Goal: Check status: Check status

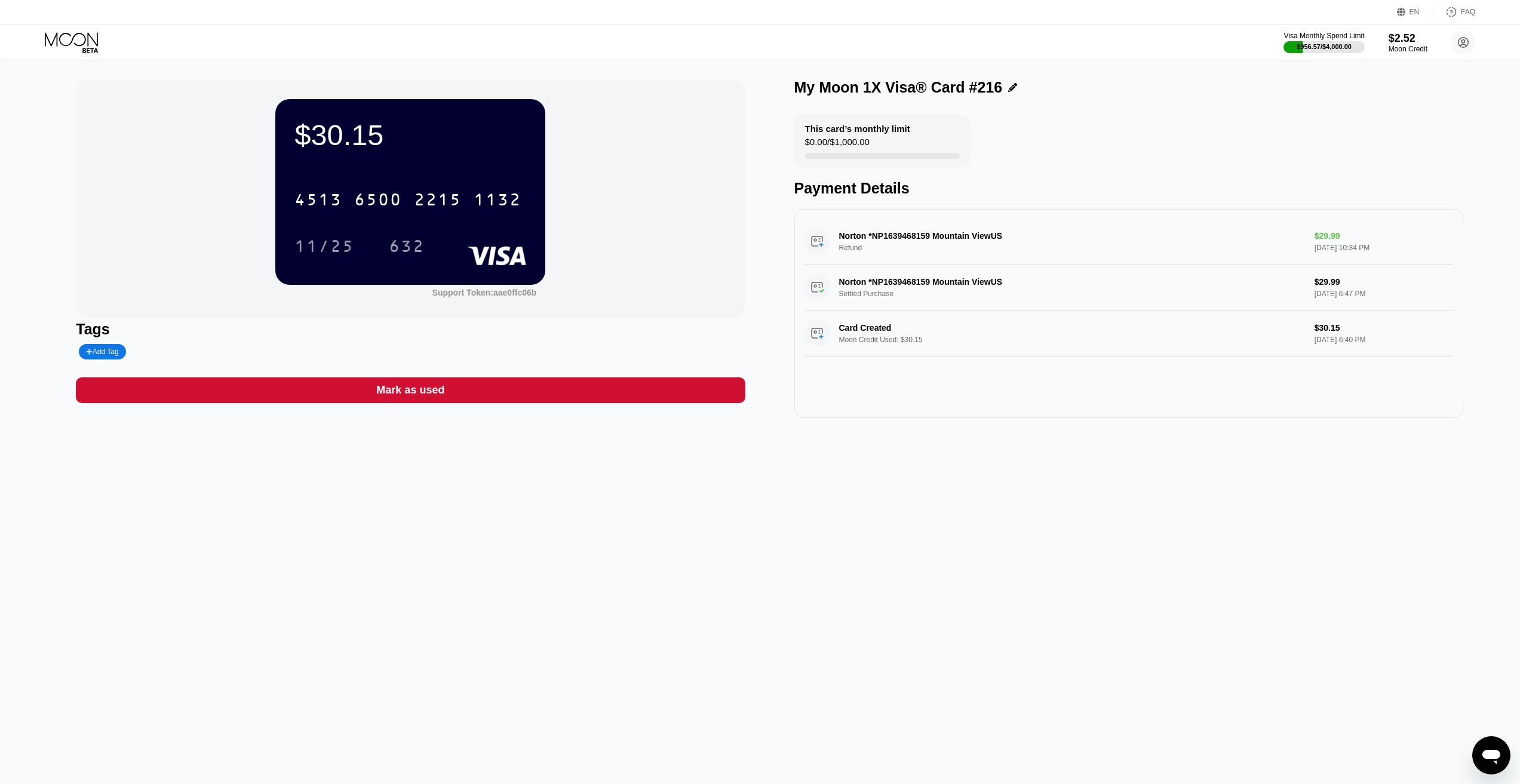
click at [83, 40] on icon at bounding box center [72, 43] width 56 height 21
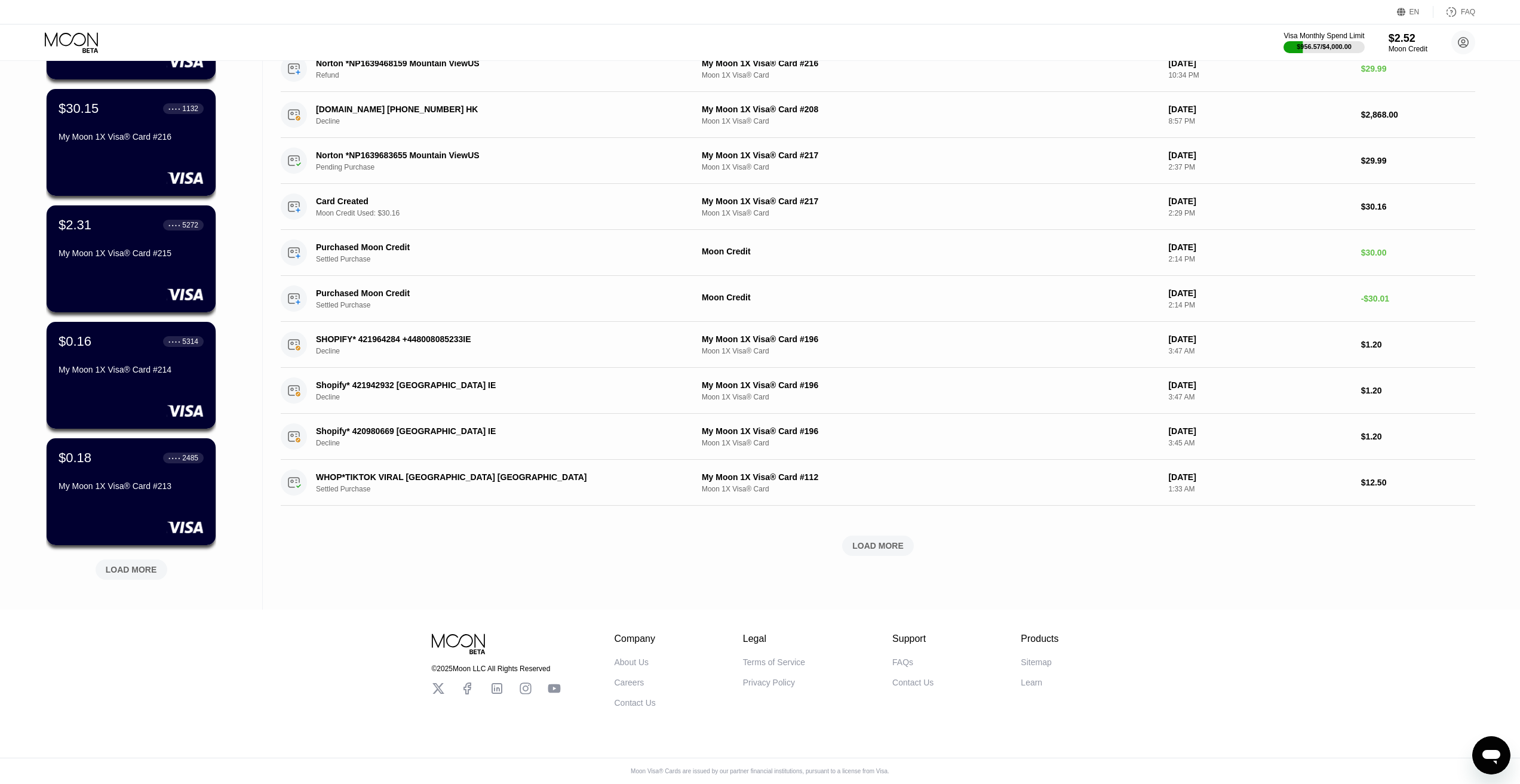
scroll to position [189, 0]
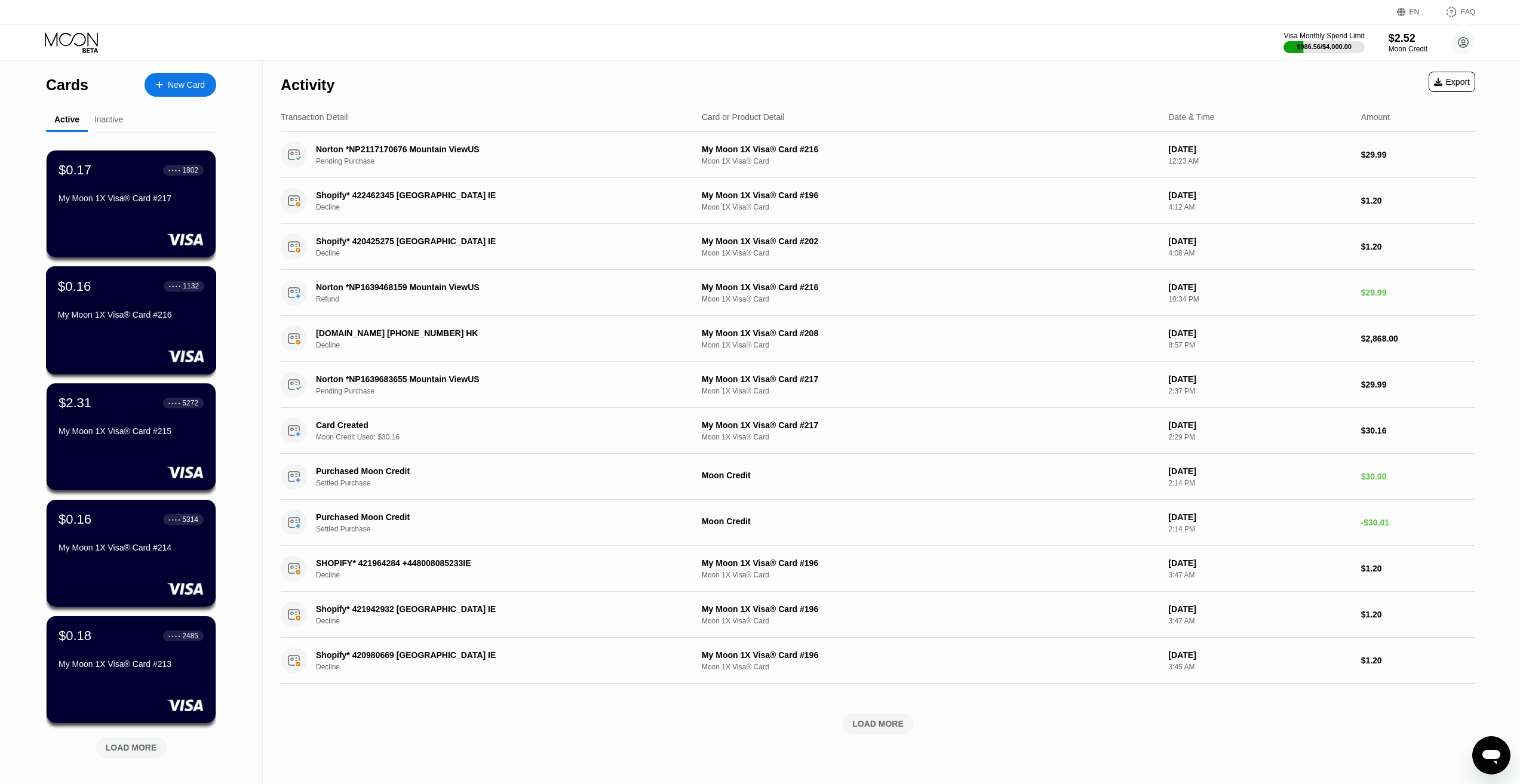
scroll to position [189, 0]
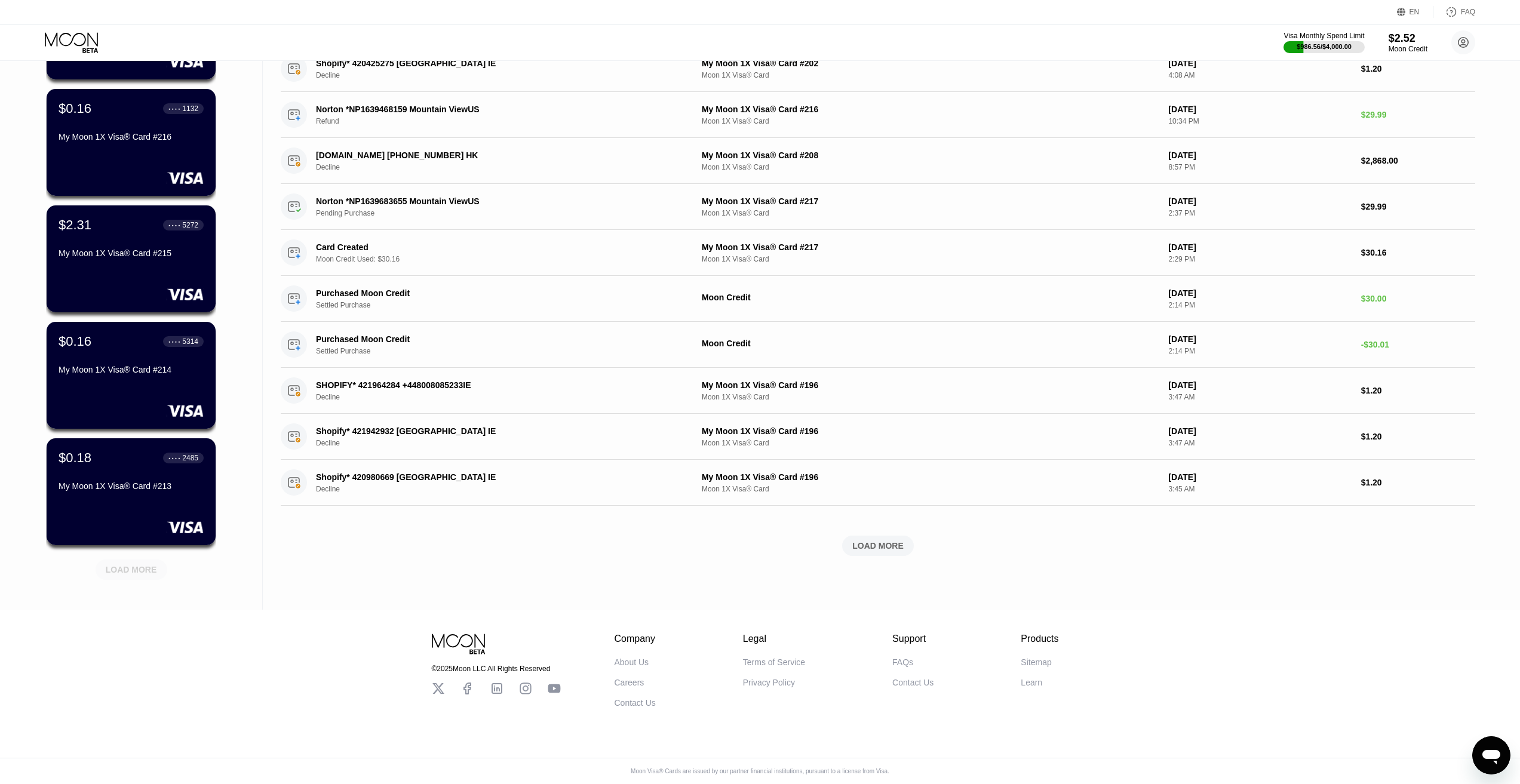
click at [141, 565] on div "LOAD MORE" at bounding box center [131, 569] width 52 height 11
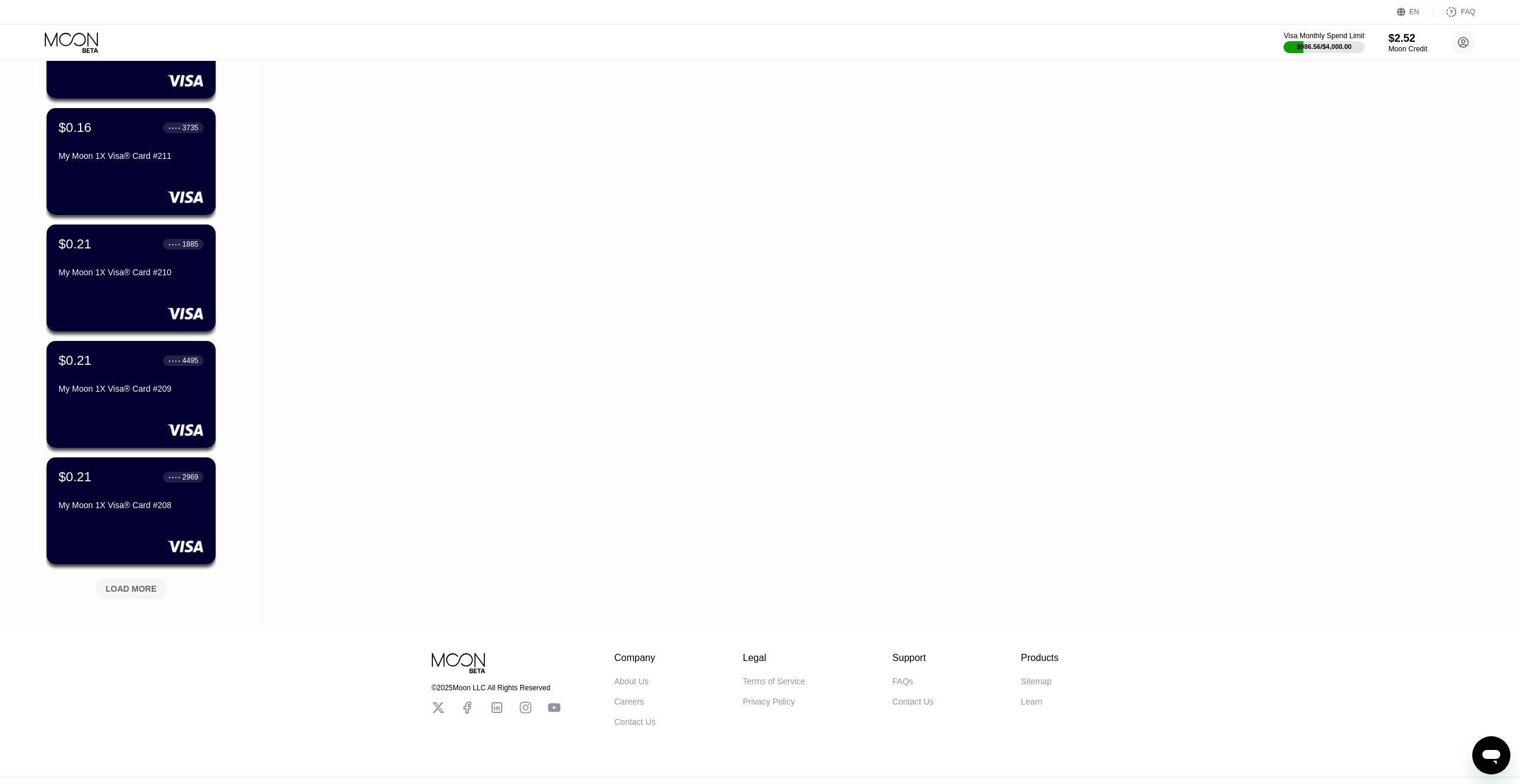
scroll to position [771, 0]
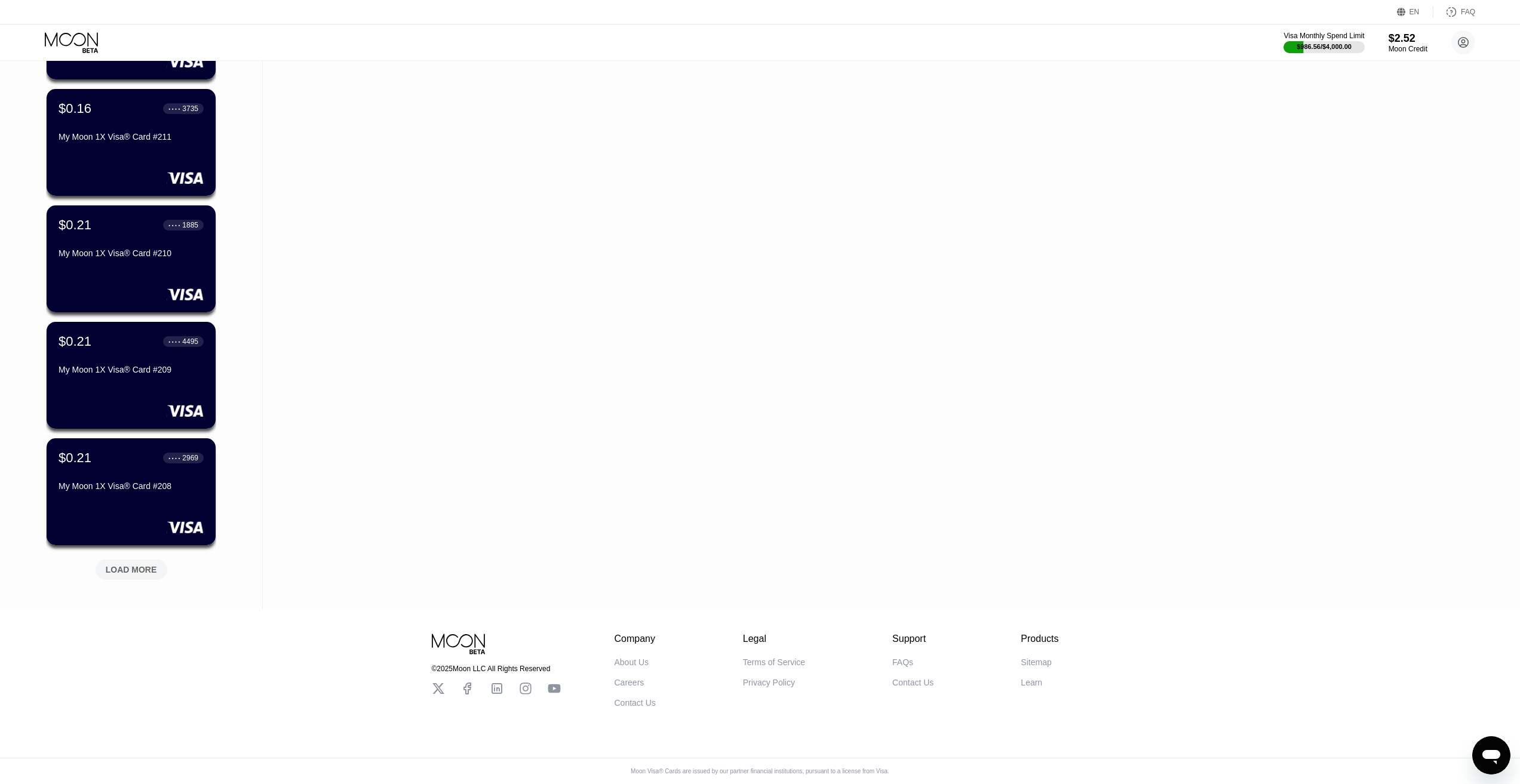
click at [125, 569] on div "LOAD MORE" at bounding box center [131, 569] width 71 height 20
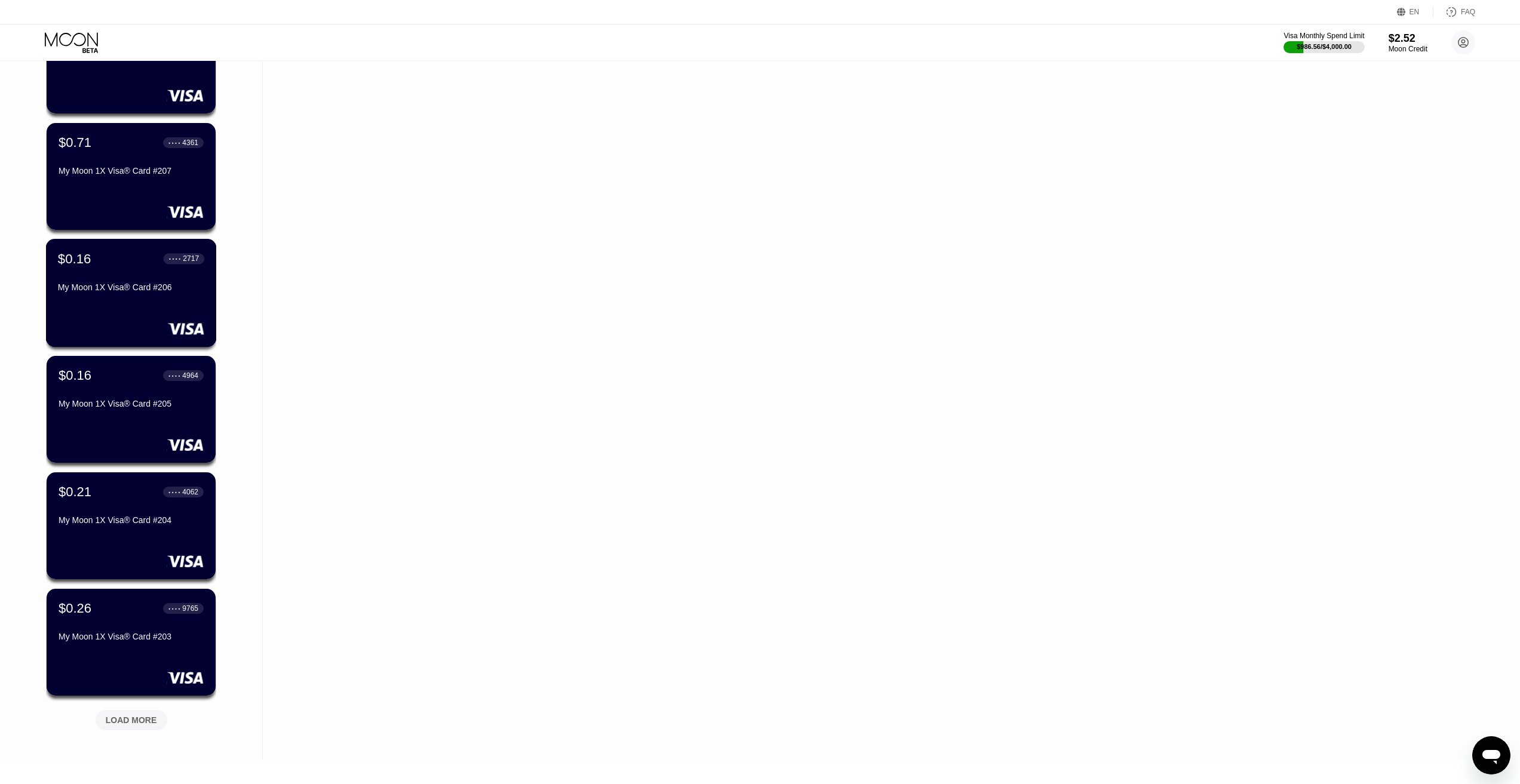
scroll to position [1353, 0]
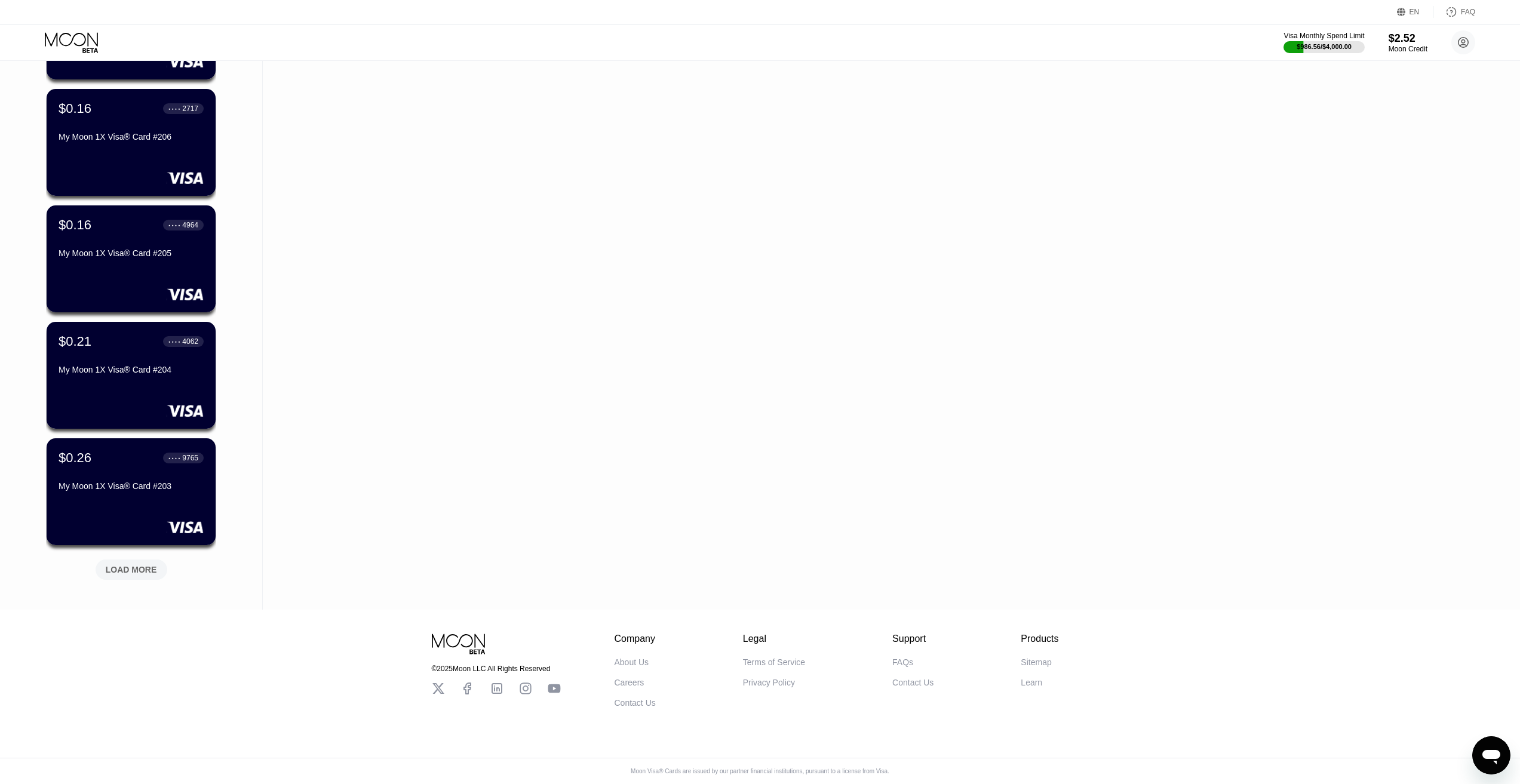
click at [134, 570] on div "LOAD MORE" at bounding box center [131, 569] width 71 height 20
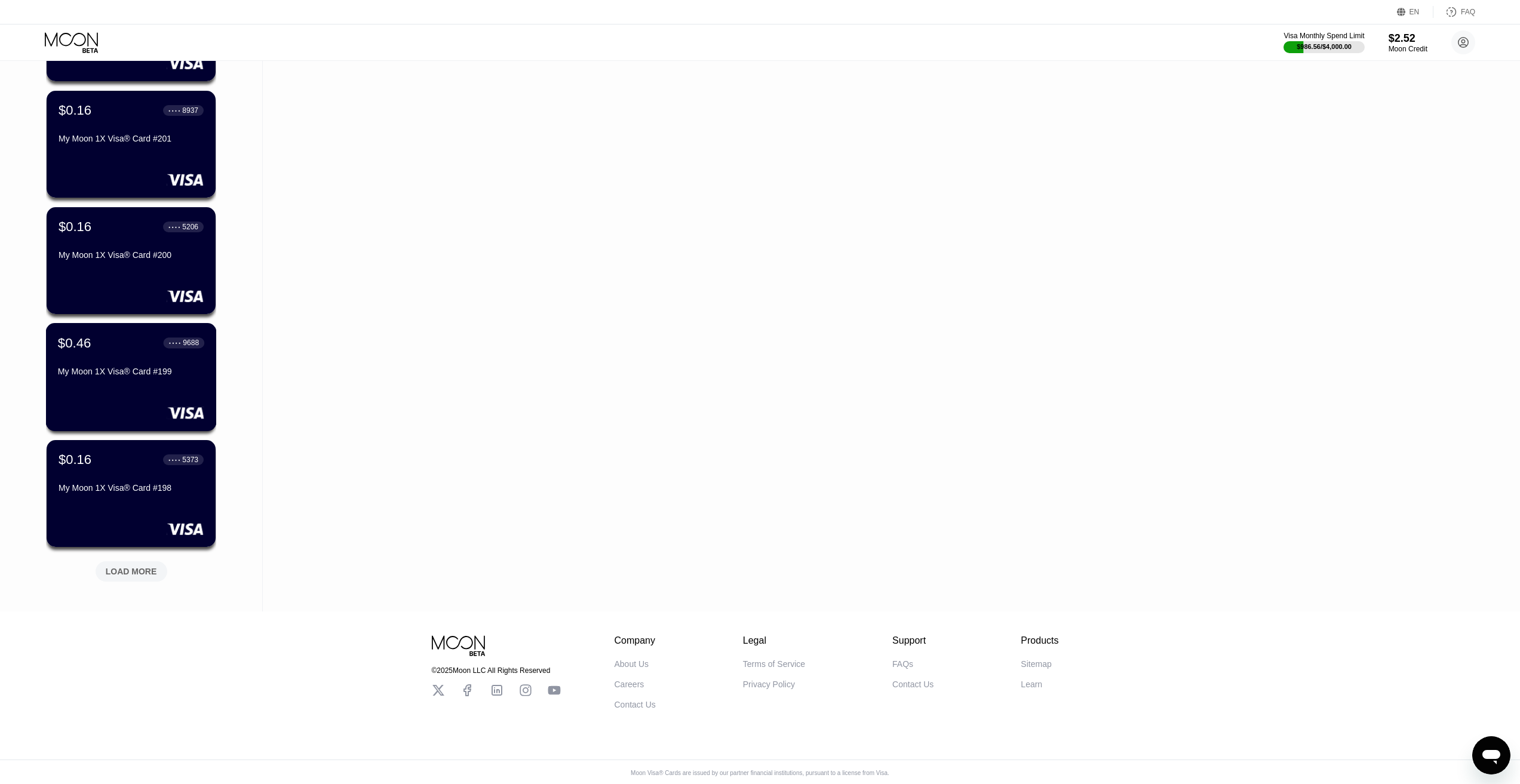
scroll to position [1935, 0]
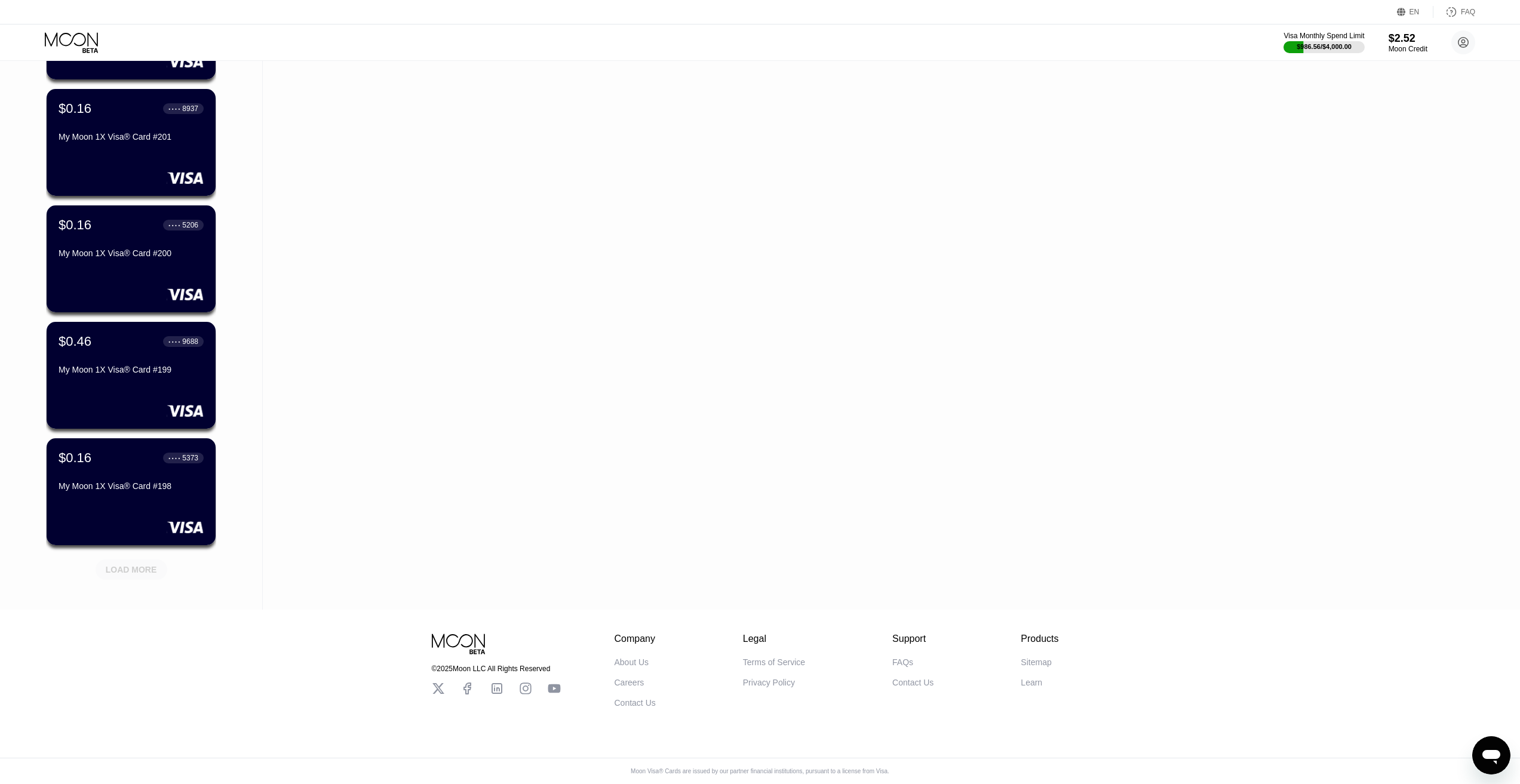
click at [141, 564] on div "LOAD MORE" at bounding box center [131, 569] width 52 height 11
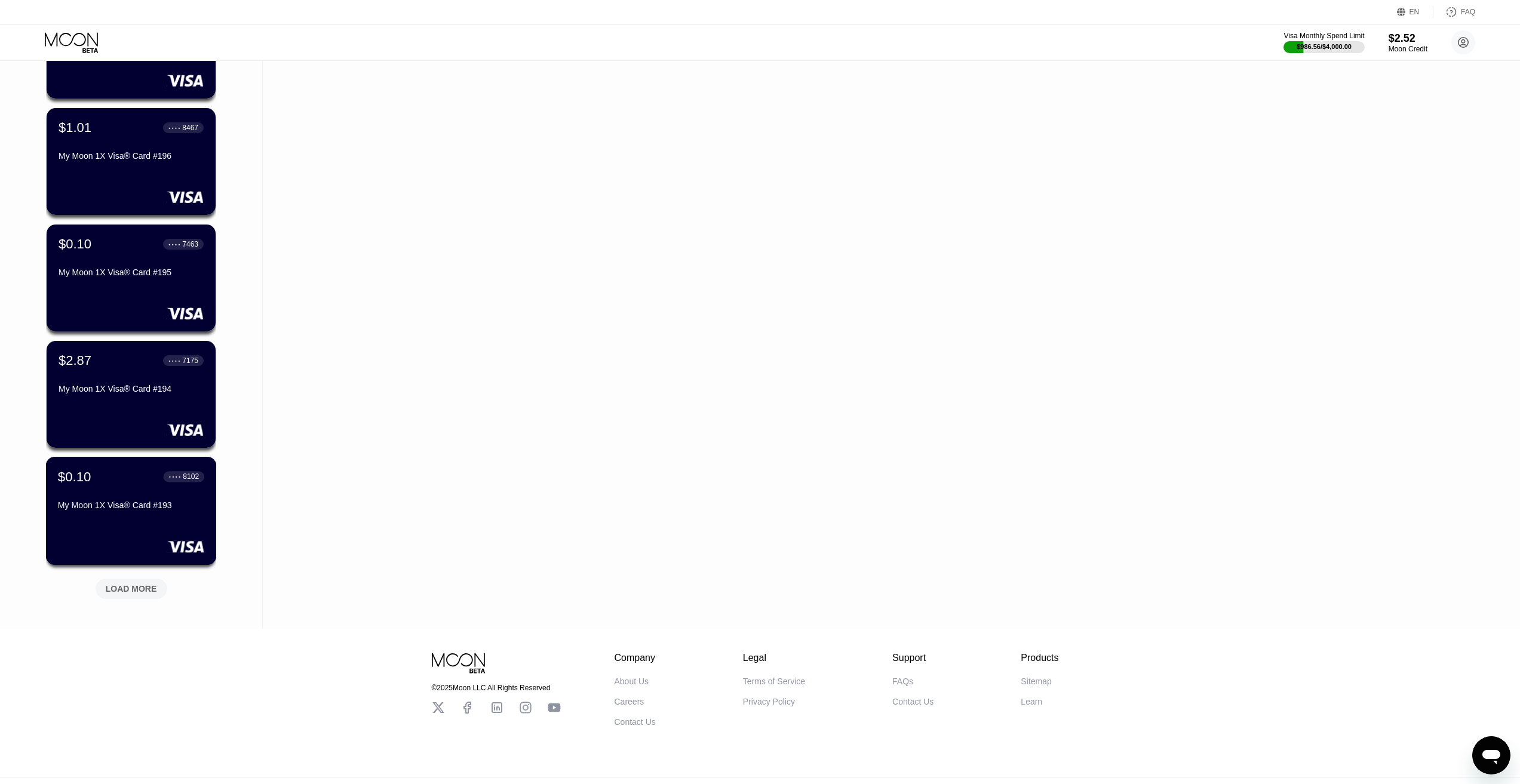
scroll to position [2517, 0]
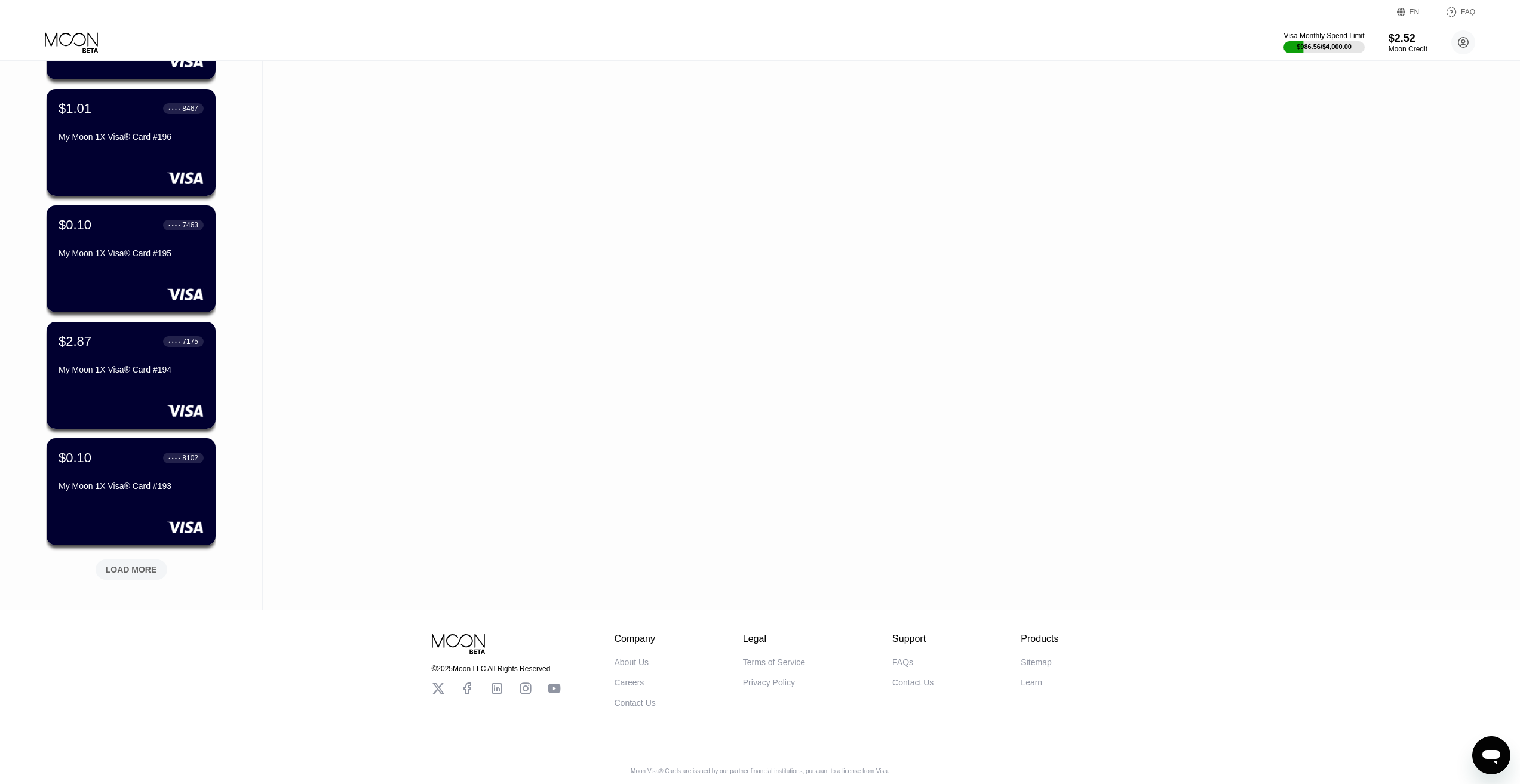
click at [130, 564] on div "LOAD MORE" at bounding box center [131, 569] width 52 height 11
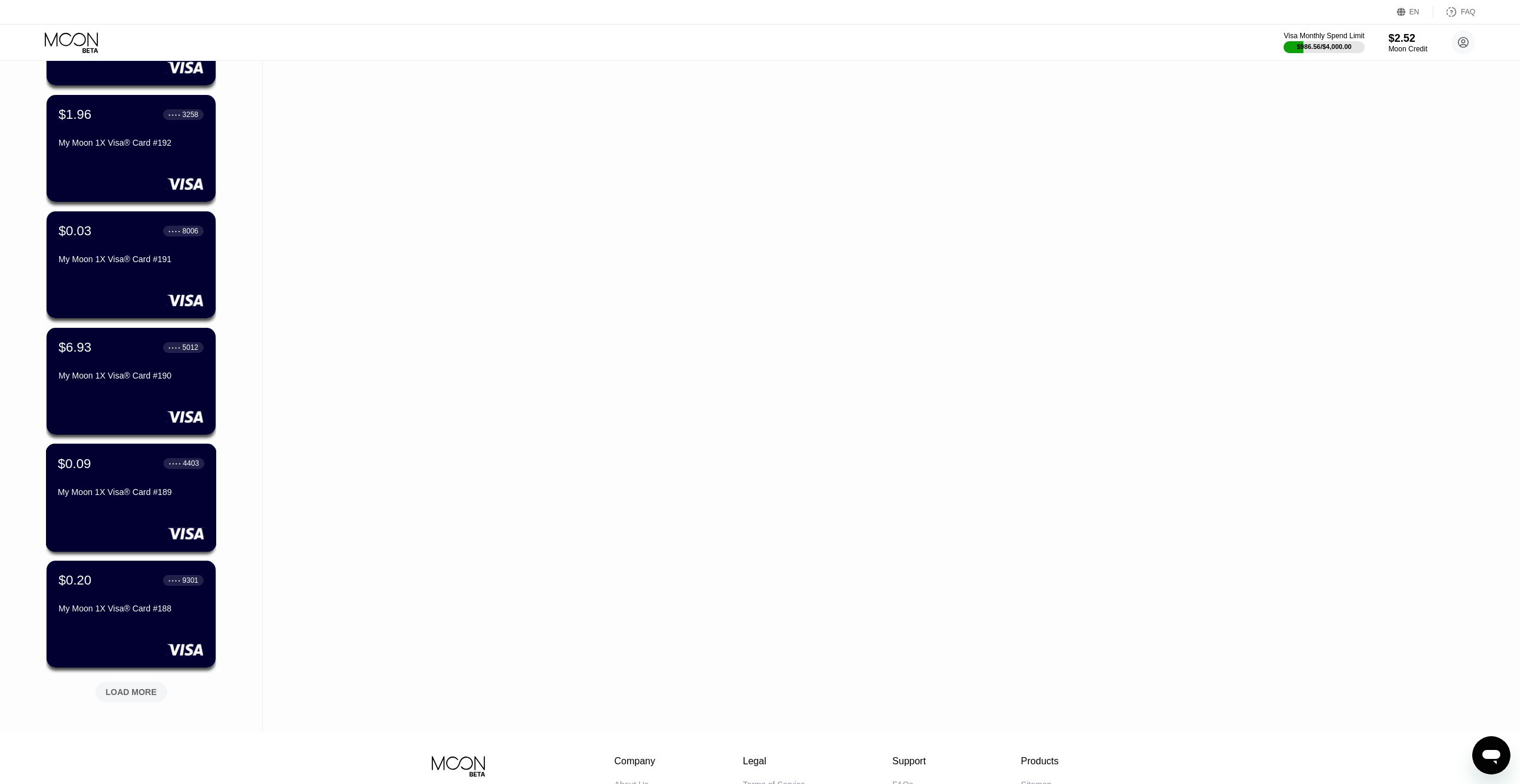
scroll to position [3099, 0]
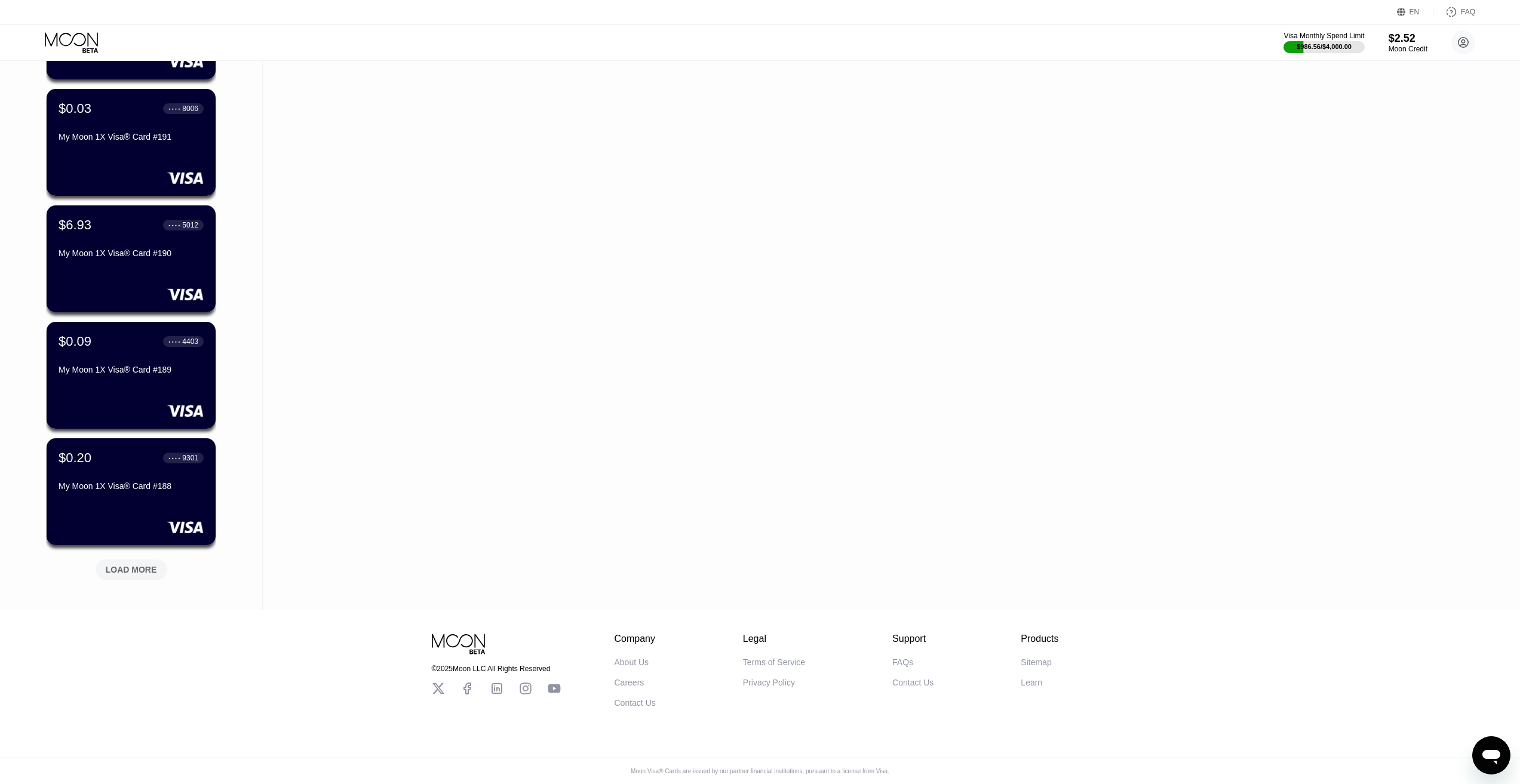
click at [141, 564] on div "LOAD MORE" at bounding box center [131, 569] width 52 height 11
drag, startPoint x: 426, startPoint y: 487, endPoint x: 397, endPoint y: 502, distance: 32.6
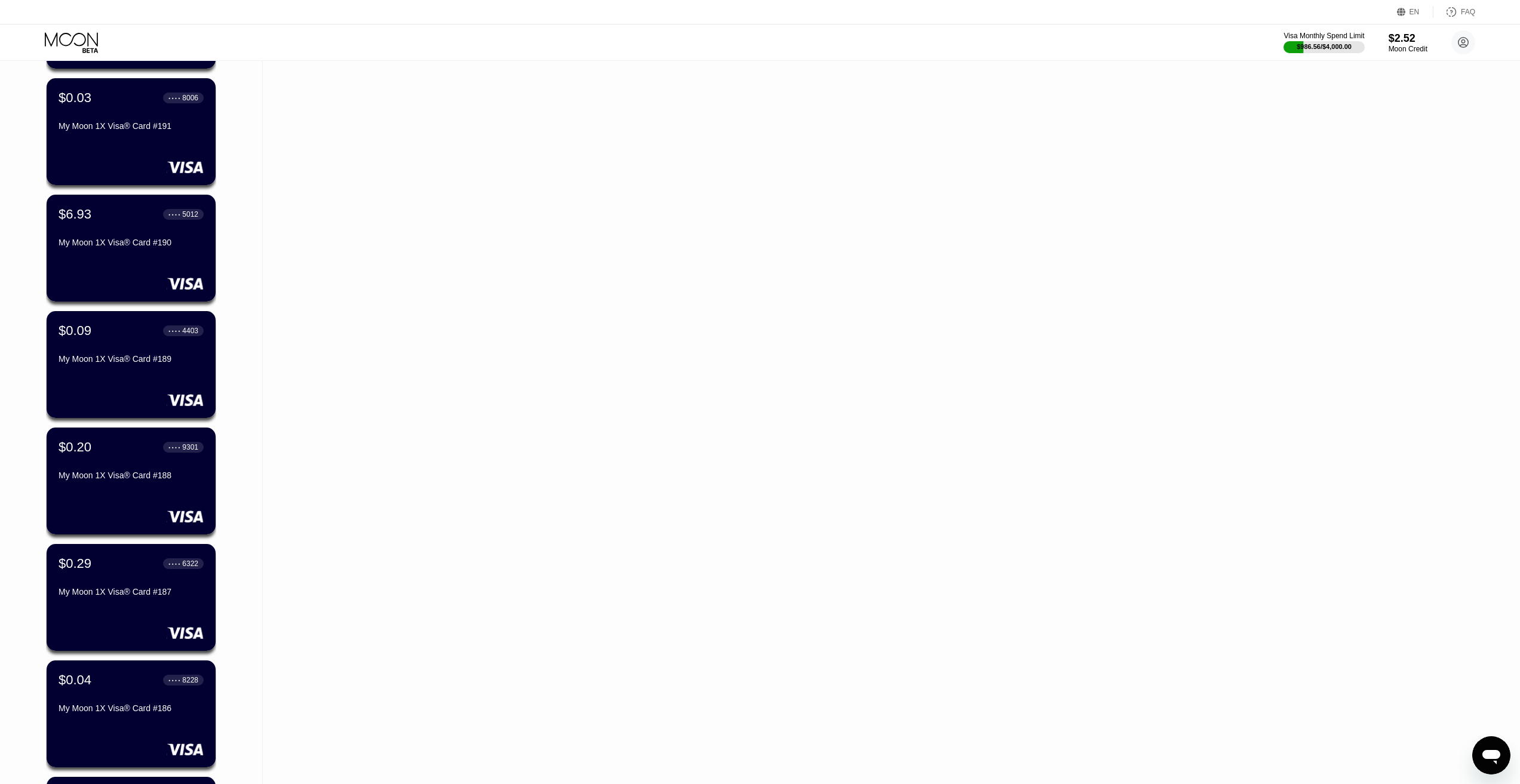
drag, startPoint x: 397, startPoint y: 502, endPoint x: 300, endPoint y: 535, distance: 102.5
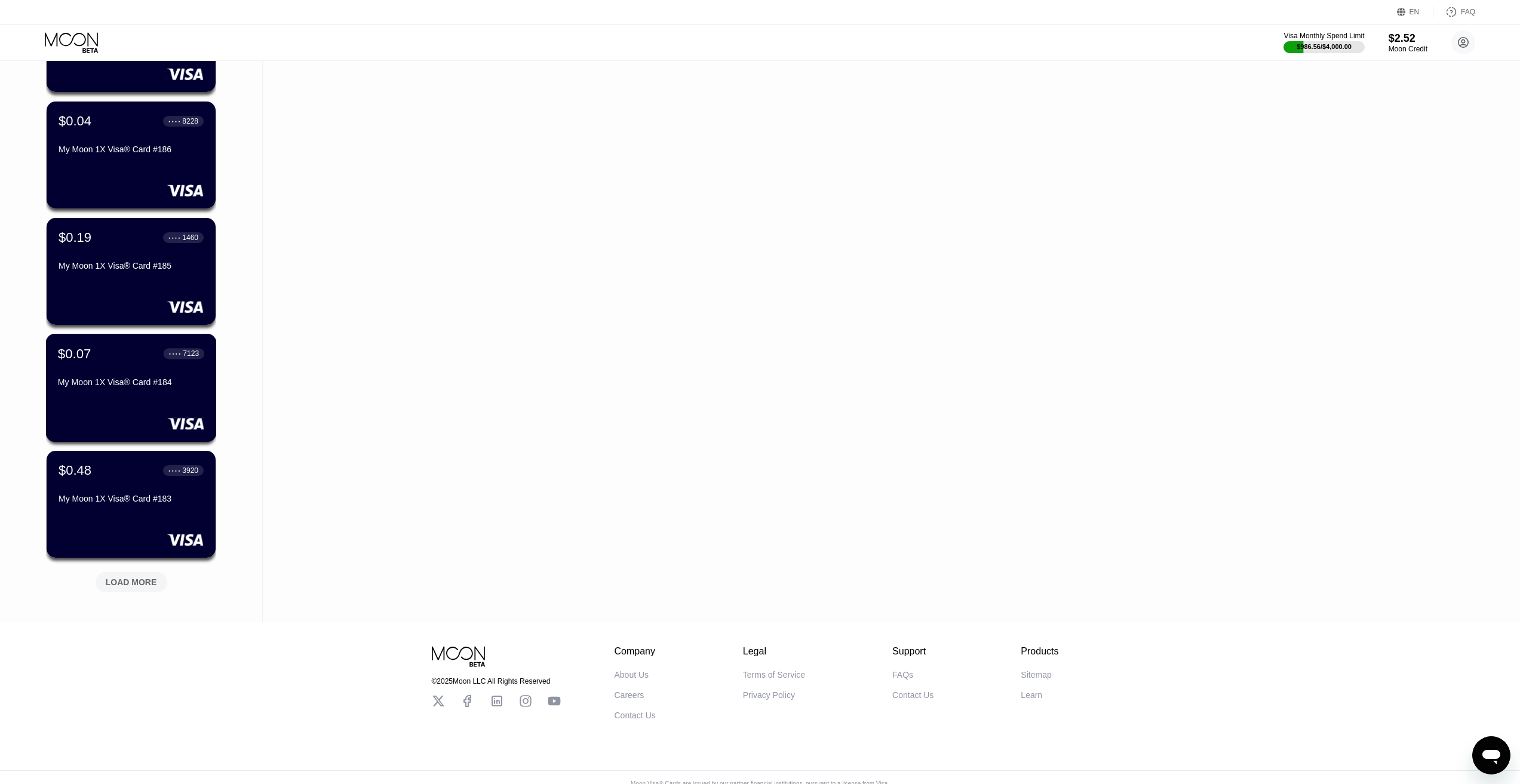
scroll to position [3681, 0]
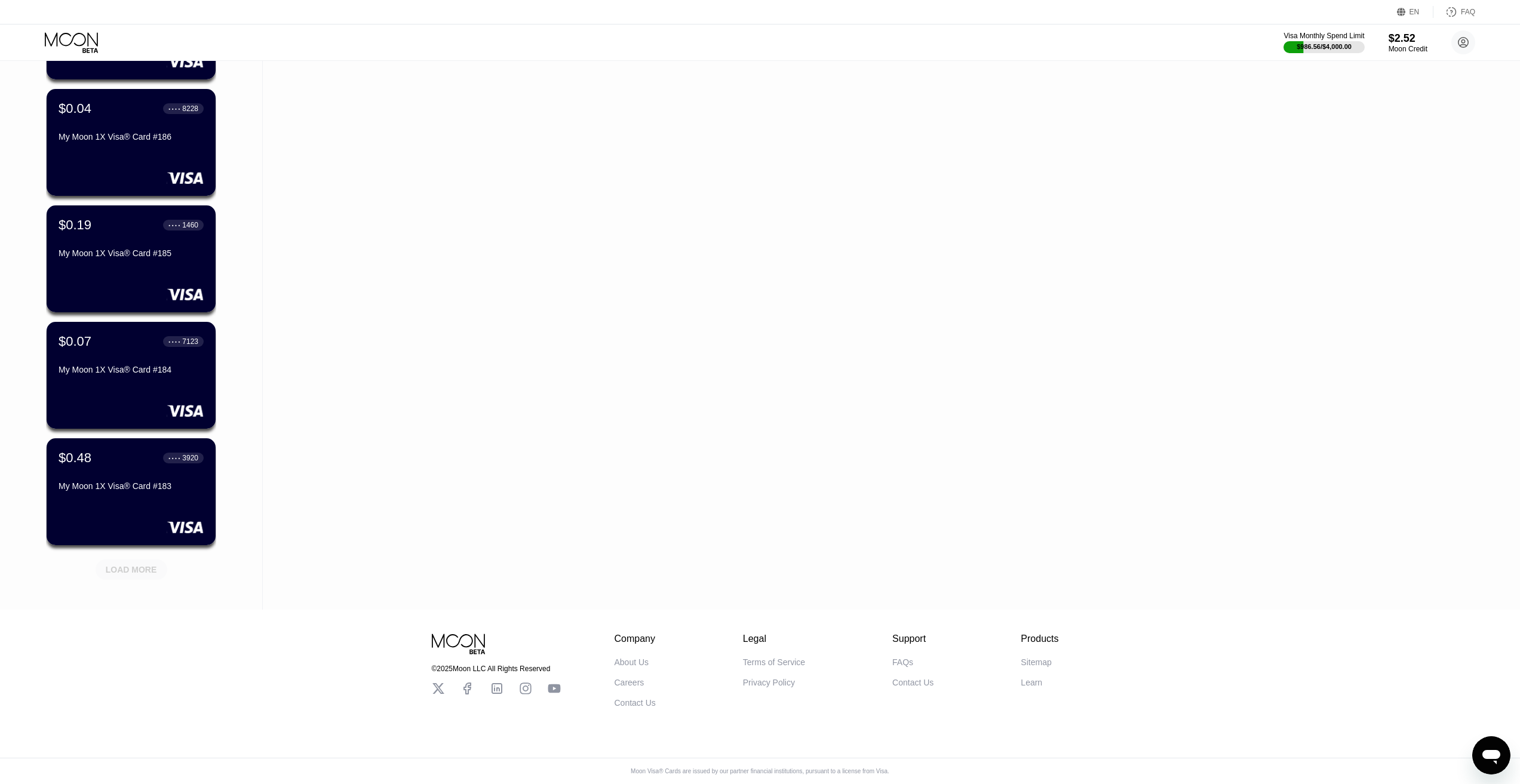
click at [149, 564] on div "LOAD MORE" at bounding box center [131, 569] width 52 height 11
click at [138, 564] on div "LOAD MORE" at bounding box center [131, 569] width 52 height 11
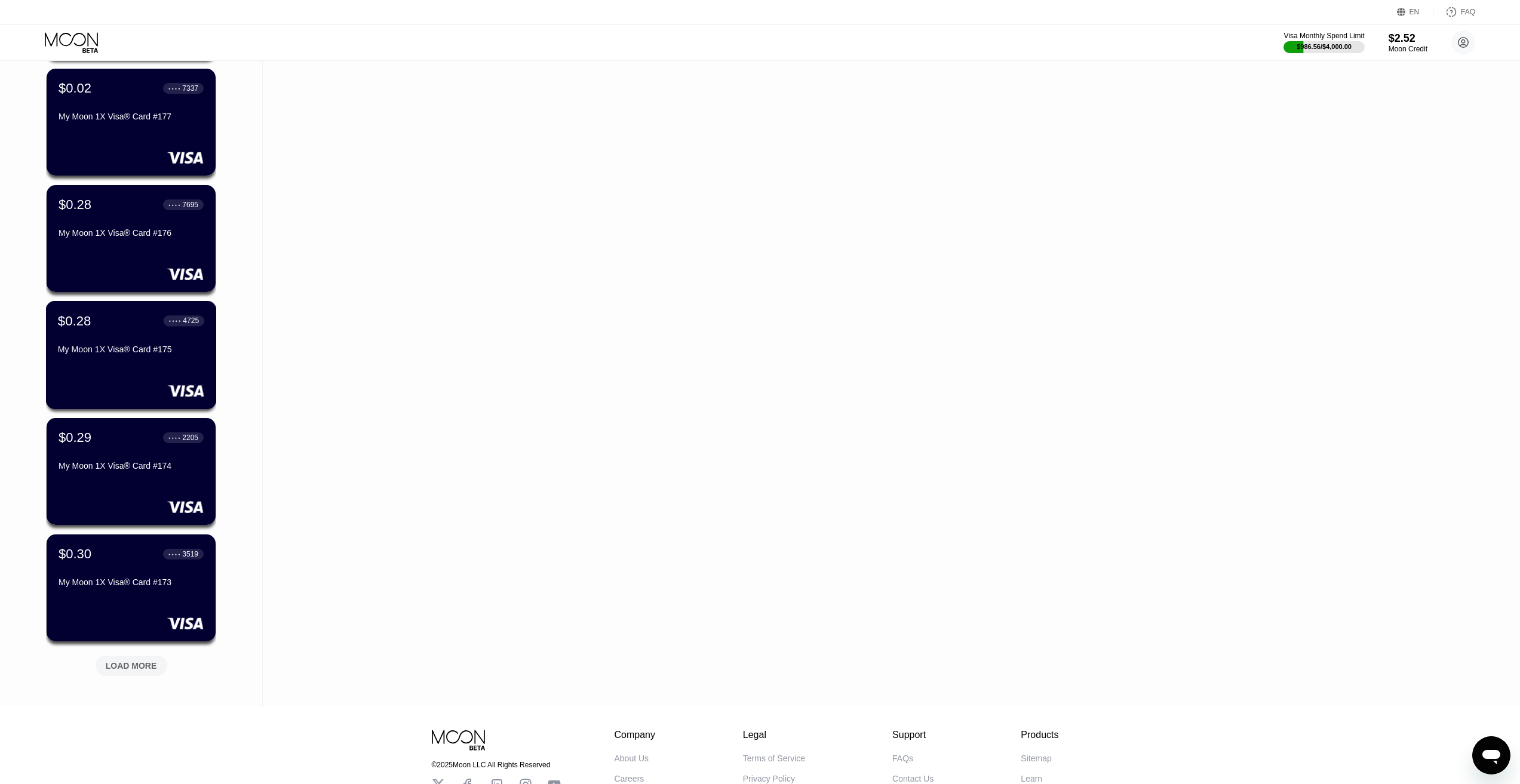
scroll to position [4799, 0]
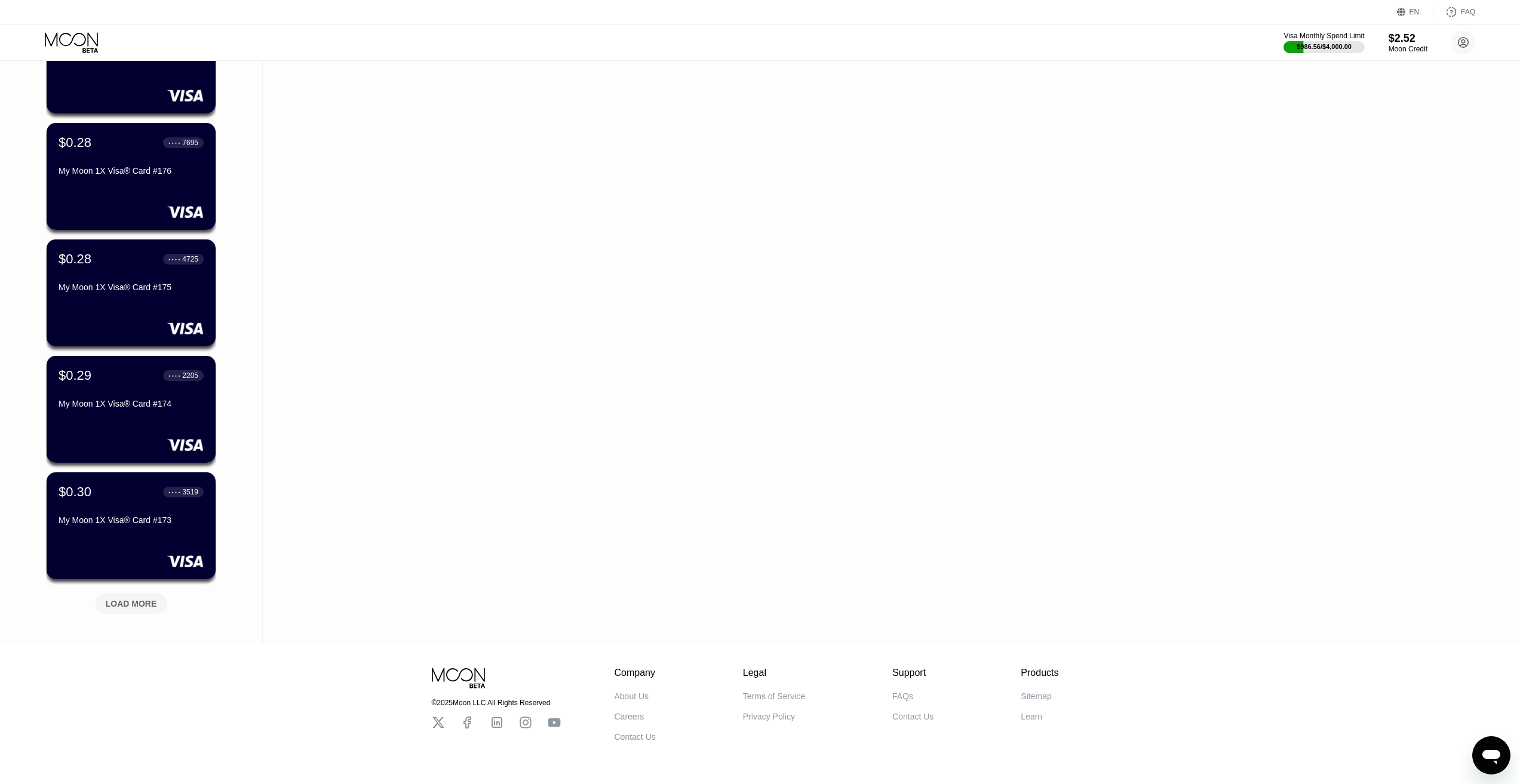
click at [125, 602] on div "LOAD MORE" at bounding box center [131, 603] width 52 height 11
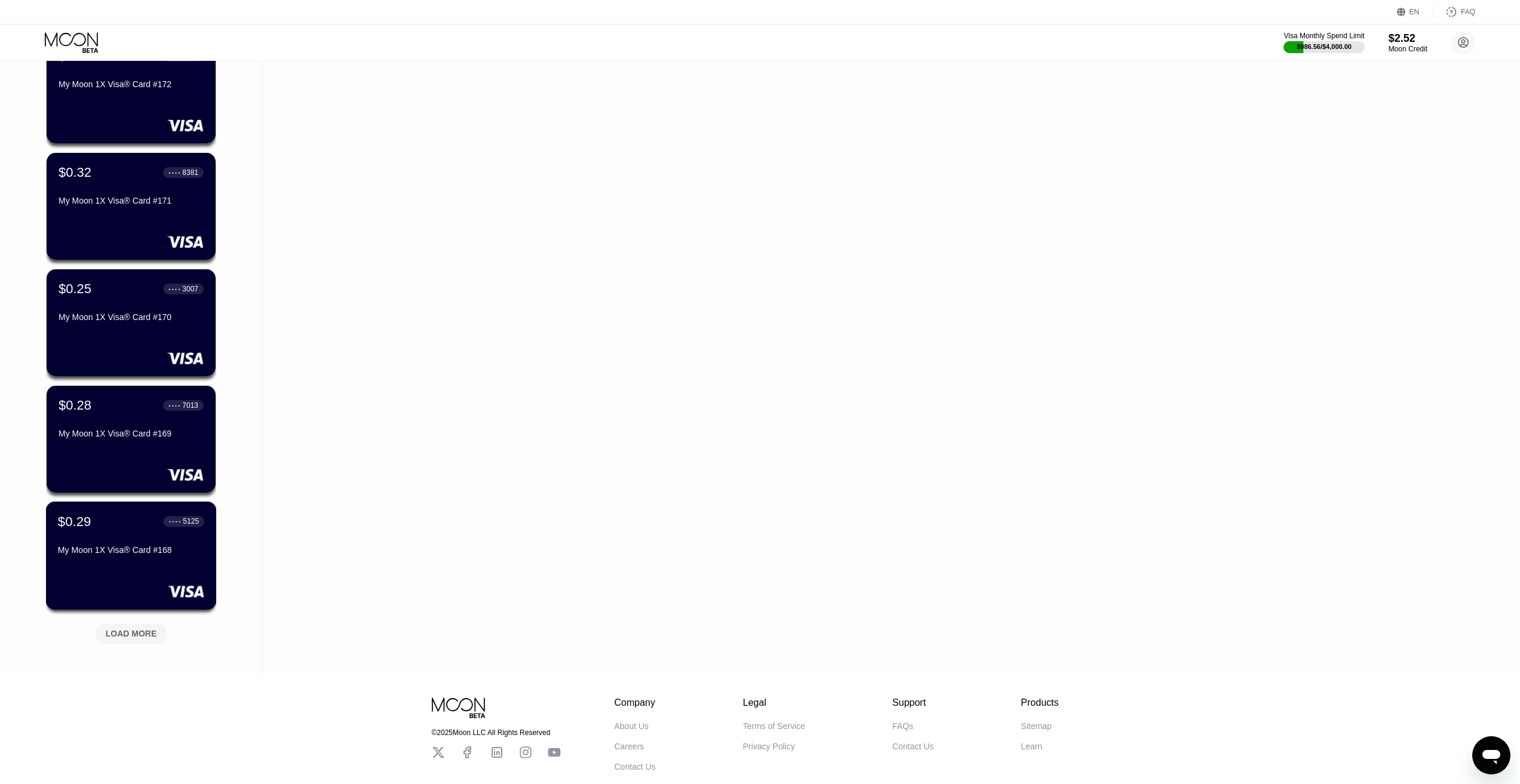
scroll to position [5427, 0]
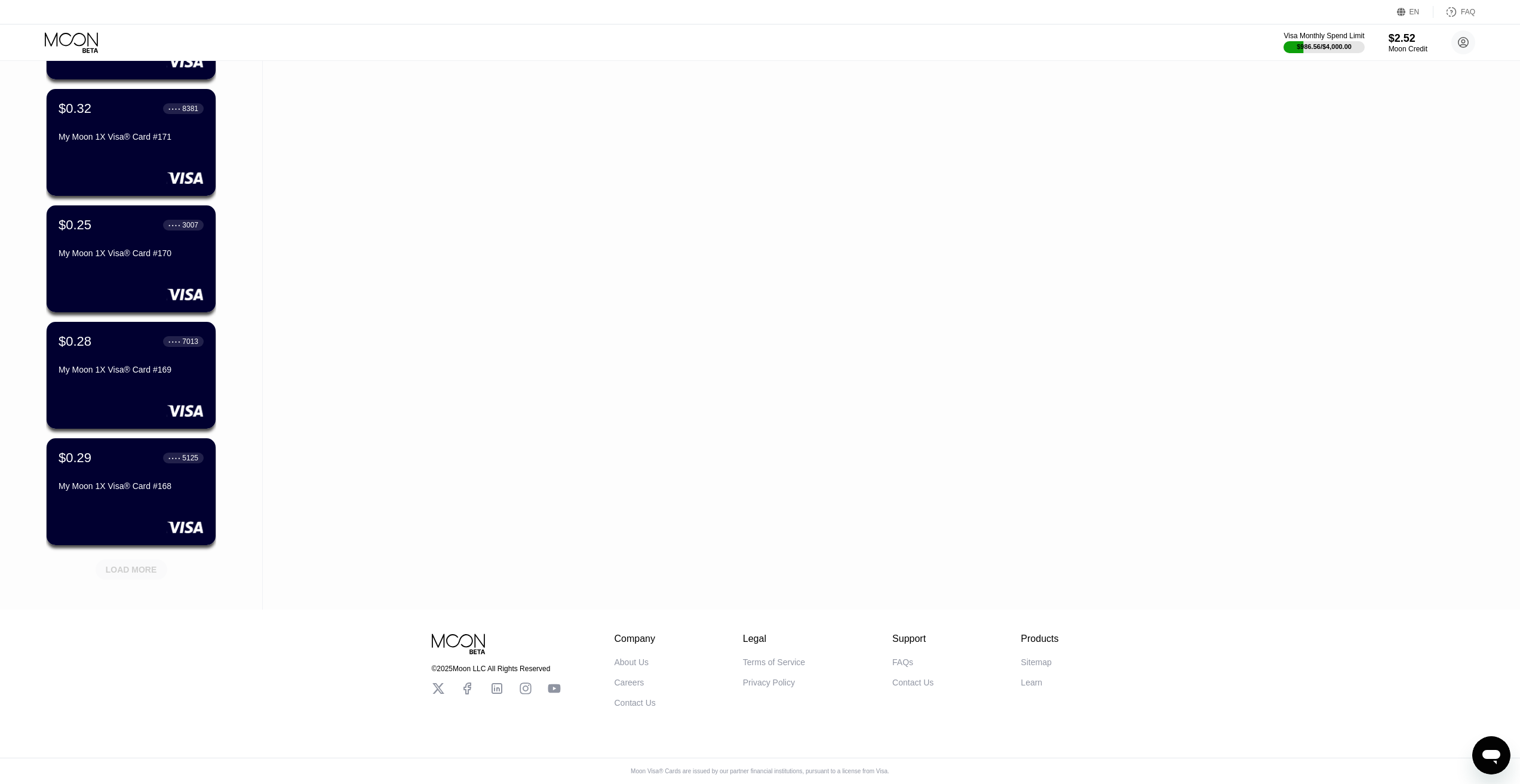
click at [137, 564] on div "LOAD MORE" at bounding box center [131, 569] width 52 height 11
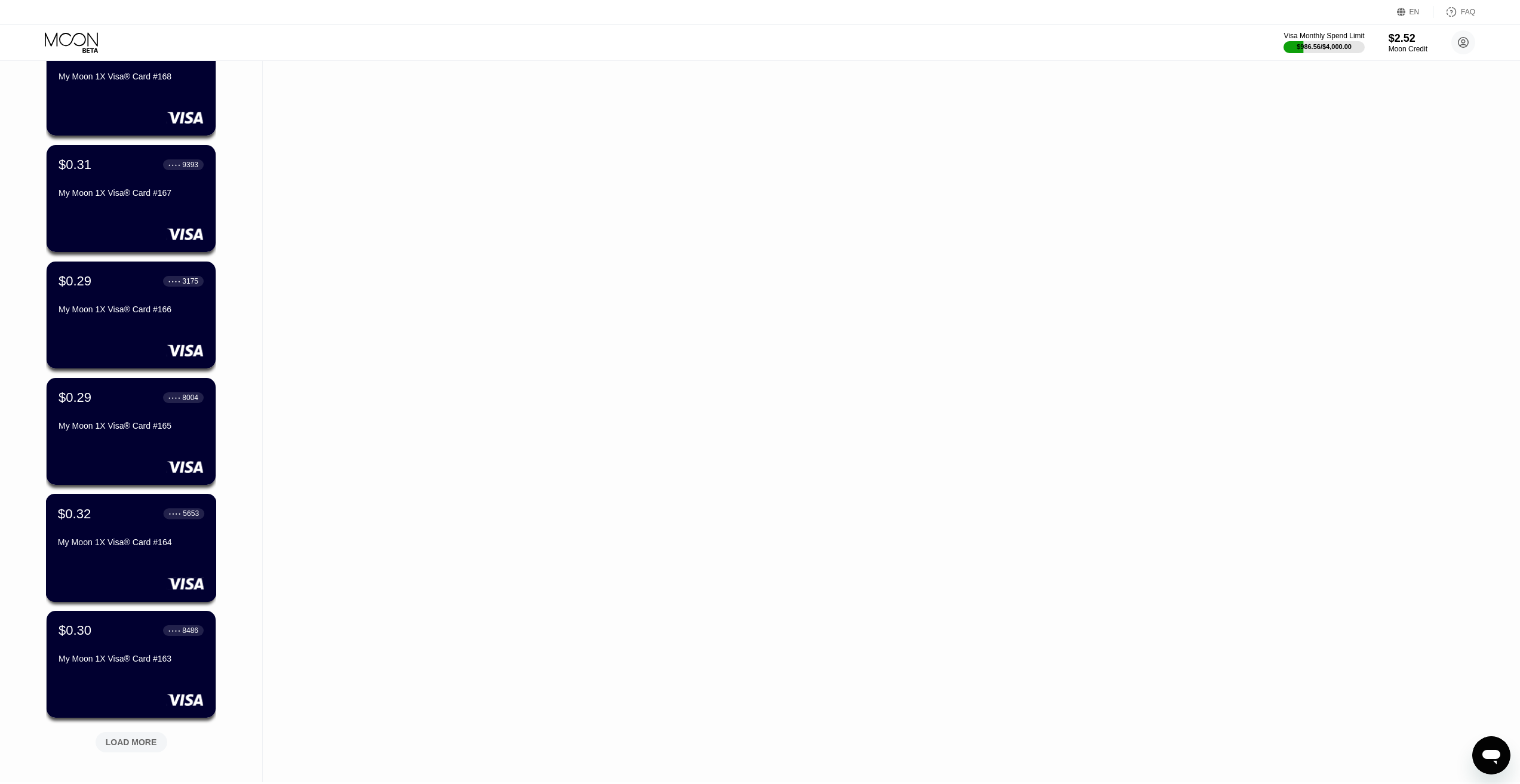
scroll to position [6008, 0]
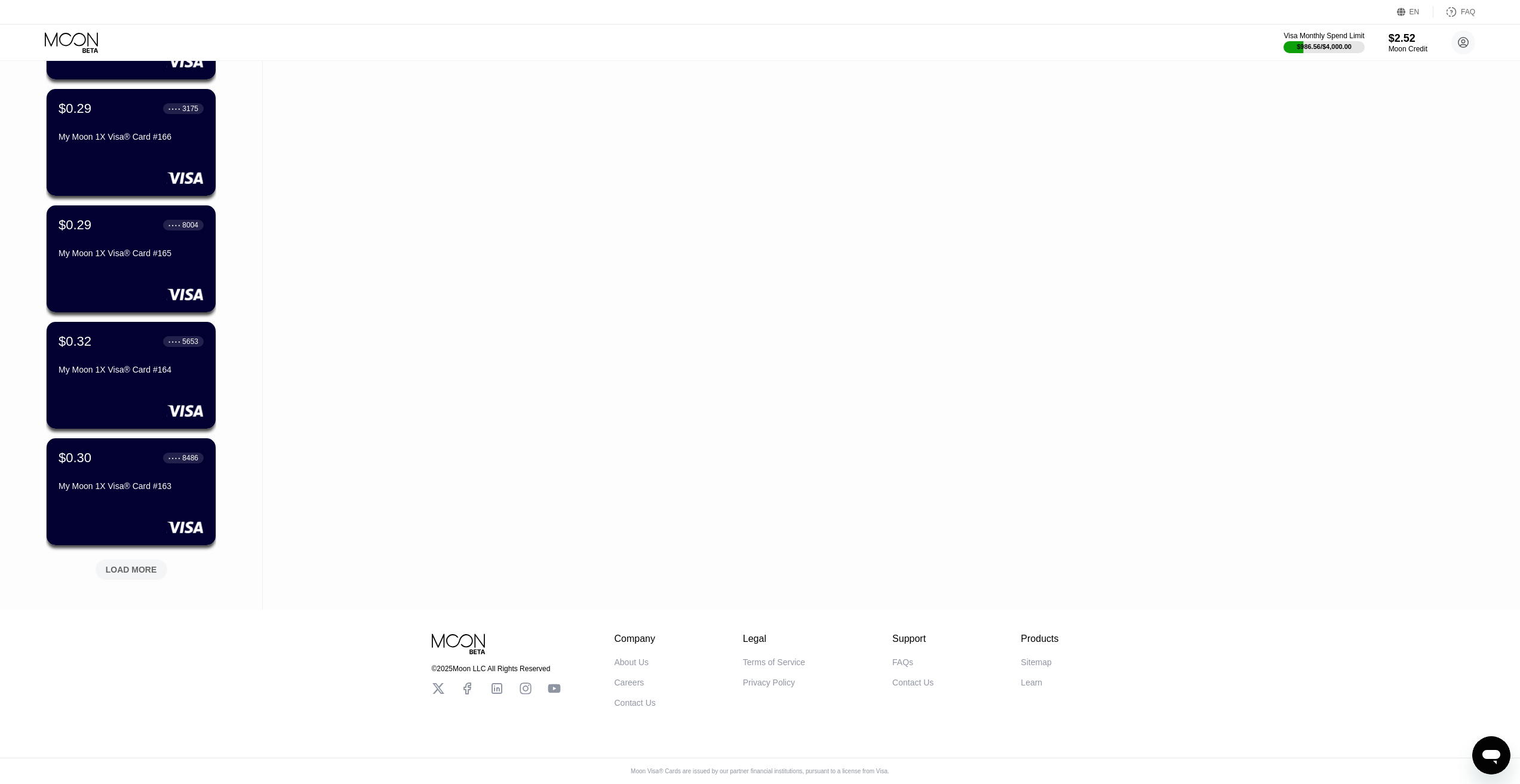
click at [138, 564] on div "LOAD MORE" at bounding box center [131, 569] width 52 height 11
click at [145, 564] on div "LOAD MORE" at bounding box center [131, 569] width 52 height 11
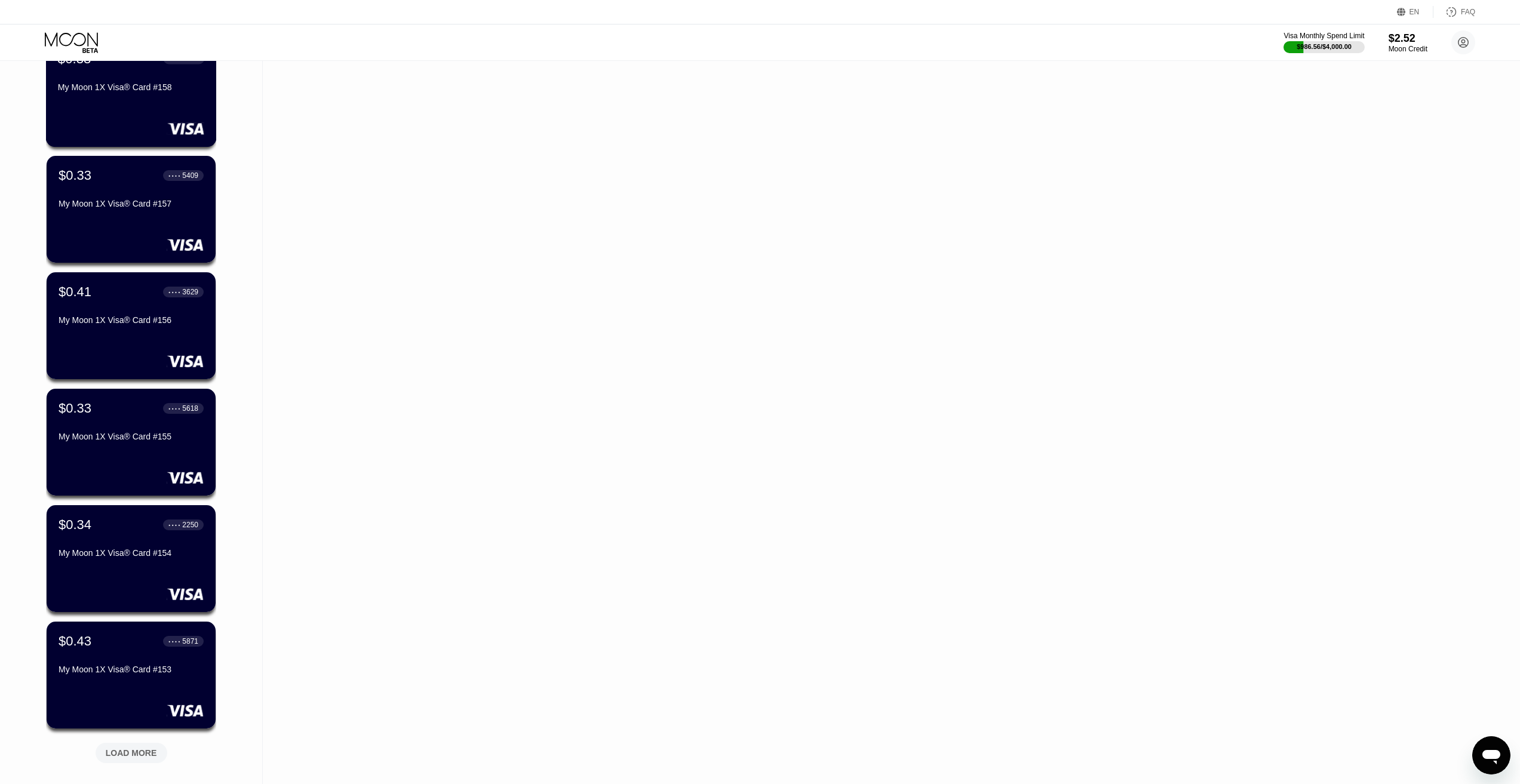
scroll to position [7127, 0]
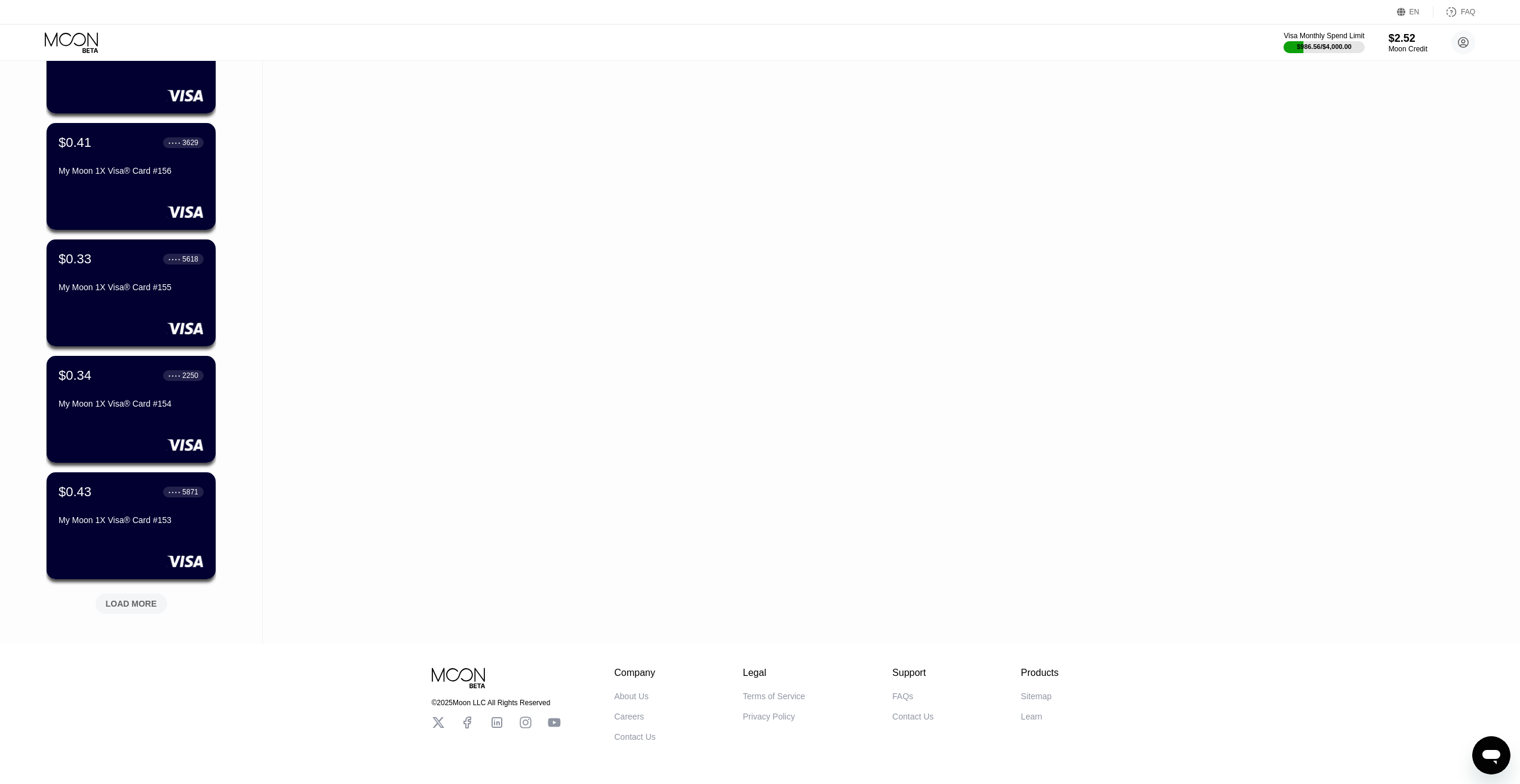
click at [139, 609] on div "LOAD MORE" at bounding box center [131, 603] width 52 height 11
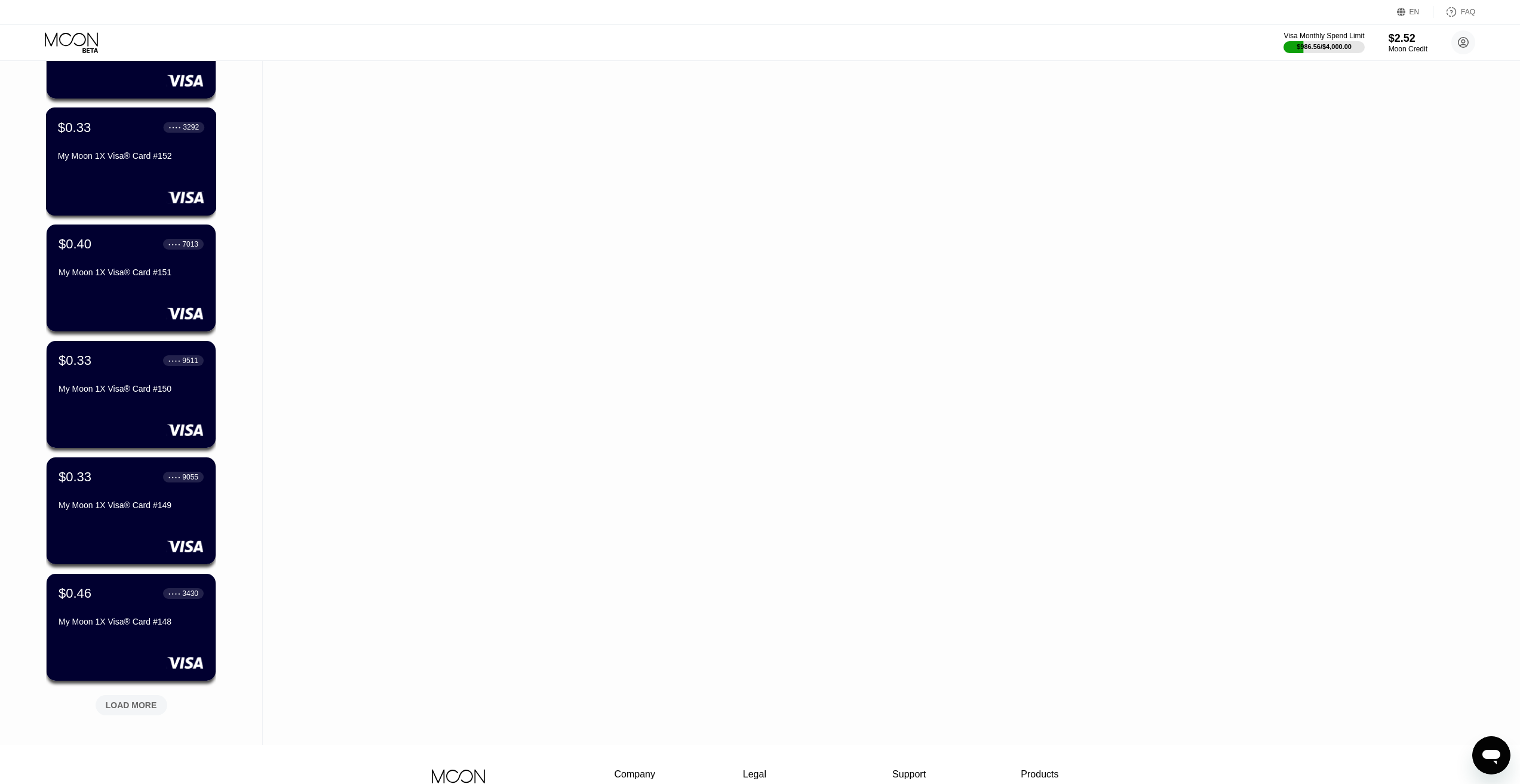
scroll to position [7754, 0]
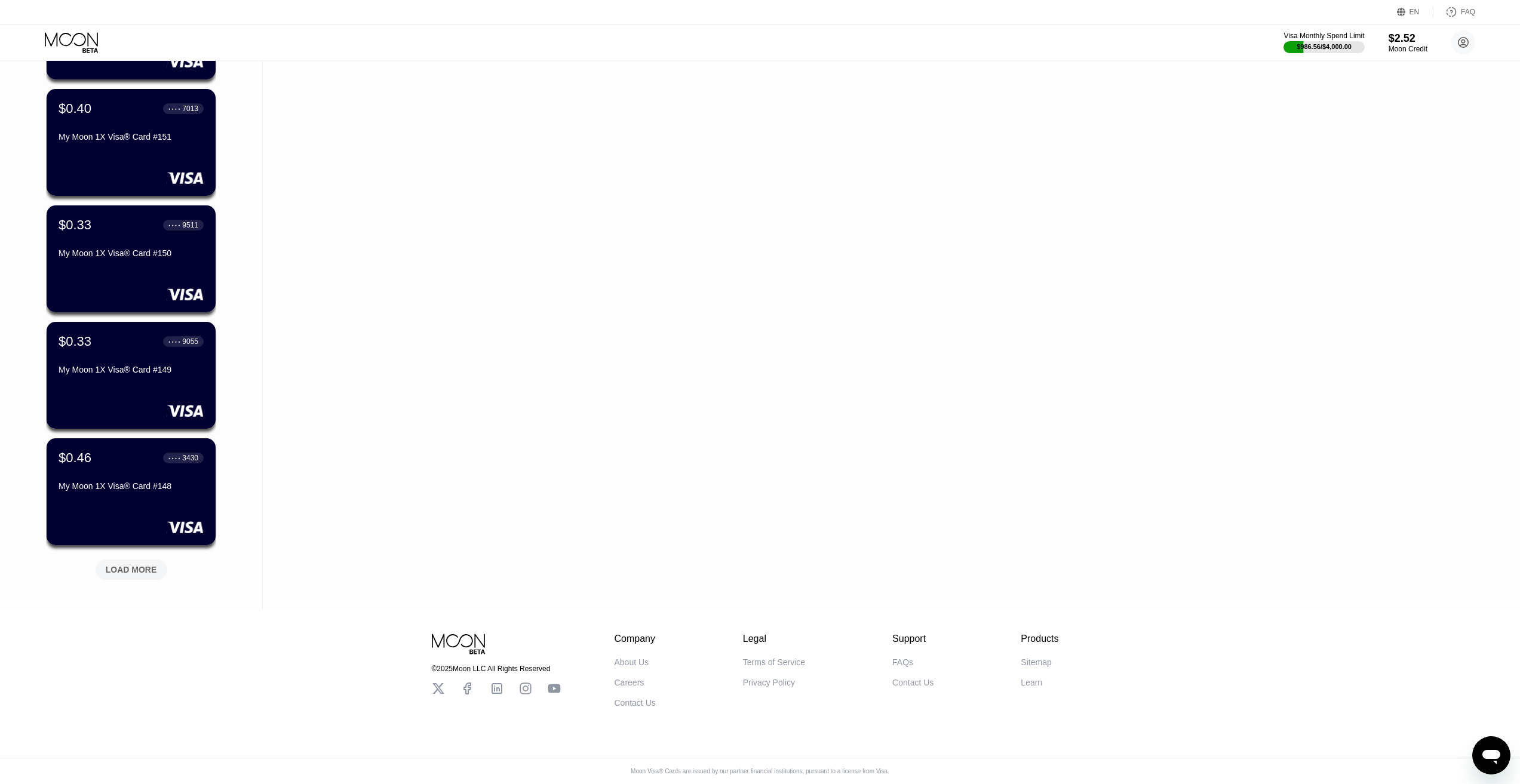
click at [138, 564] on div "LOAD MORE" at bounding box center [131, 569] width 52 height 11
click at [135, 569] on div "LOAD MORE" at bounding box center [131, 569] width 71 height 20
click at [141, 564] on div "LOAD MORE" at bounding box center [131, 569] width 52 height 11
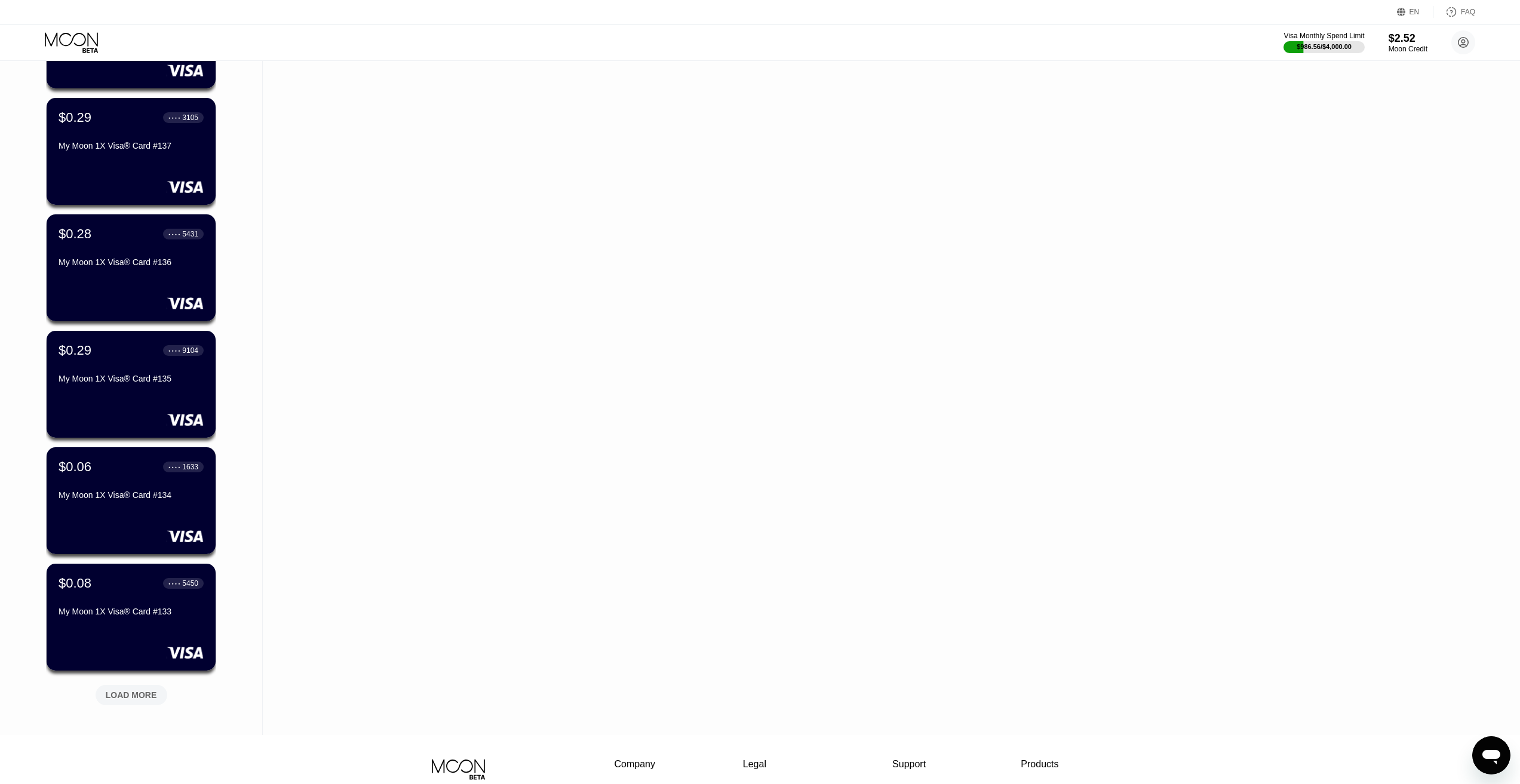
scroll to position [9500, 0]
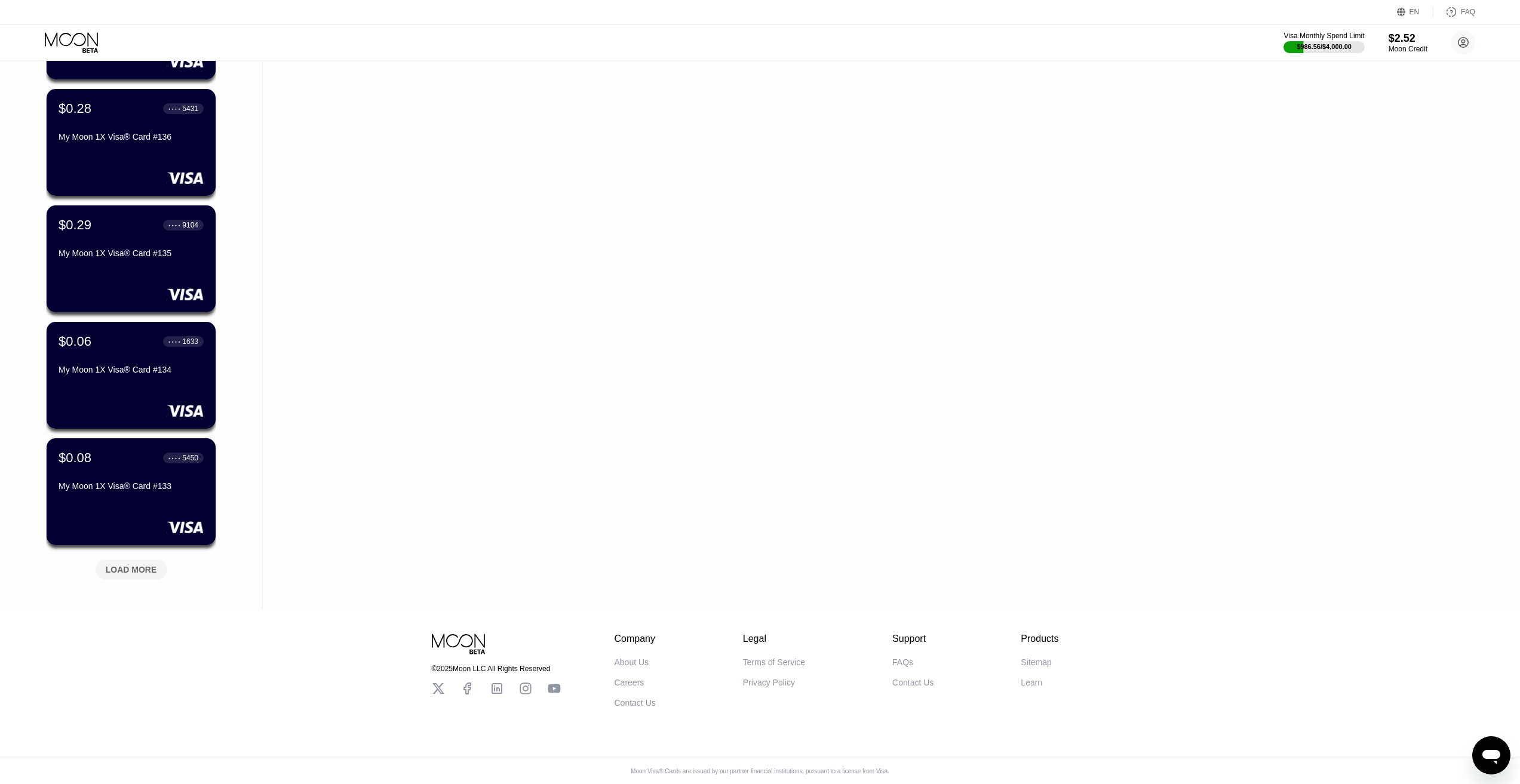
click at [129, 564] on div "LOAD MORE" at bounding box center [131, 569] width 52 height 11
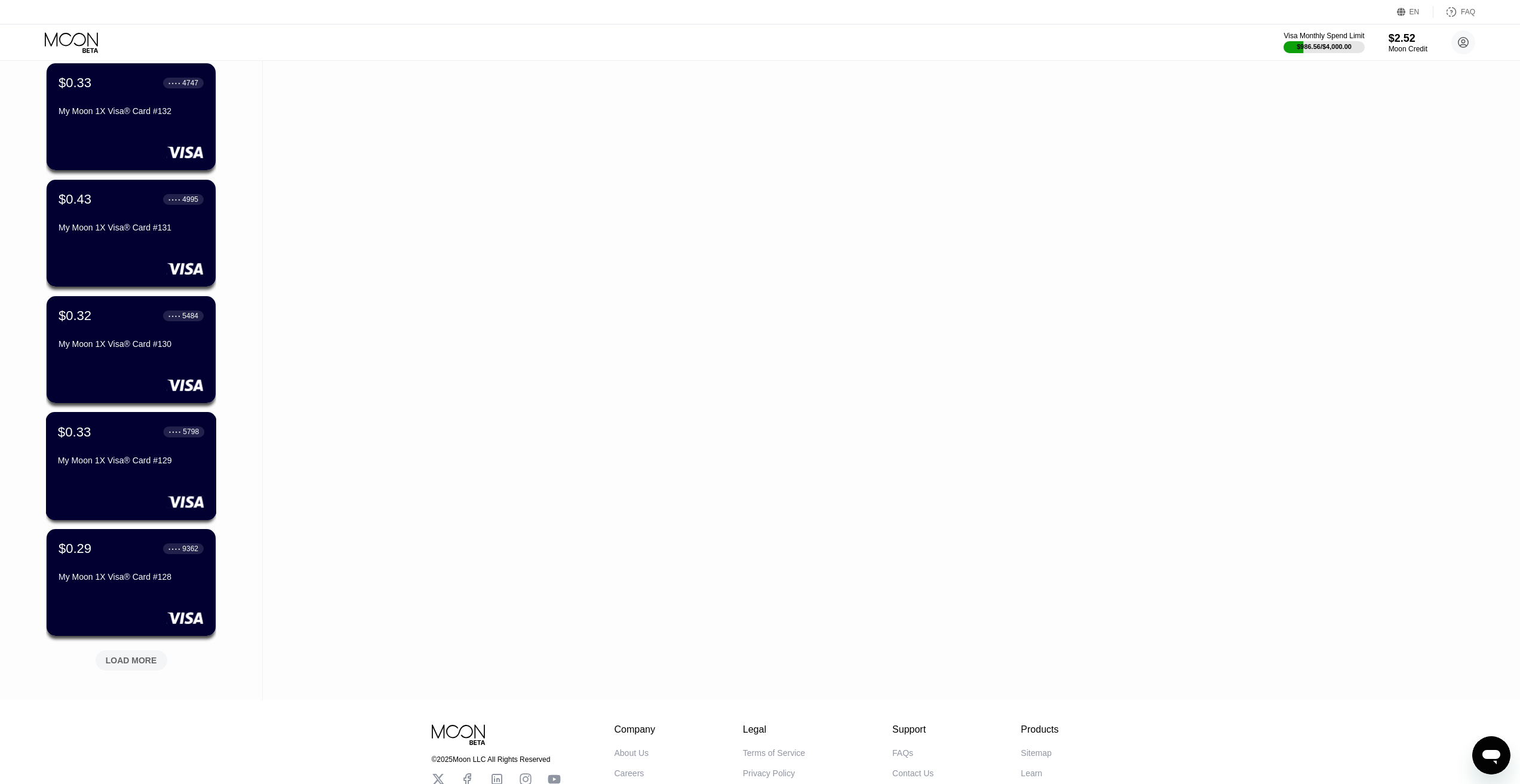
scroll to position [10082, 0]
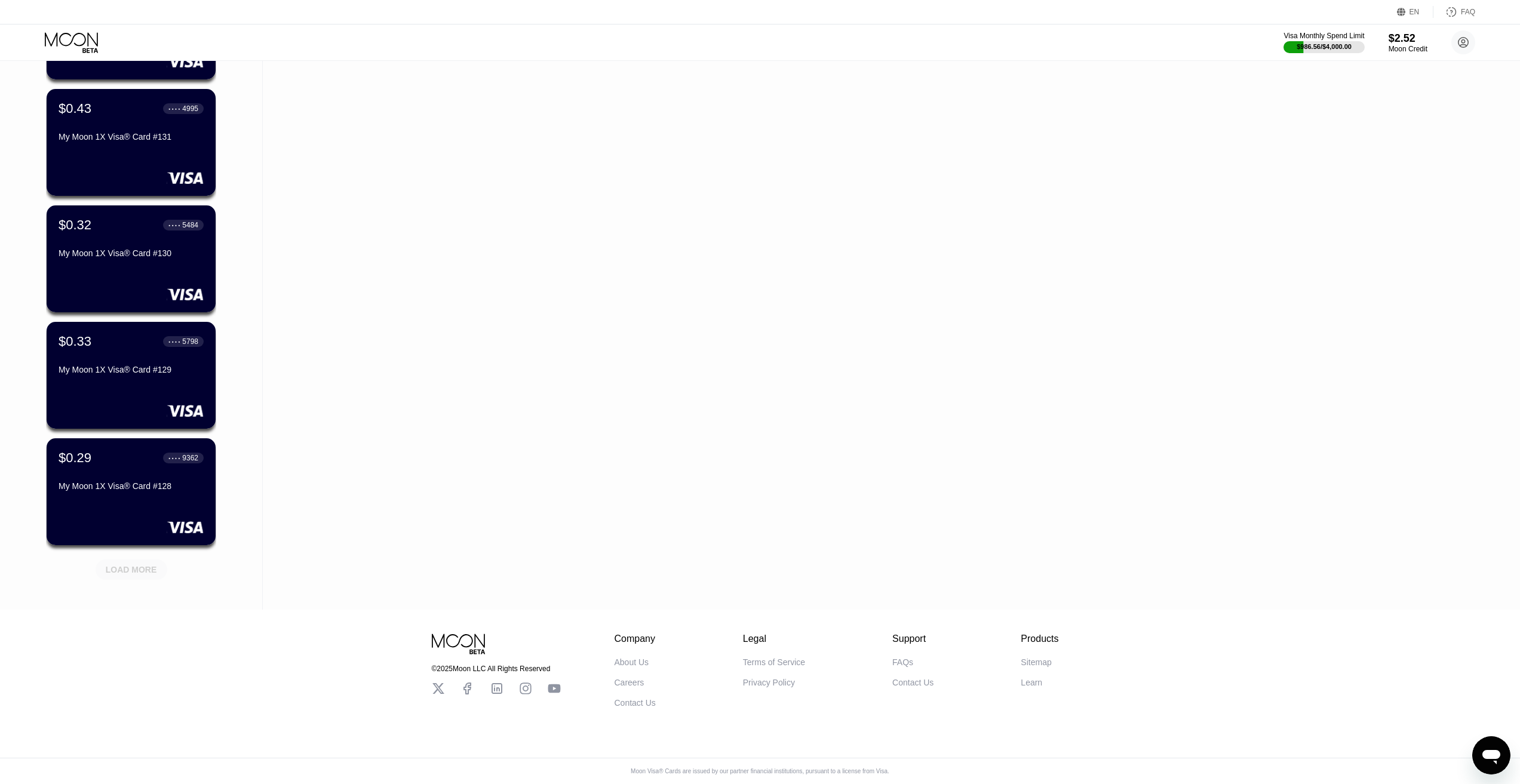
click at [129, 564] on div "LOAD MORE" at bounding box center [131, 569] width 52 height 11
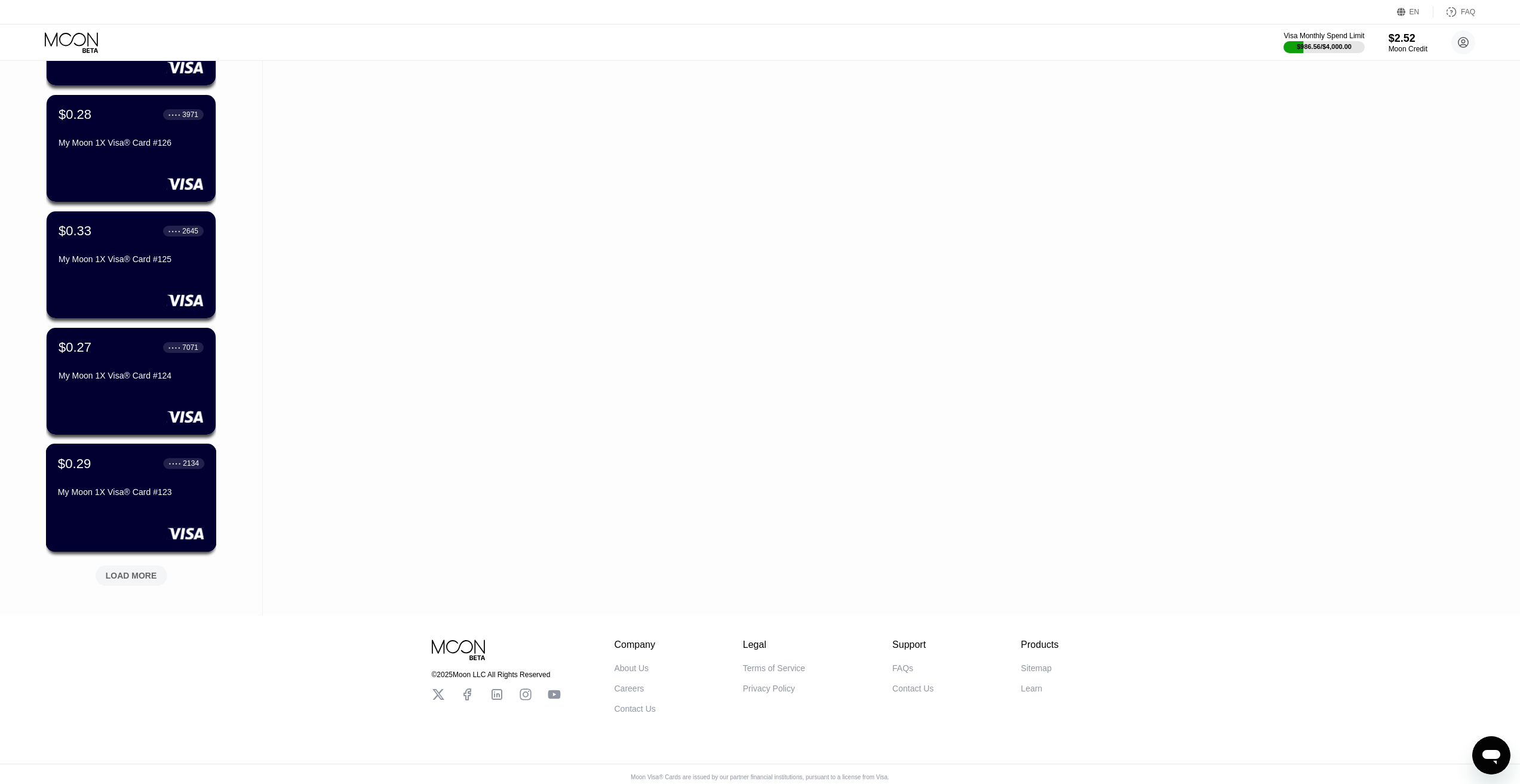
scroll to position [10664, 0]
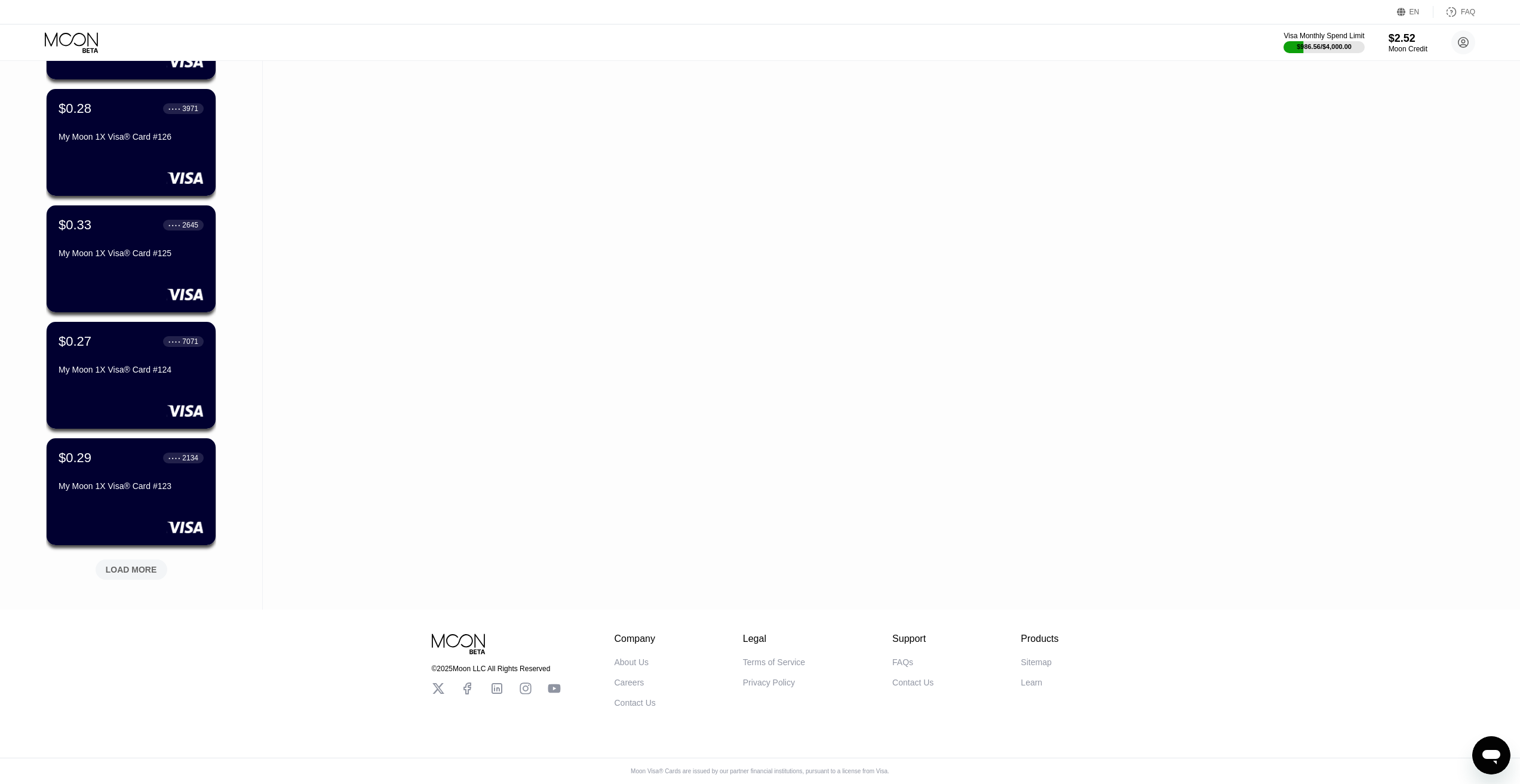
click at [132, 554] on div "LOAD MORE" at bounding box center [131, 566] width 90 height 25
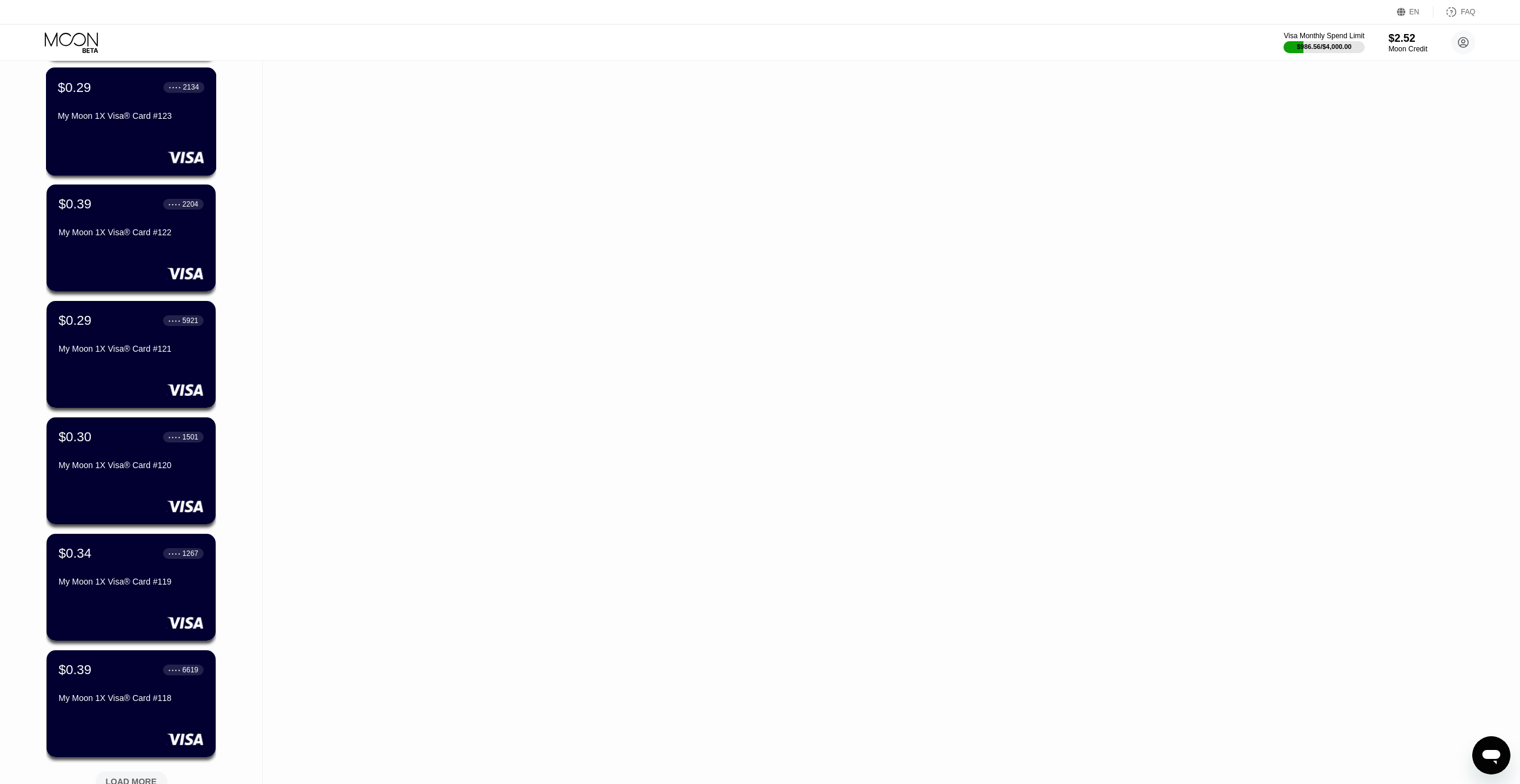
scroll to position [11201, 0]
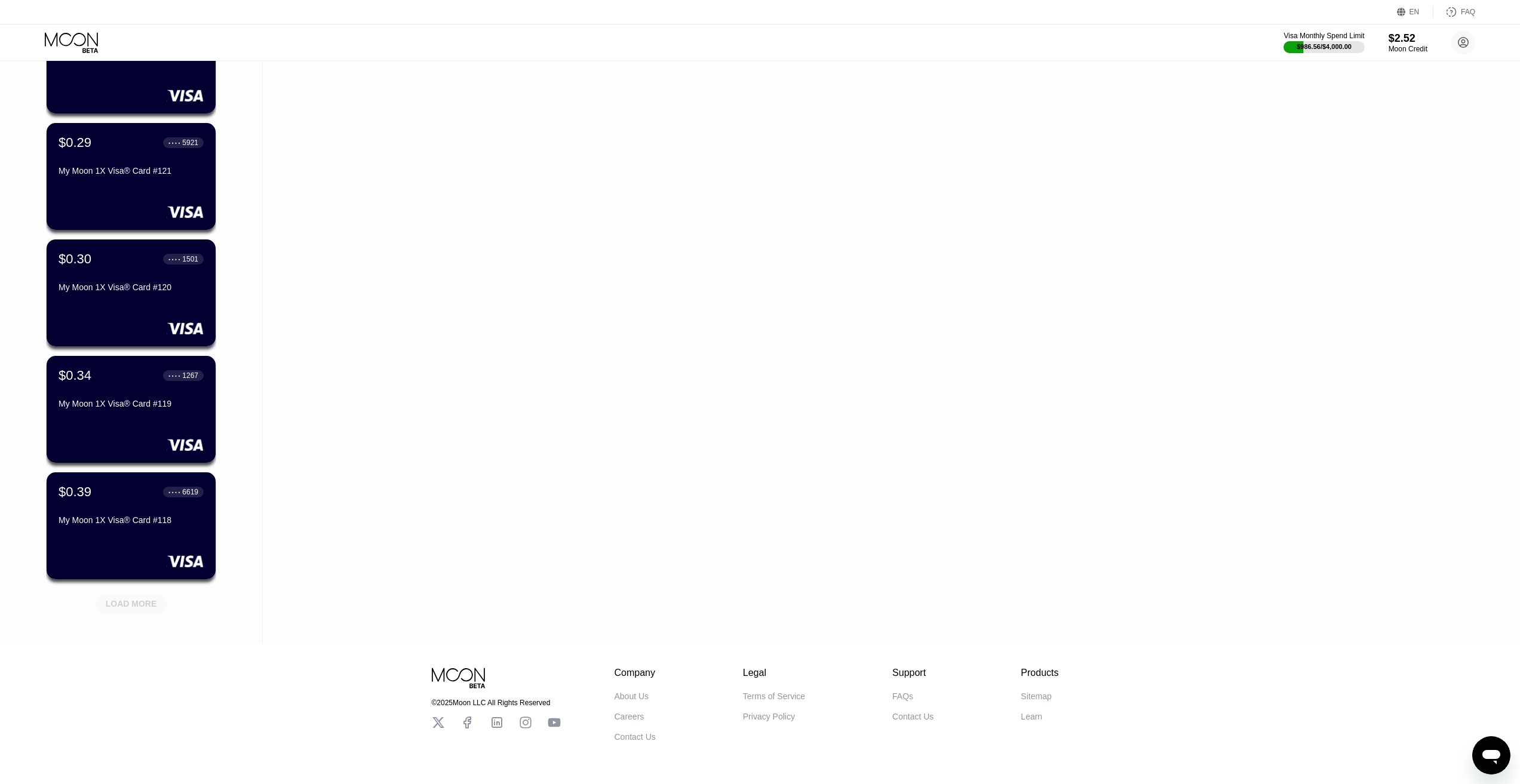
click at [146, 600] on div "LOAD MORE" at bounding box center [131, 603] width 52 height 11
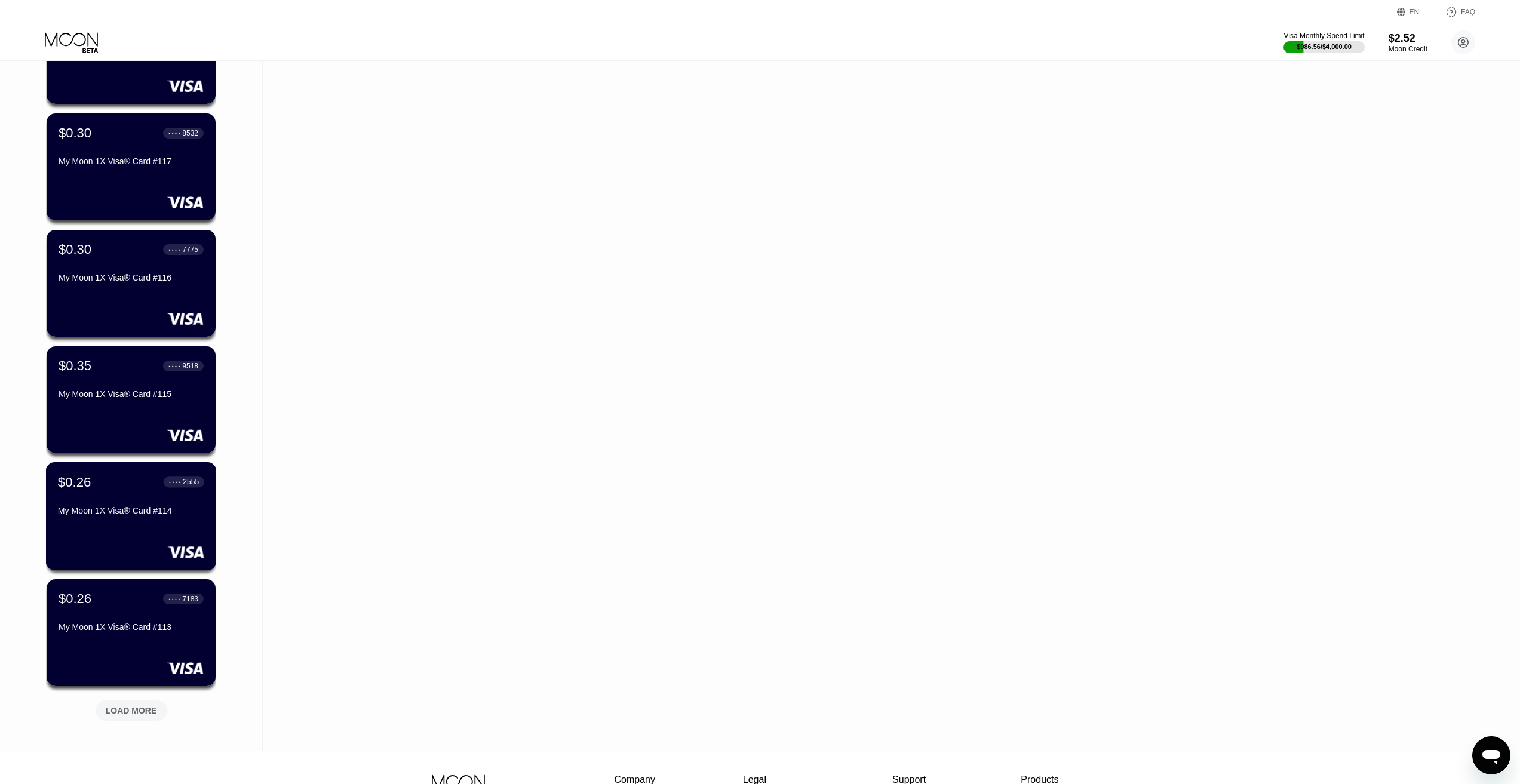
scroll to position [11798, 0]
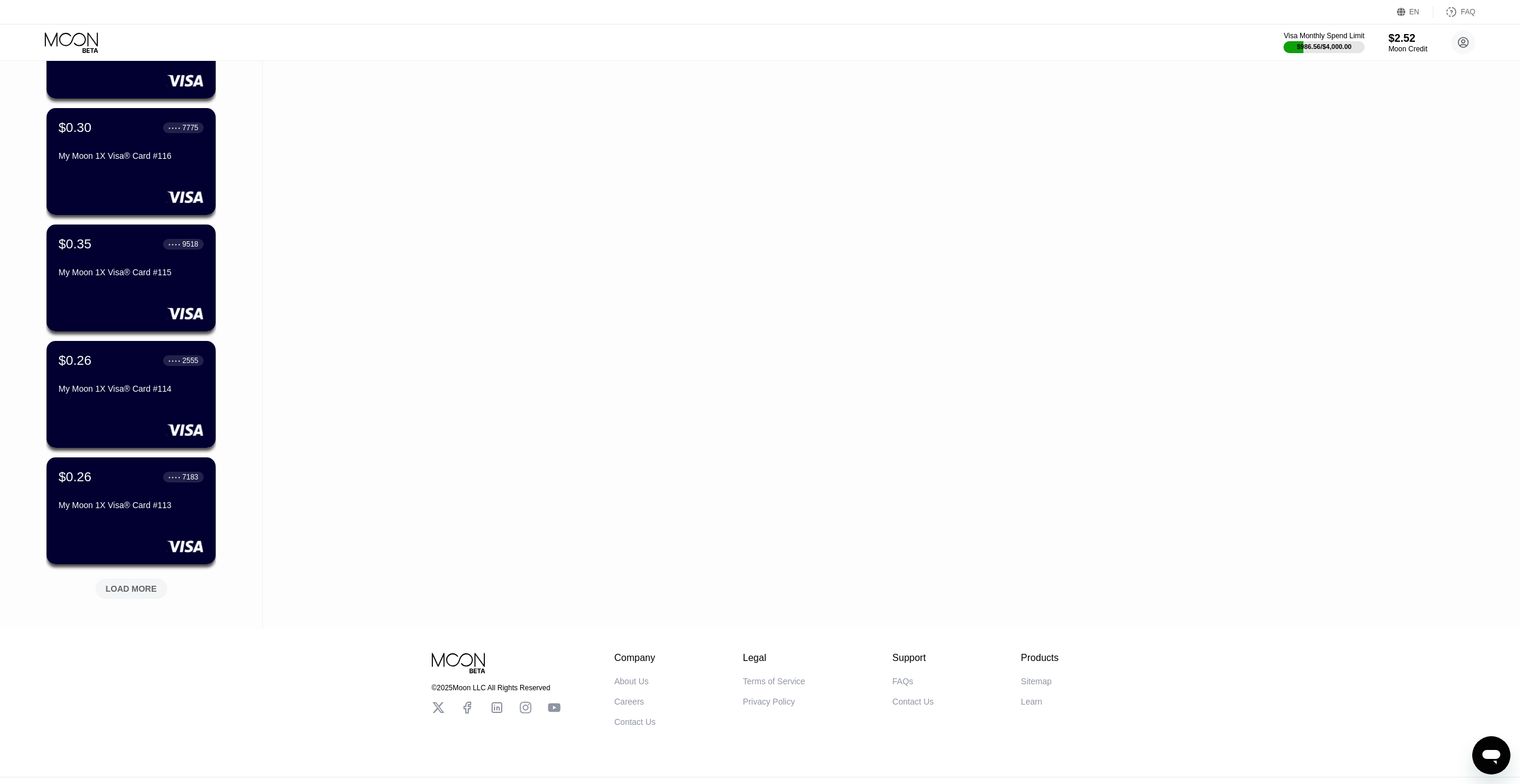
click at [130, 583] on div "LOAD MORE" at bounding box center [131, 588] width 71 height 20
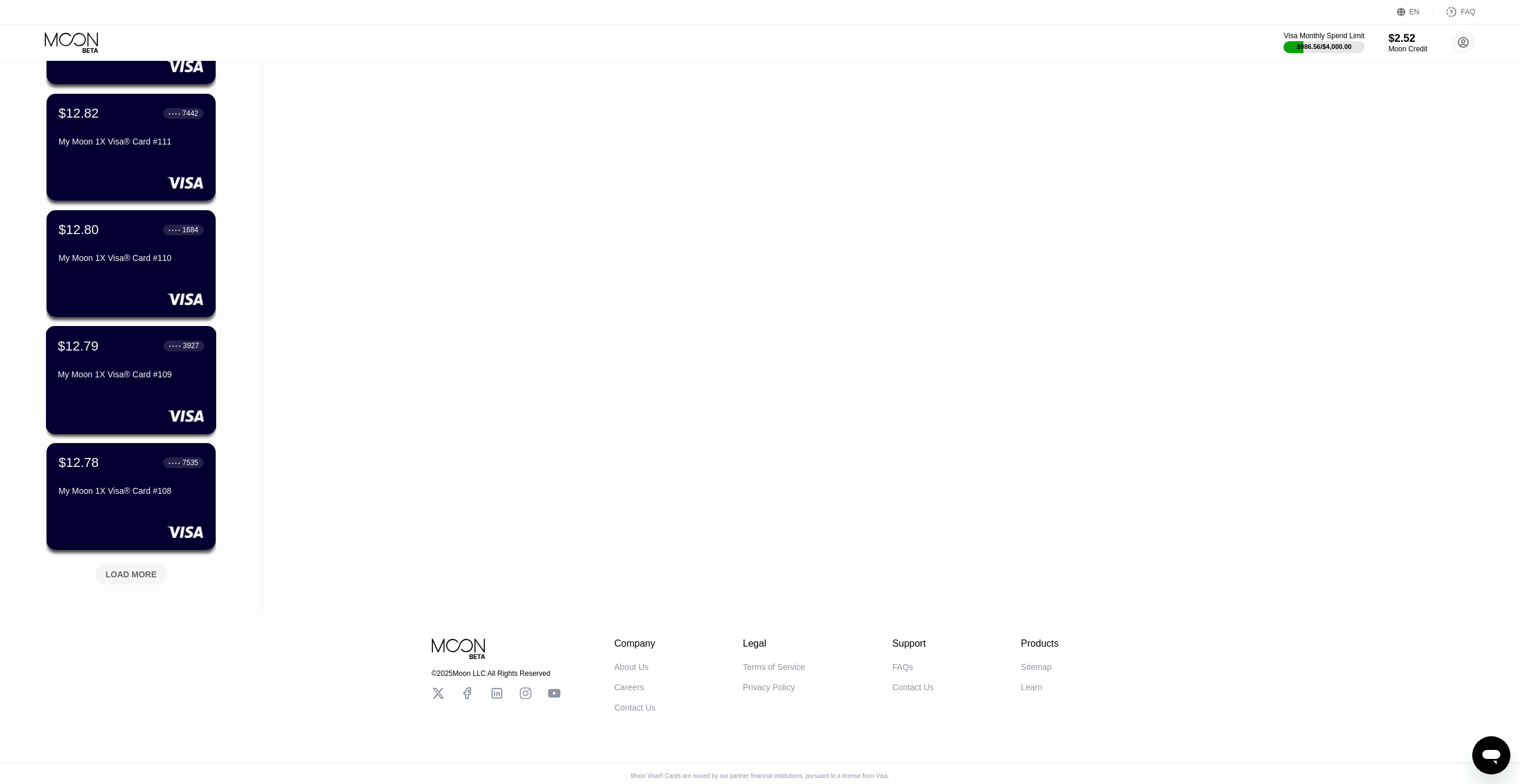
scroll to position [12395, 0]
click at [138, 568] on div "LOAD MORE" at bounding box center [131, 574] width 71 height 20
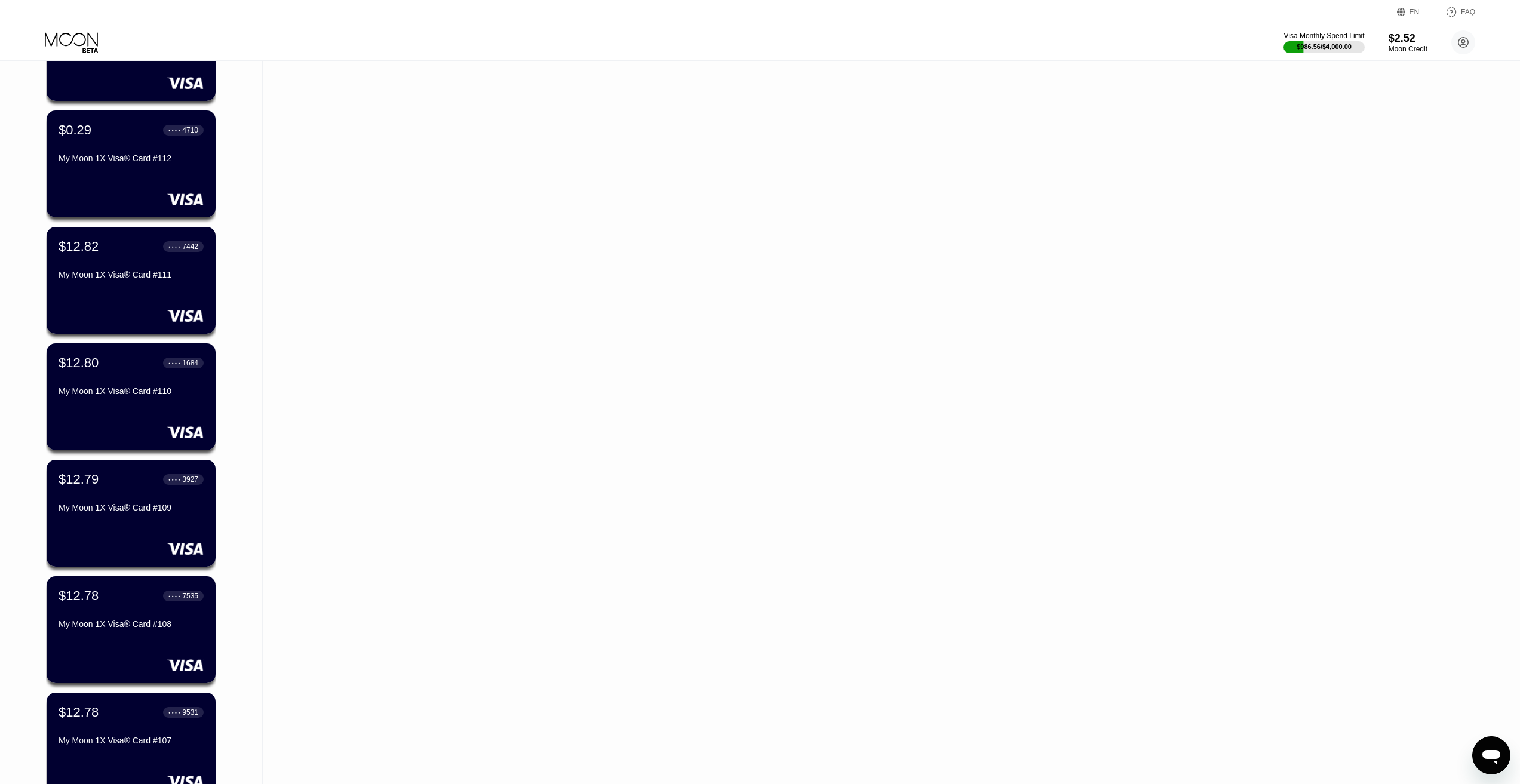
scroll to position [12257, 0]
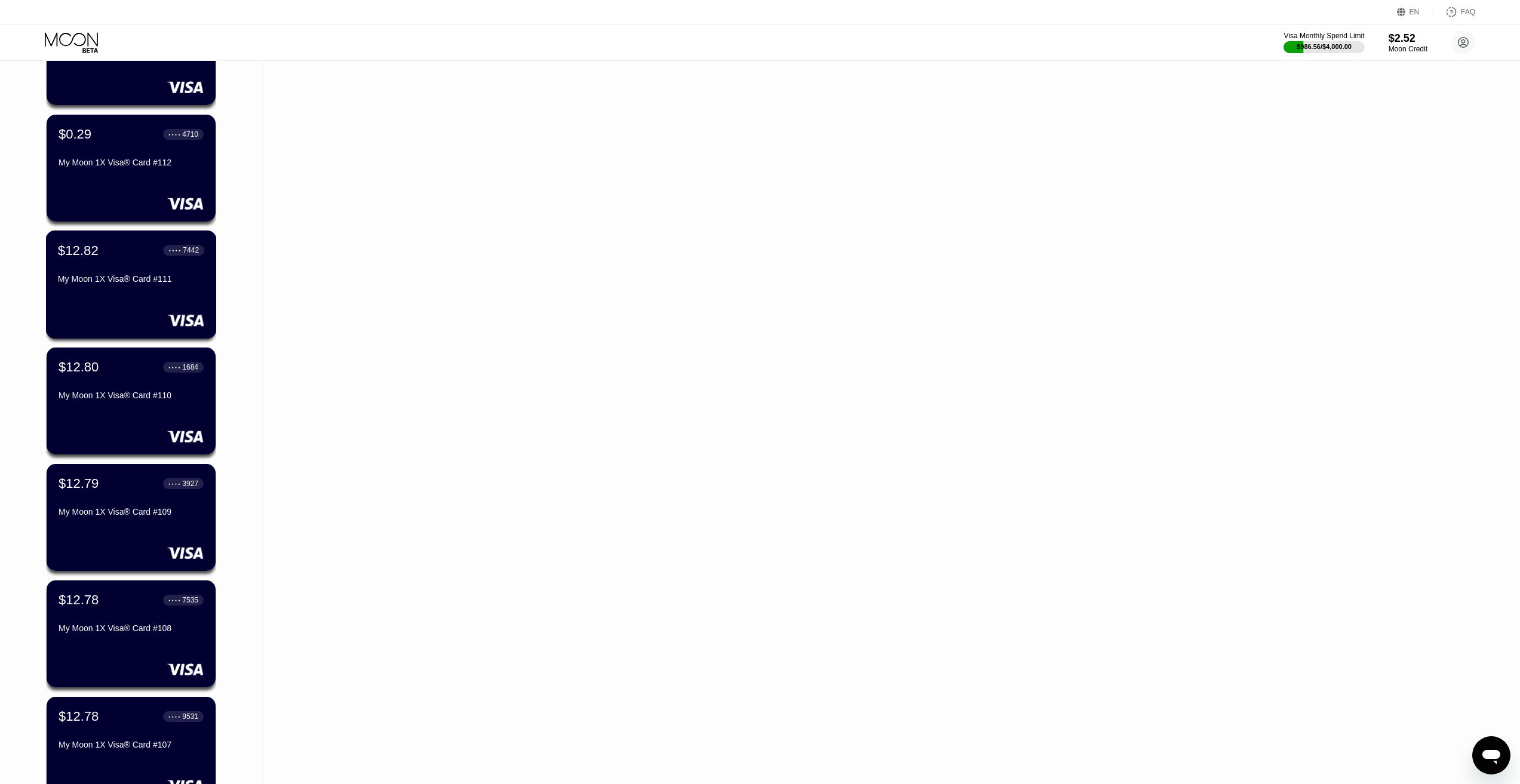
click at [152, 283] on div "My Moon 1X Visa® Card #111" at bounding box center [131, 279] width 146 height 10
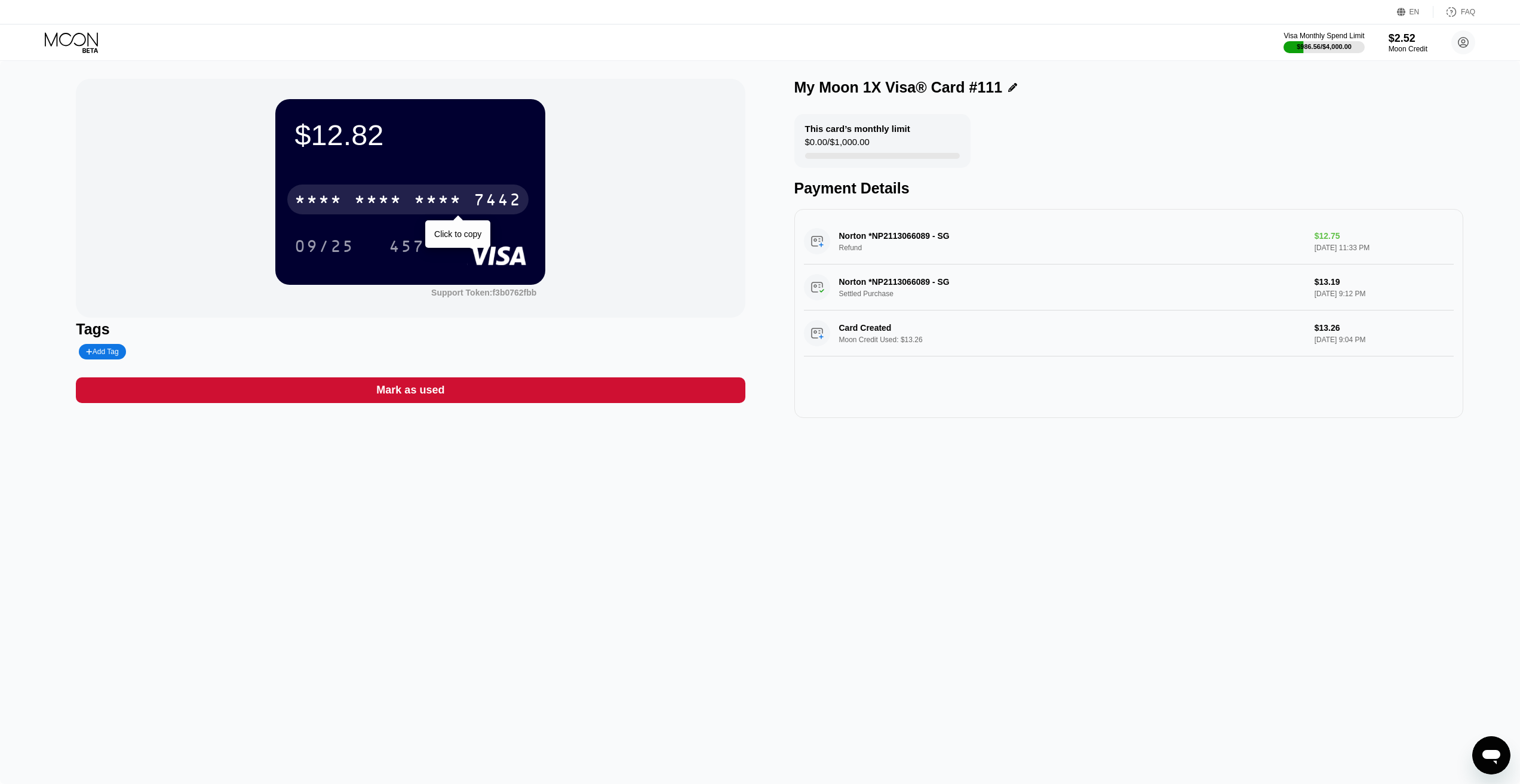
click at [339, 200] on div "* * * *" at bounding box center [319, 201] width 48 height 19
click at [63, 35] on icon at bounding box center [72, 43] width 56 height 21
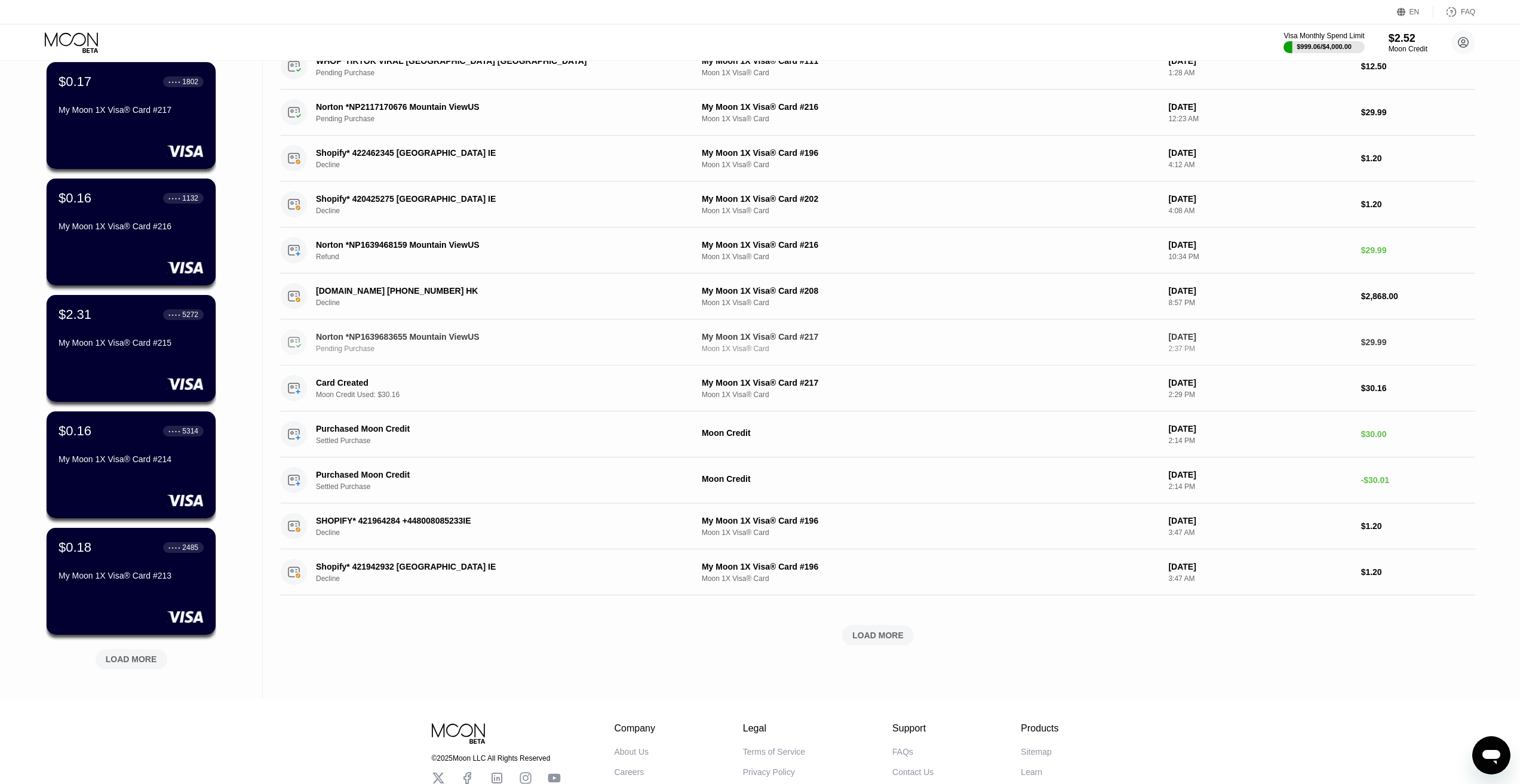
scroll to position [189, 0]
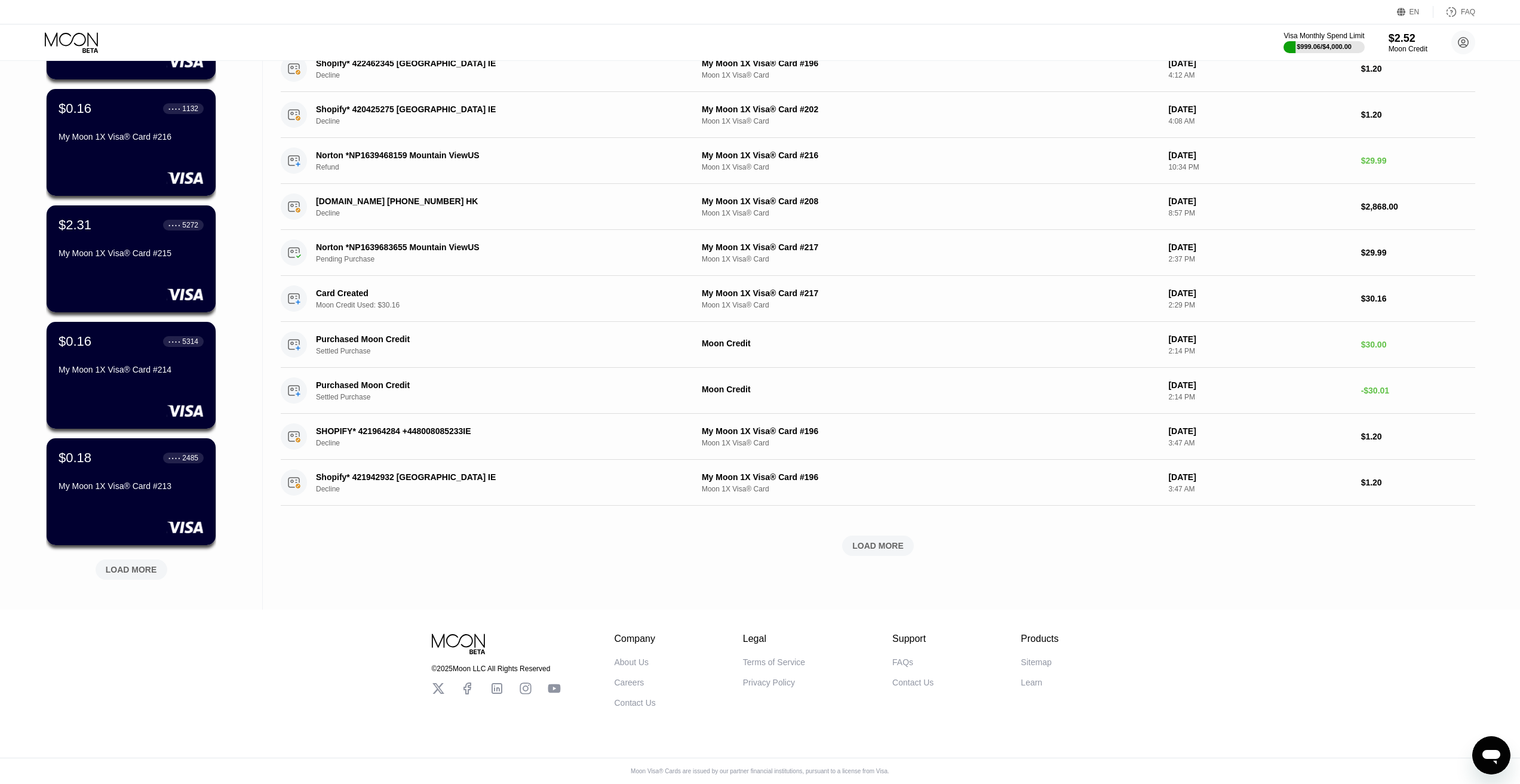
click at [119, 564] on div "LOAD MORE" at bounding box center [131, 569] width 52 height 11
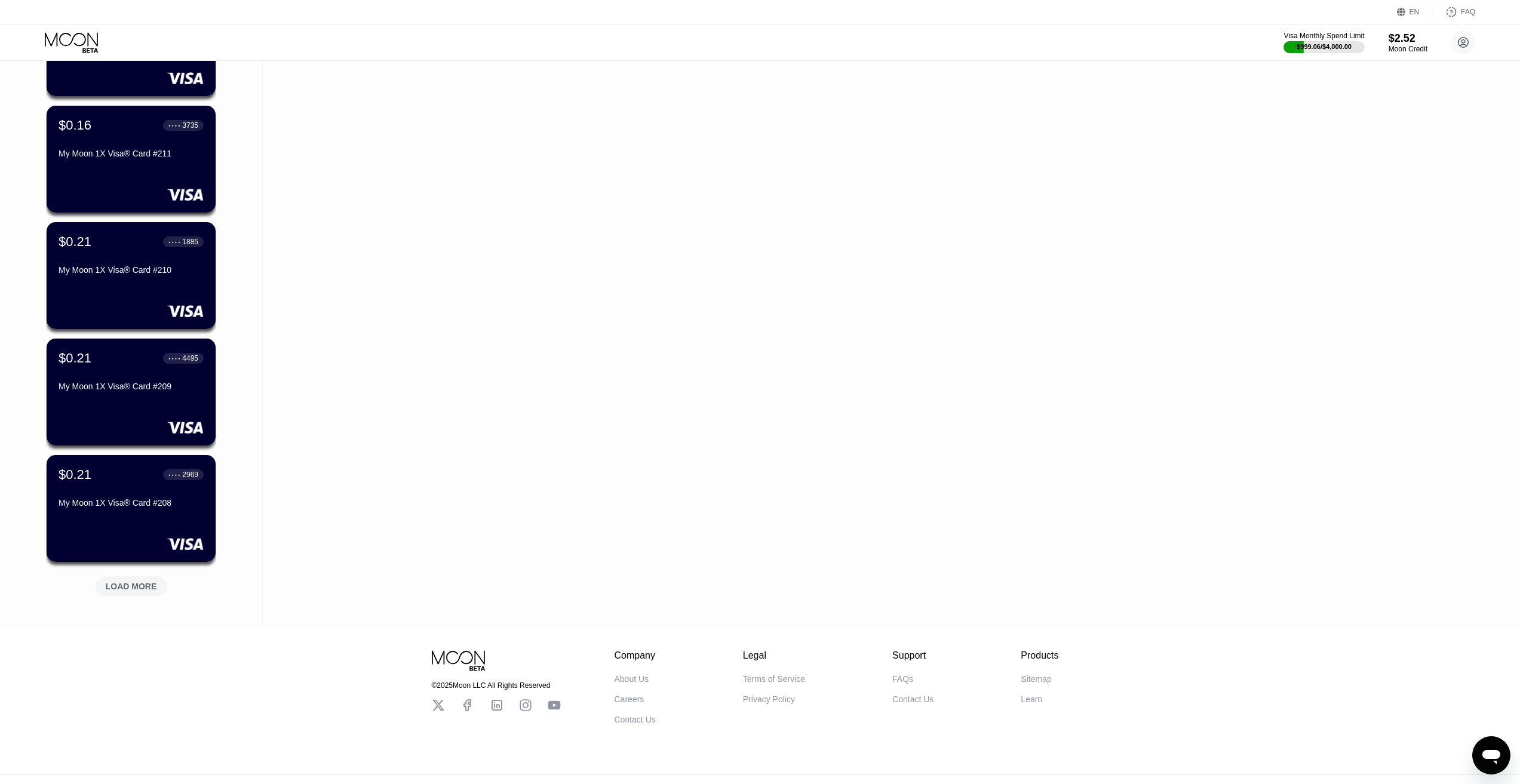
scroll to position [771, 0]
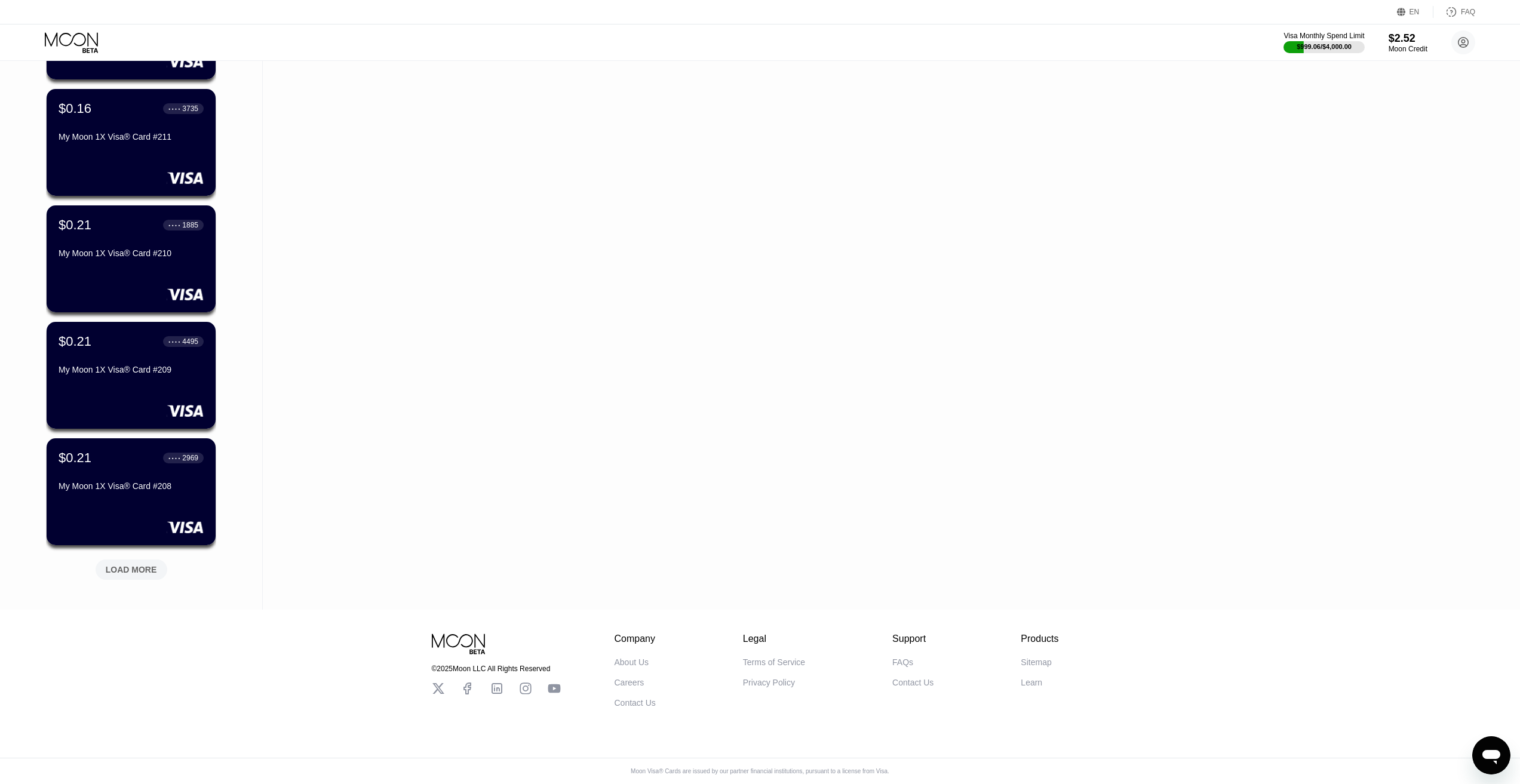
click at [132, 564] on div "LOAD MORE" at bounding box center [131, 569] width 52 height 11
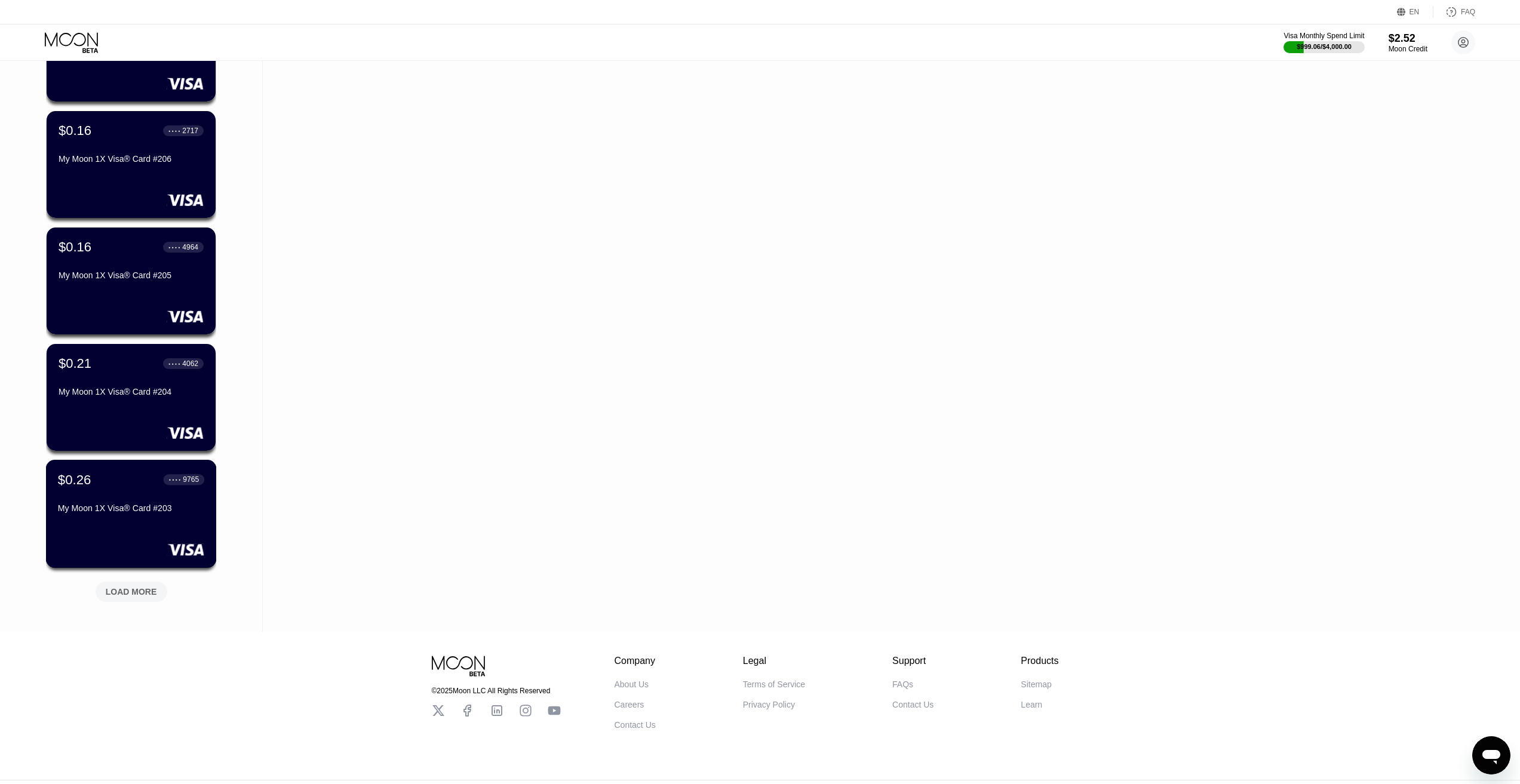
scroll to position [1353, 0]
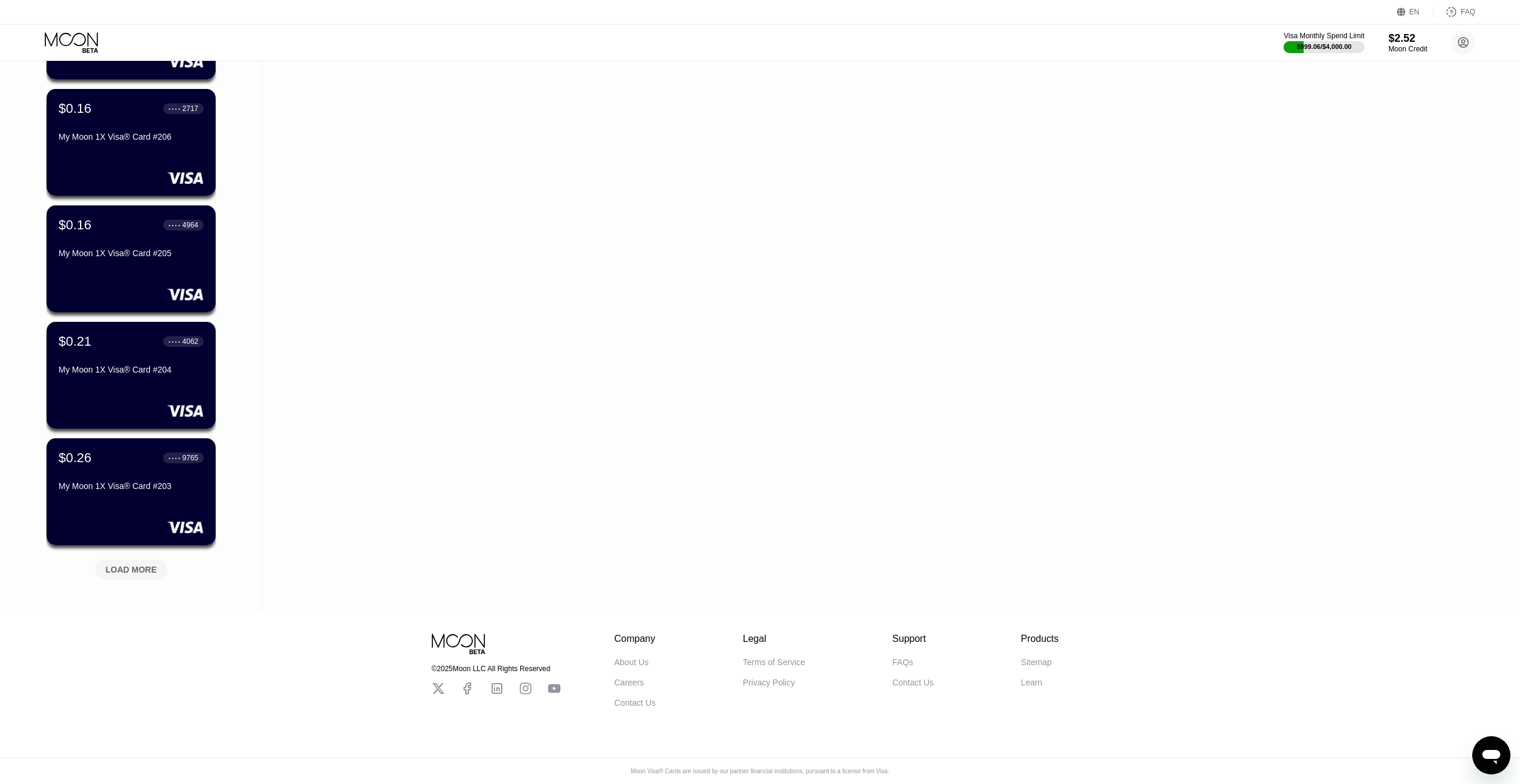
click at [122, 564] on div "LOAD MORE" at bounding box center [131, 569] width 52 height 11
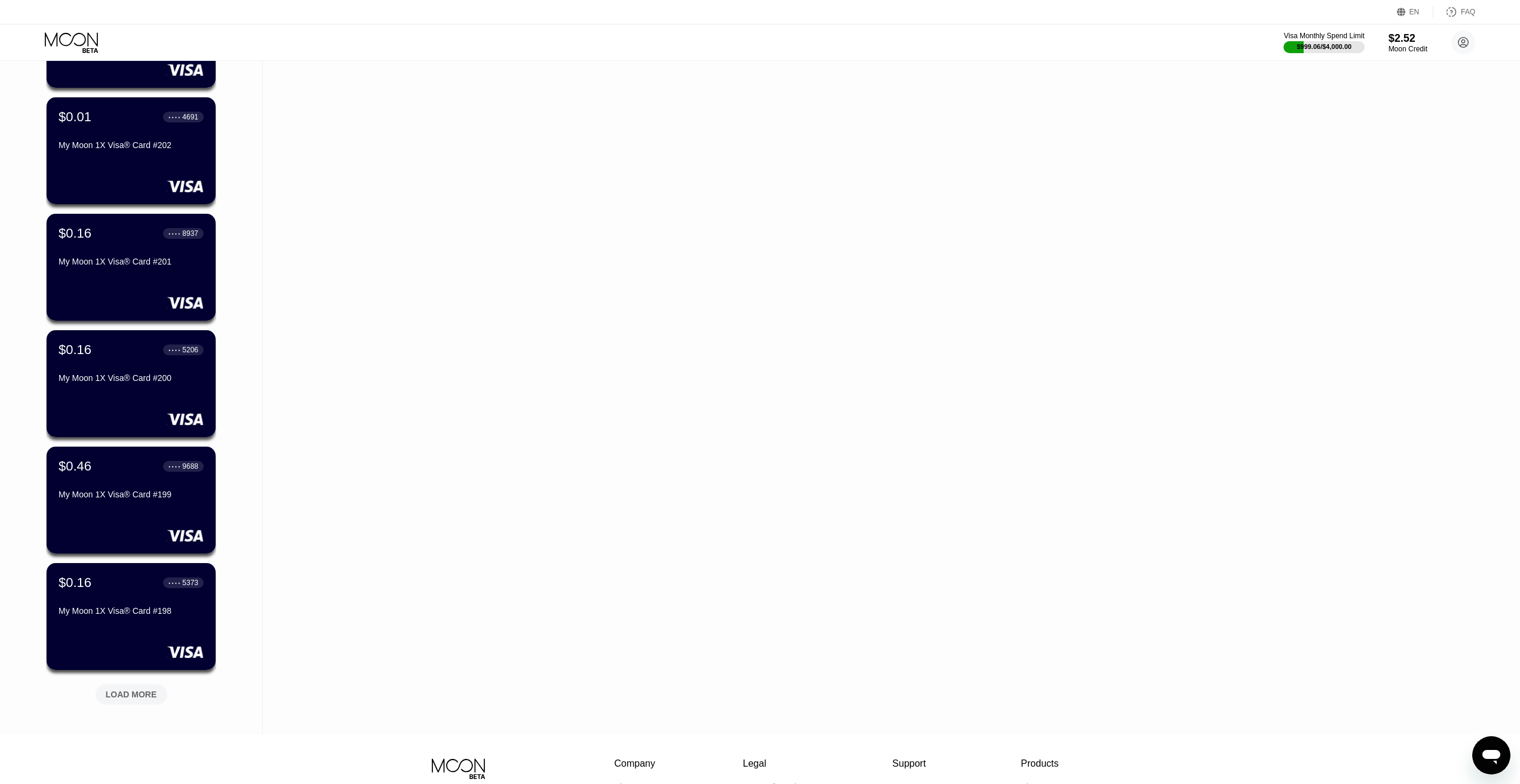
scroll to position [1935, 0]
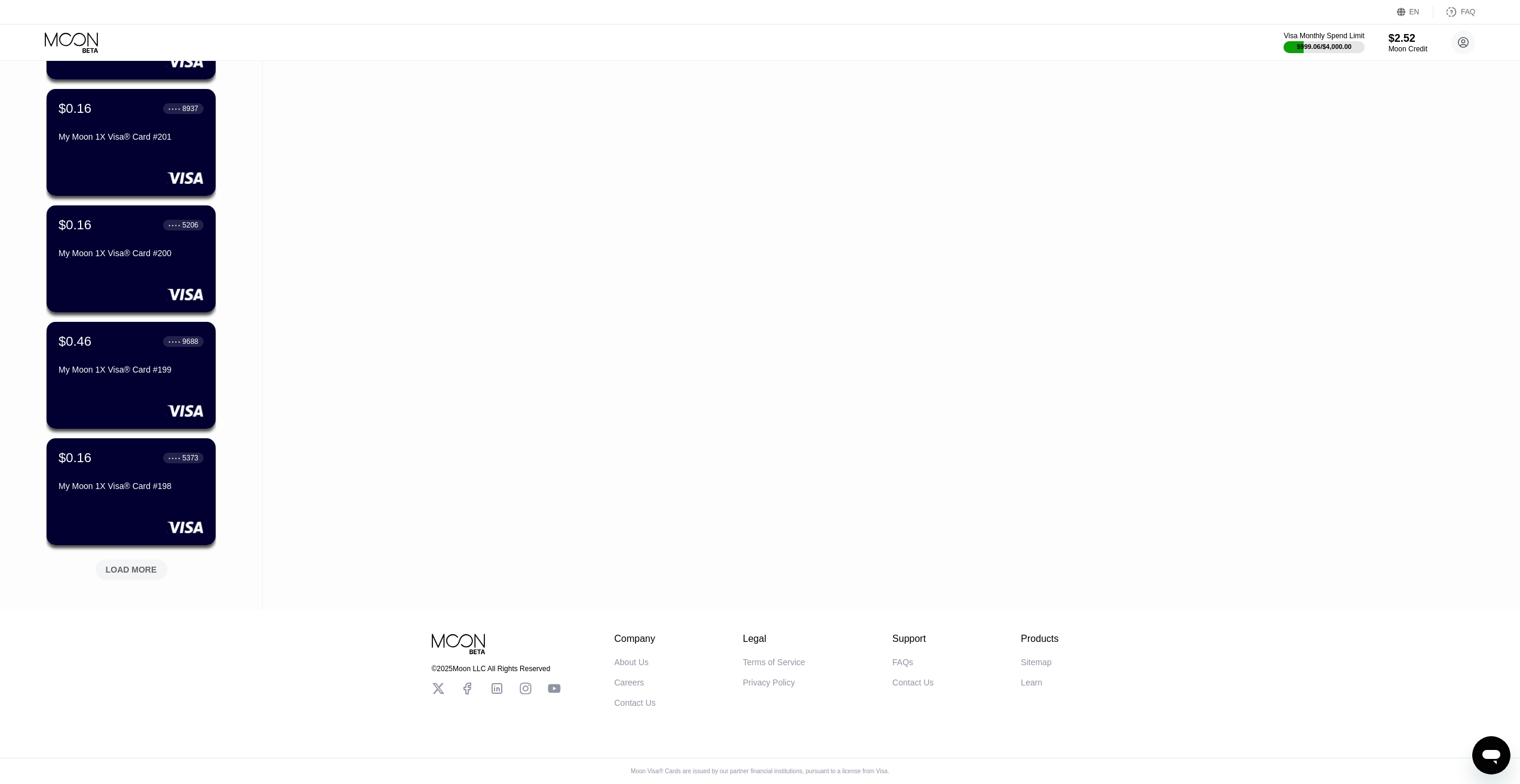
click at [133, 566] on div "LOAD MORE" at bounding box center [131, 569] width 52 height 11
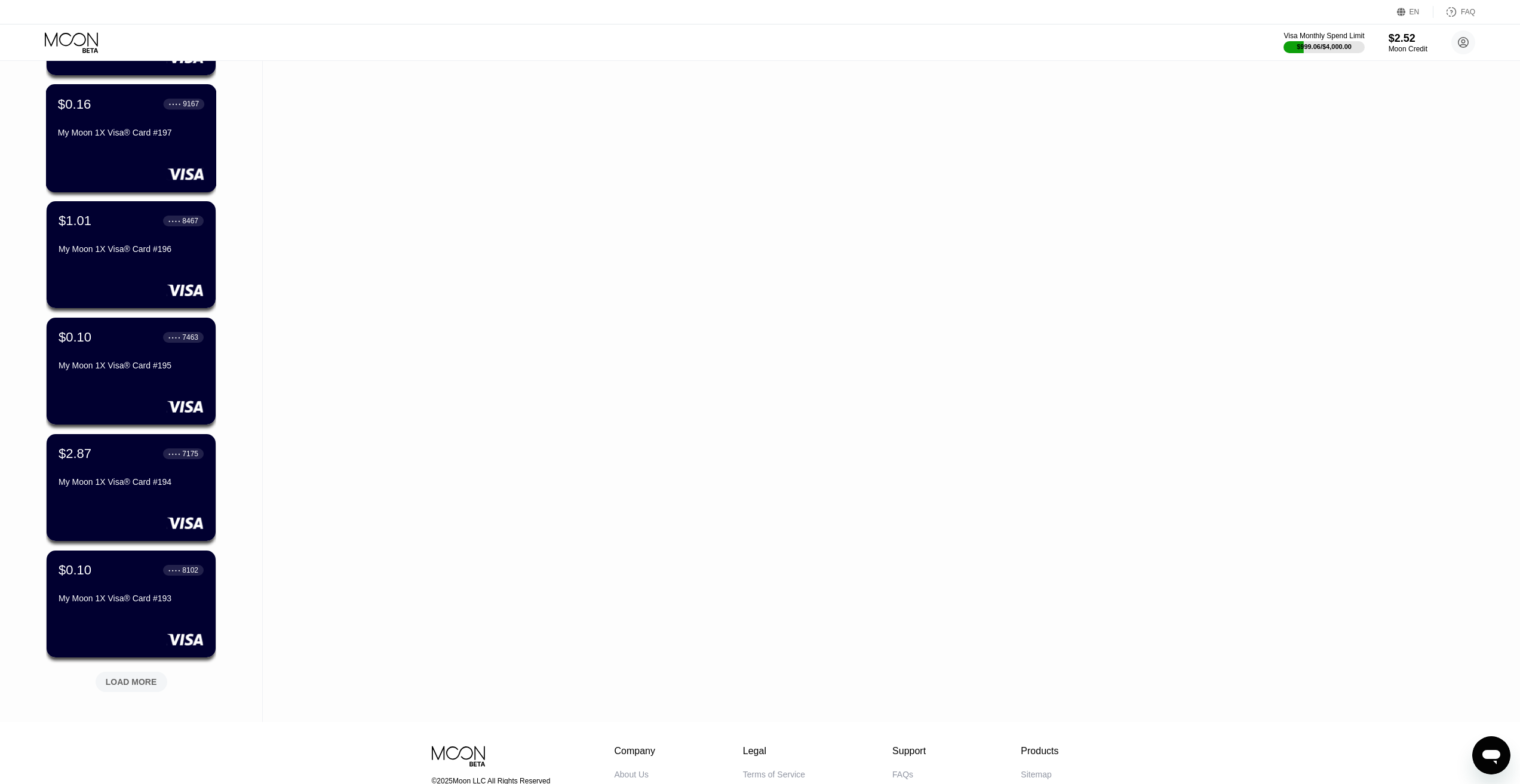
scroll to position [2517, 0]
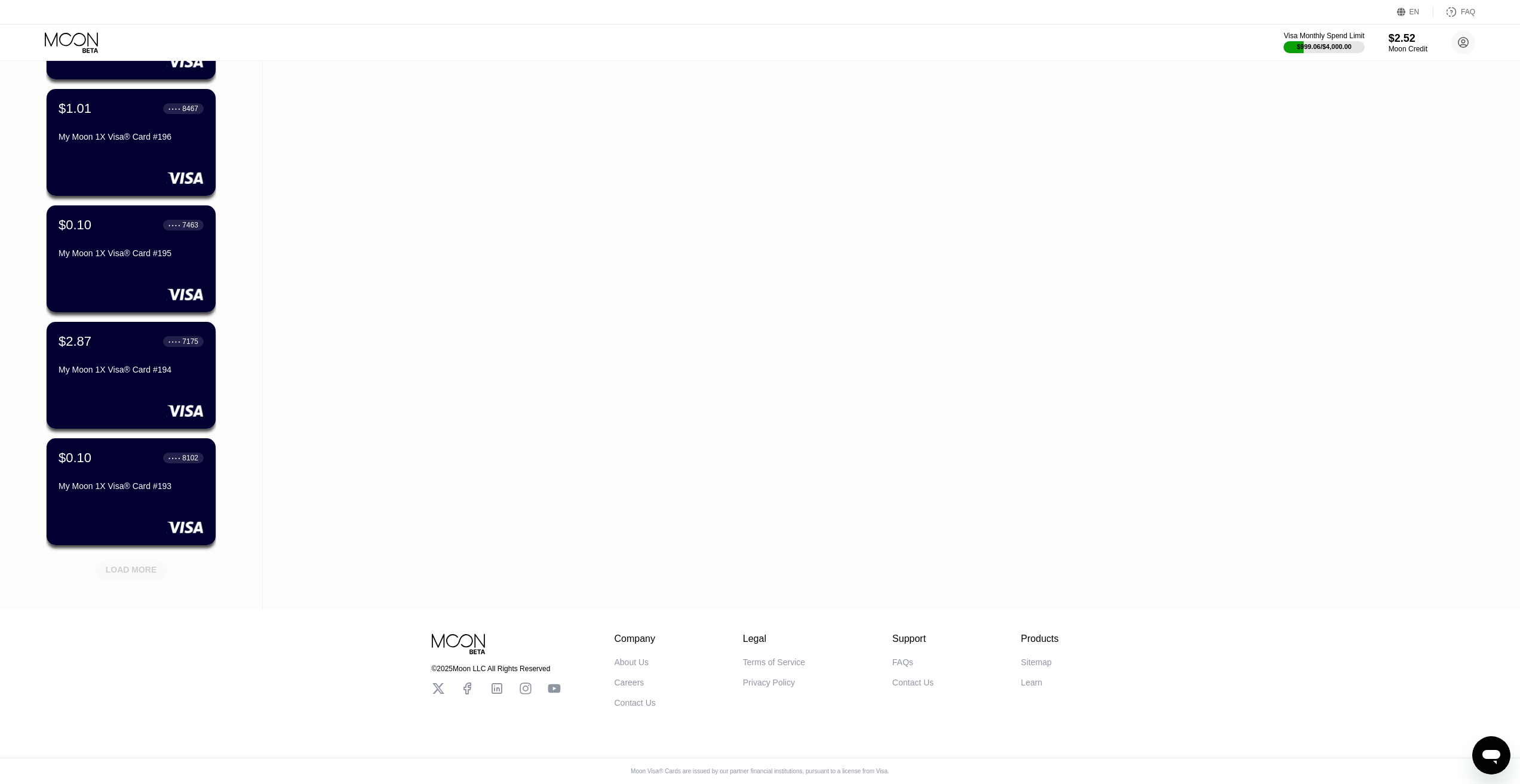
click at [139, 564] on div "LOAD MORE" at bounding box center [131, 569] width 52 height 11
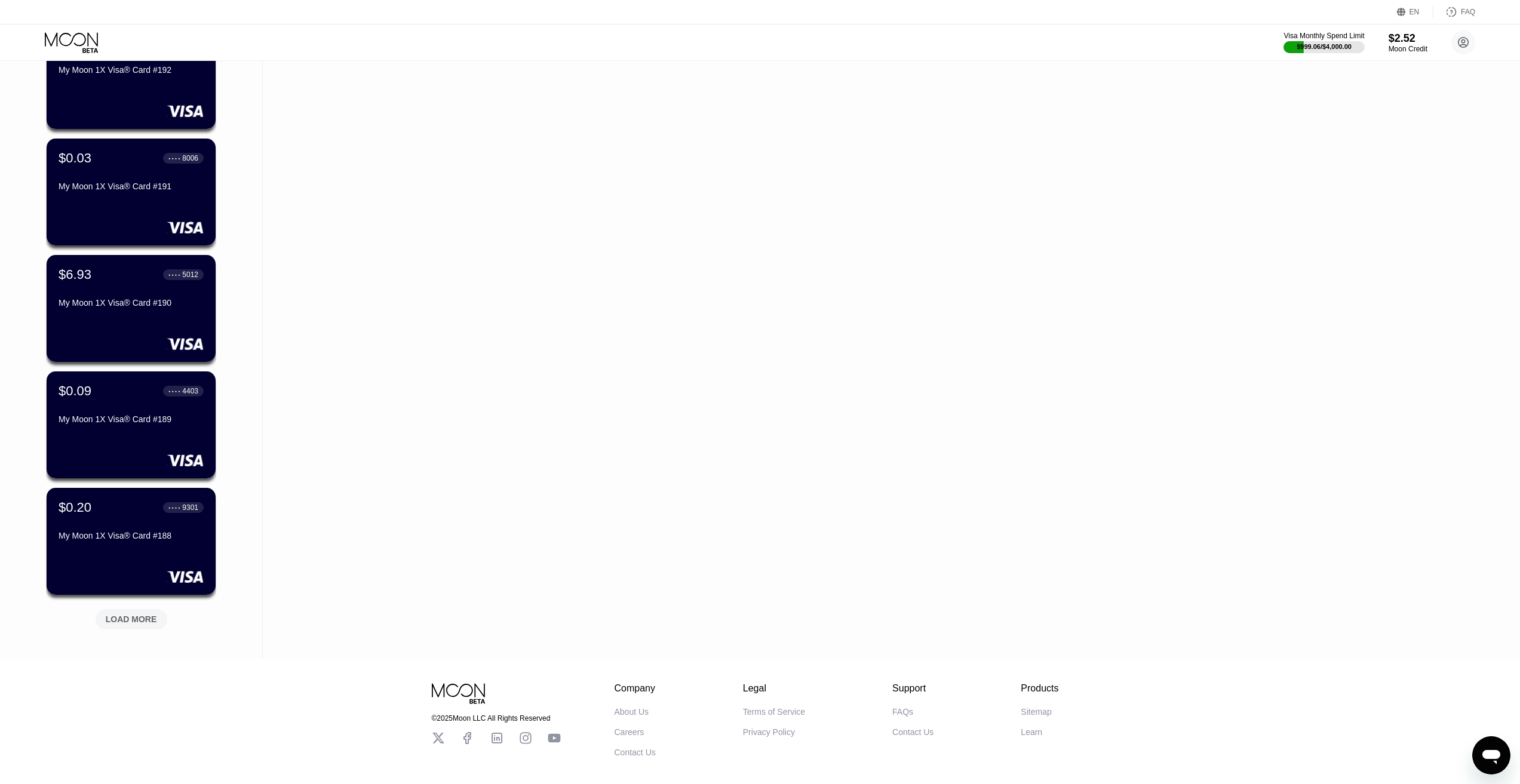
scroll to position [3099, 0]
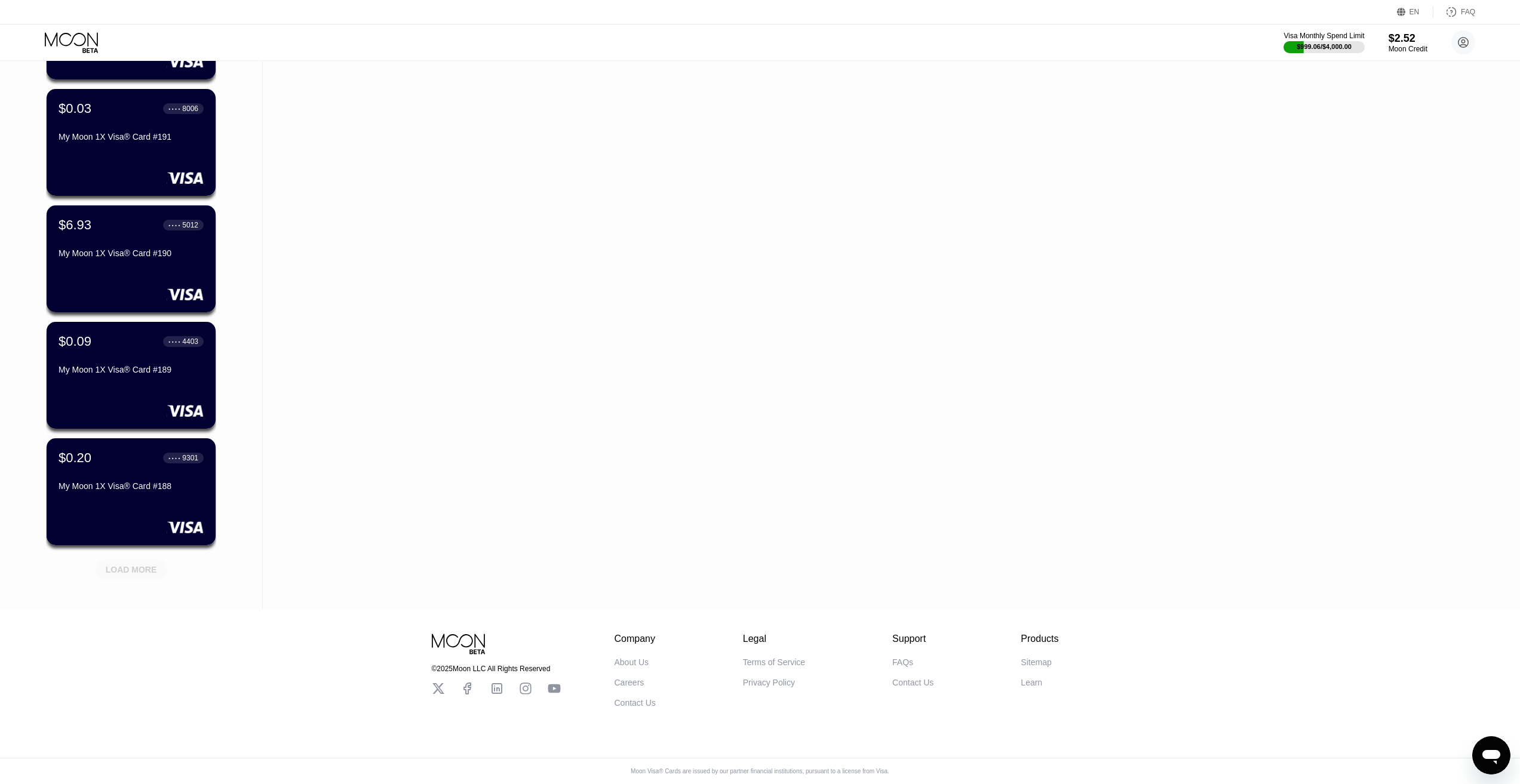
click at [147, 566] on div "LOAD MORE" at bounding box center [131, 569] width 52 height 11
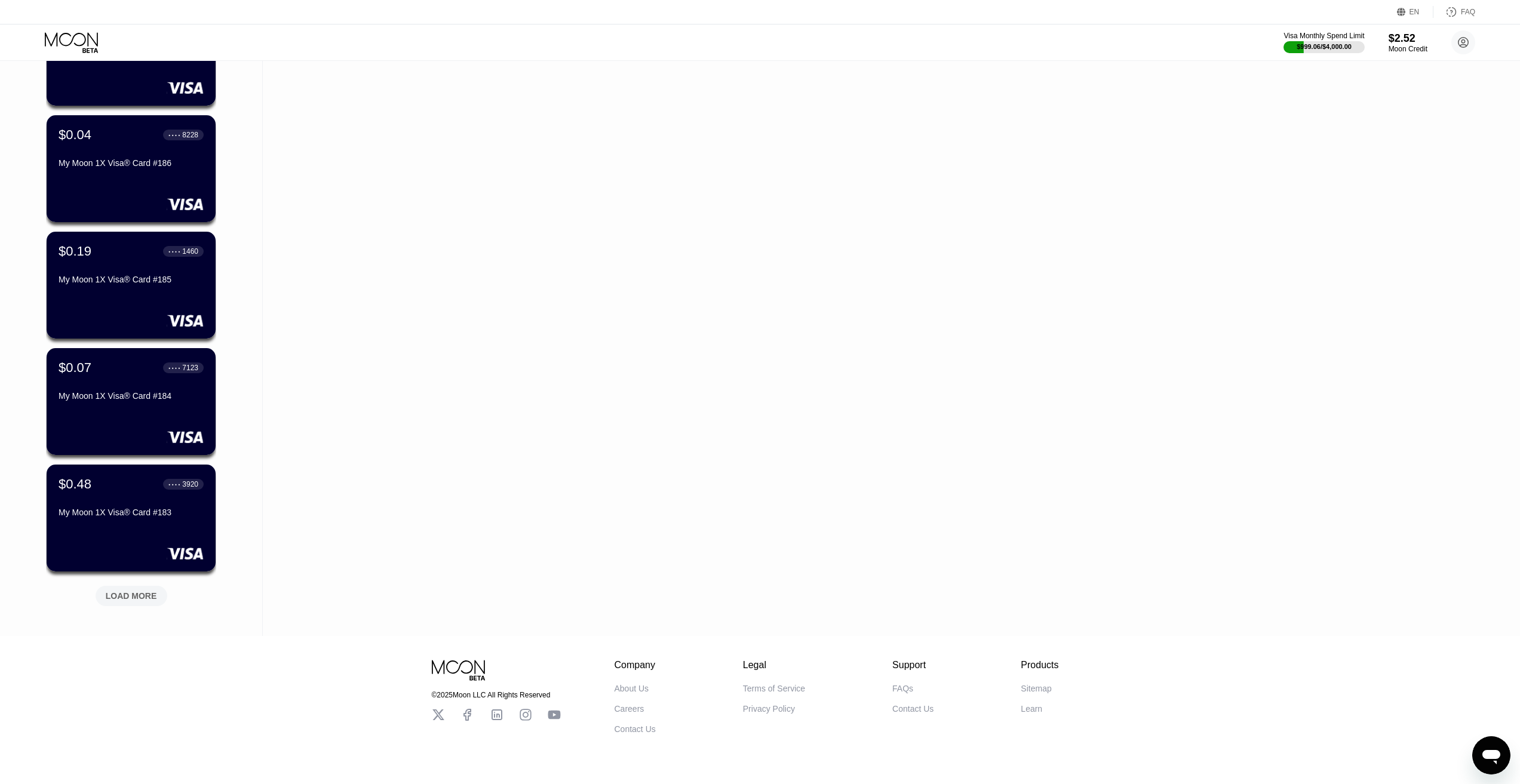
scroll to position [3681, 0]
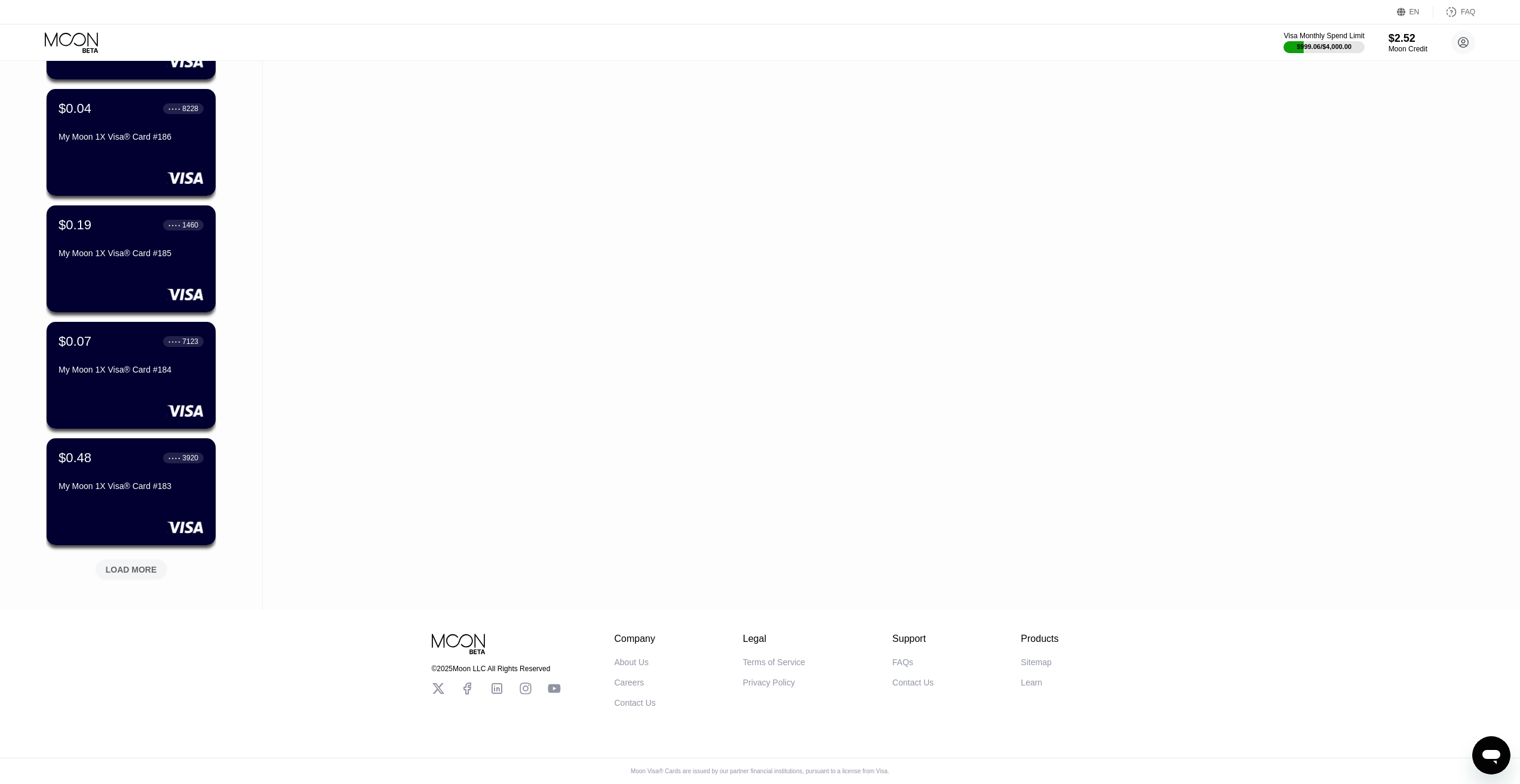
click at [125, 564] on div "LOAD MORE" at bounding box center [131, 569] width 52 height 11
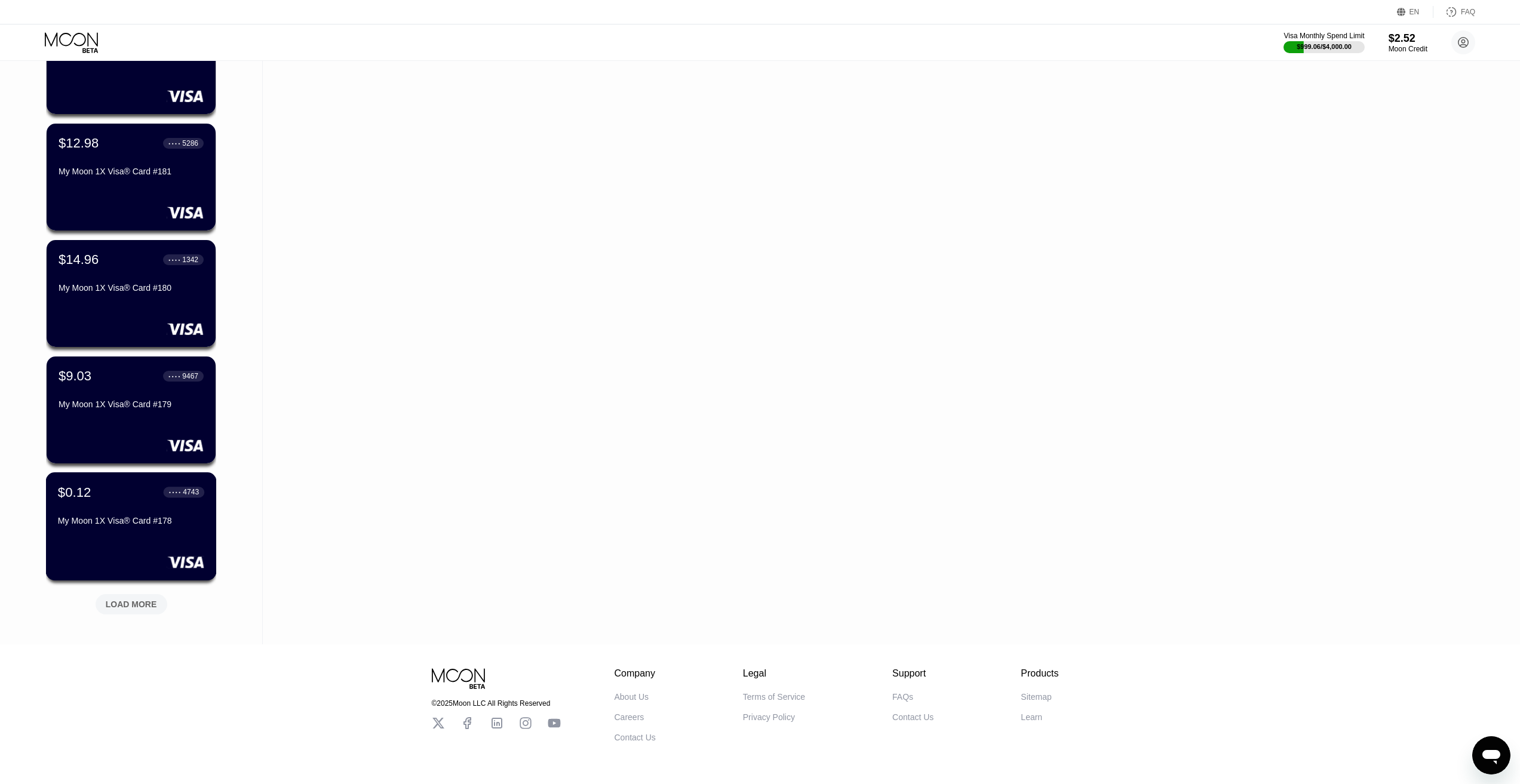
scroll to position [4217, 0]
click at [131, 600] on div "LOAD MORE" at bounding box center [131, 603] width 52 height 11
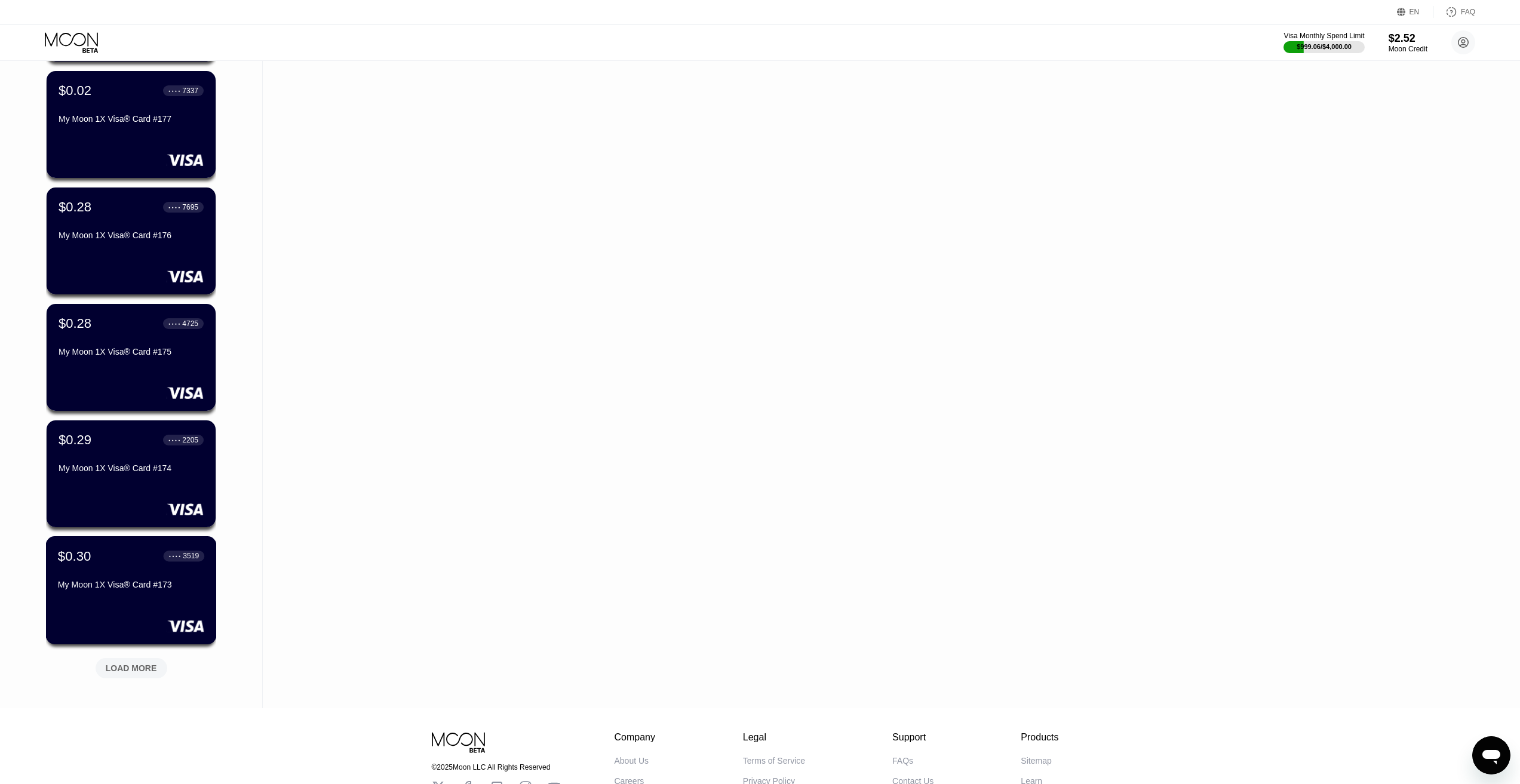
scroll to position [4814, 0]
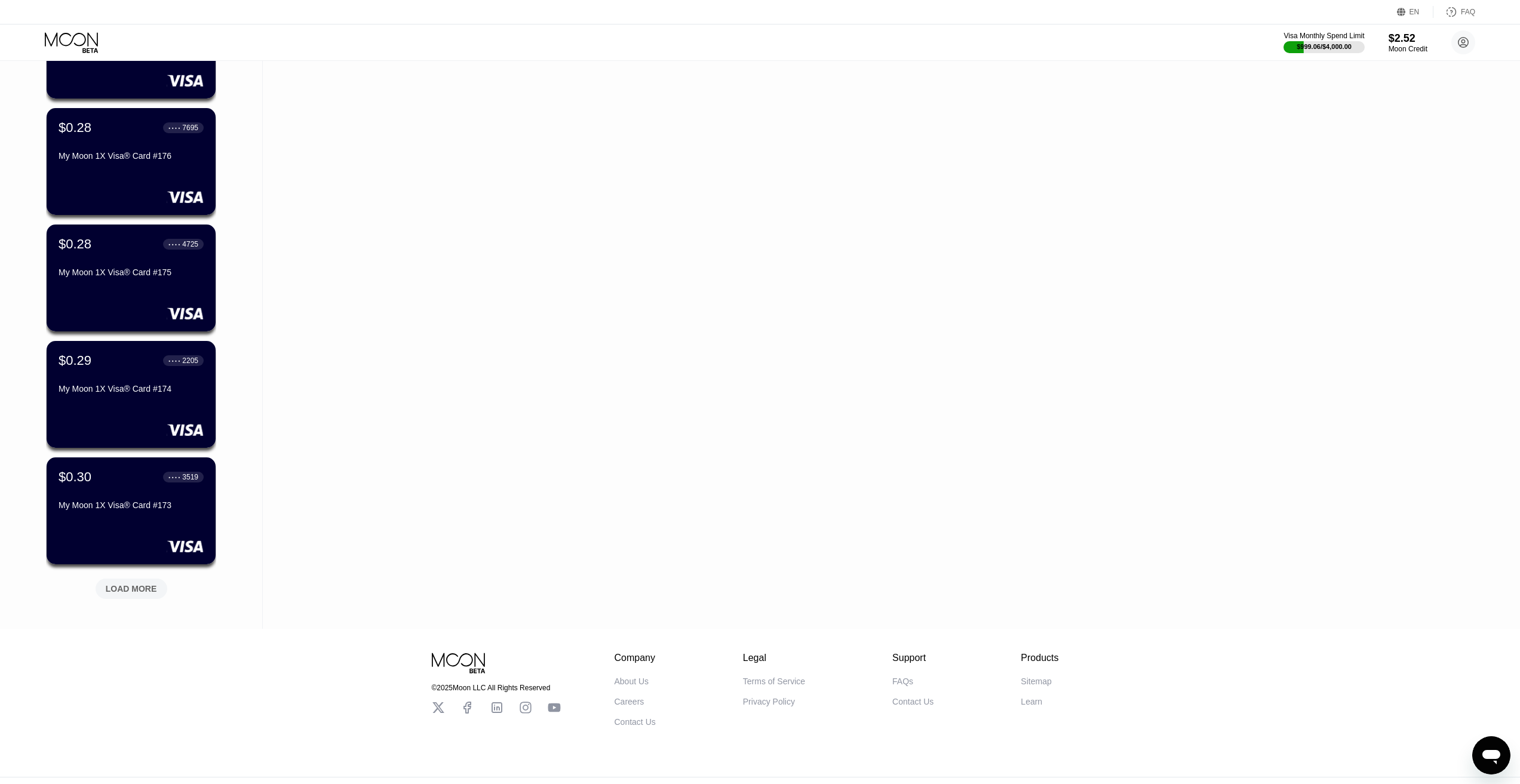
click at [127, 578] on div "LOAD MORE" at bounding box center [131, 586] width 90 height 25
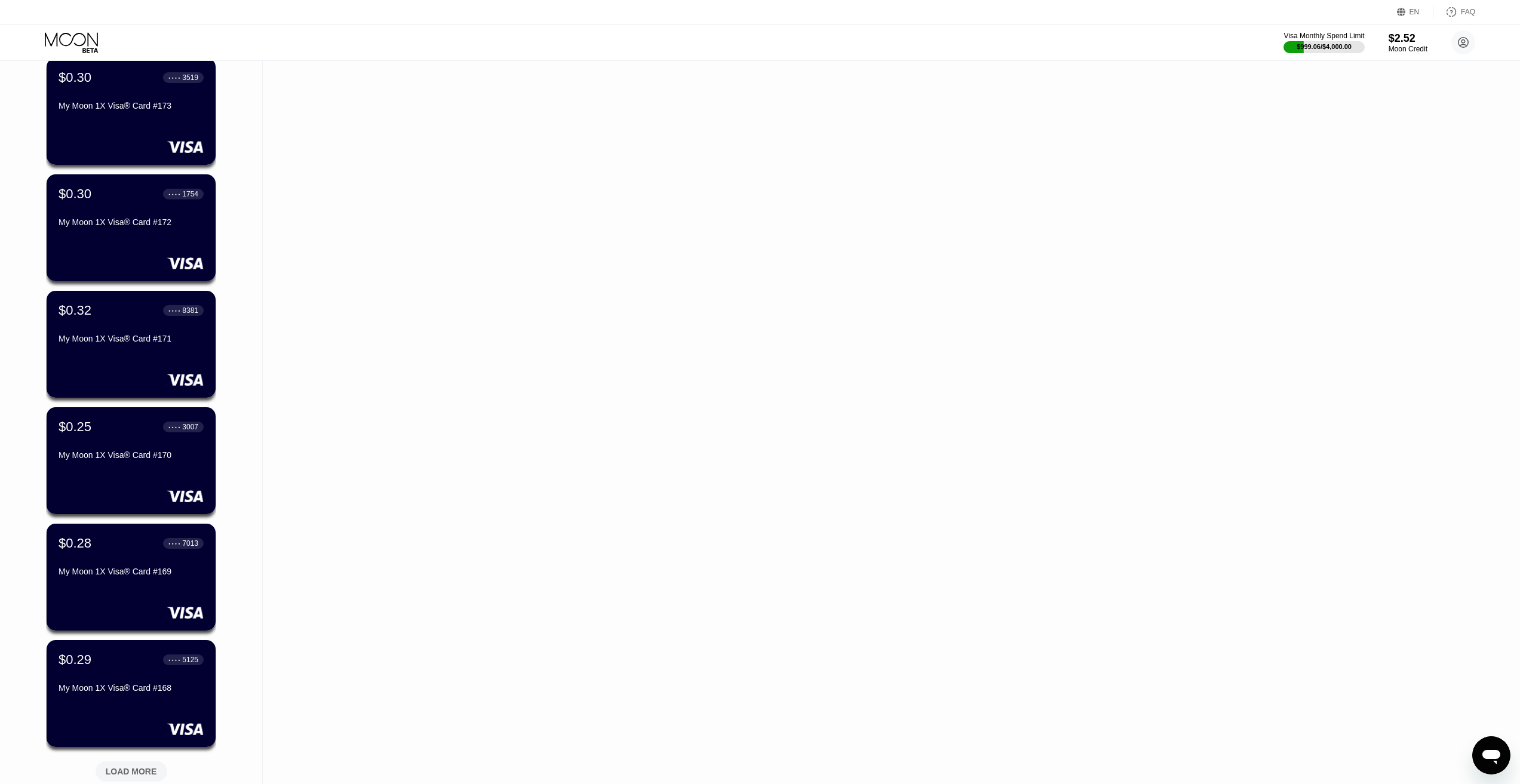
scroll to position [5411, 0]
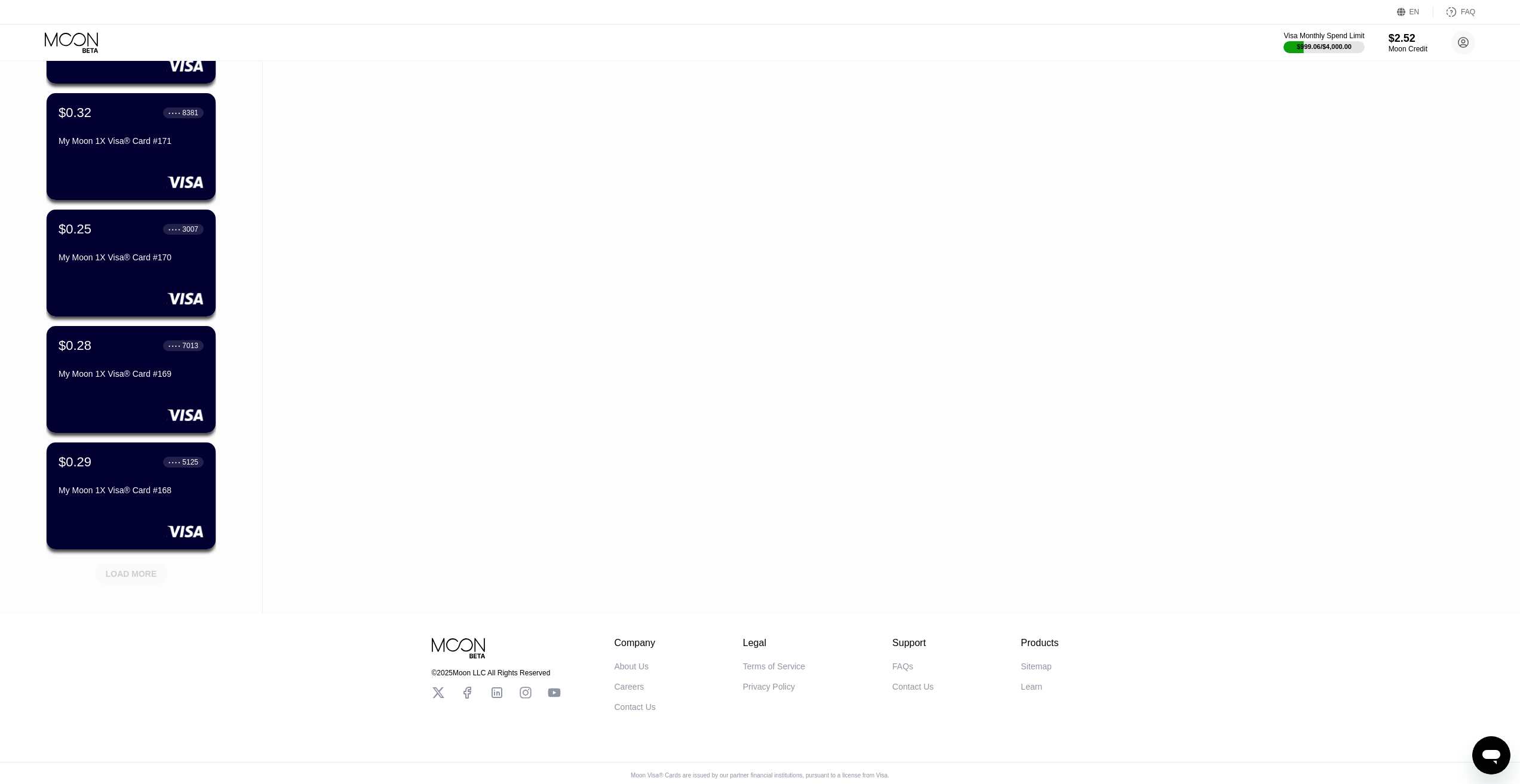
click at [149, 579] on div "LOAD MORE" at bounding box center [131, 574] width 52 height 11
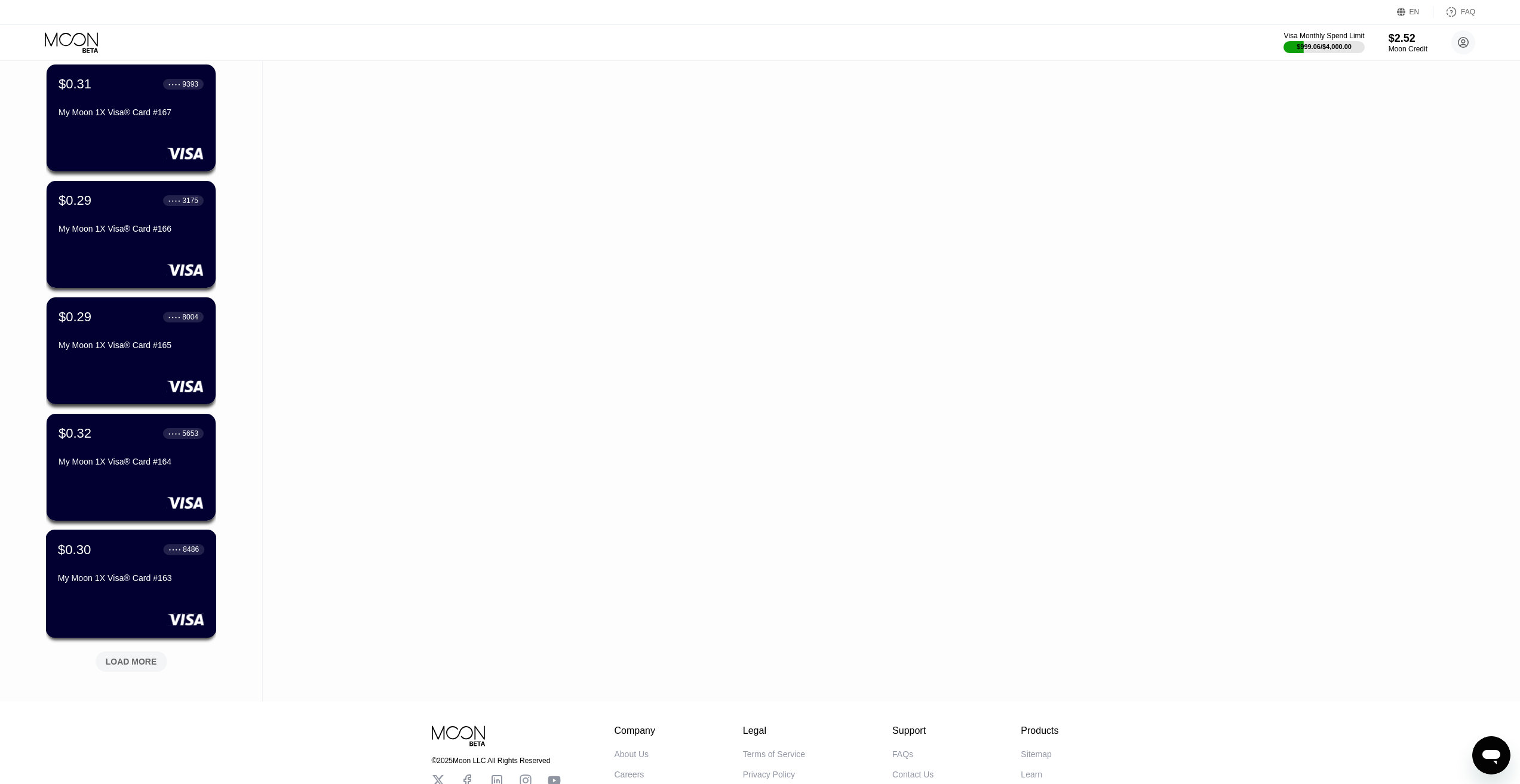
scroll to position [5949, 0]
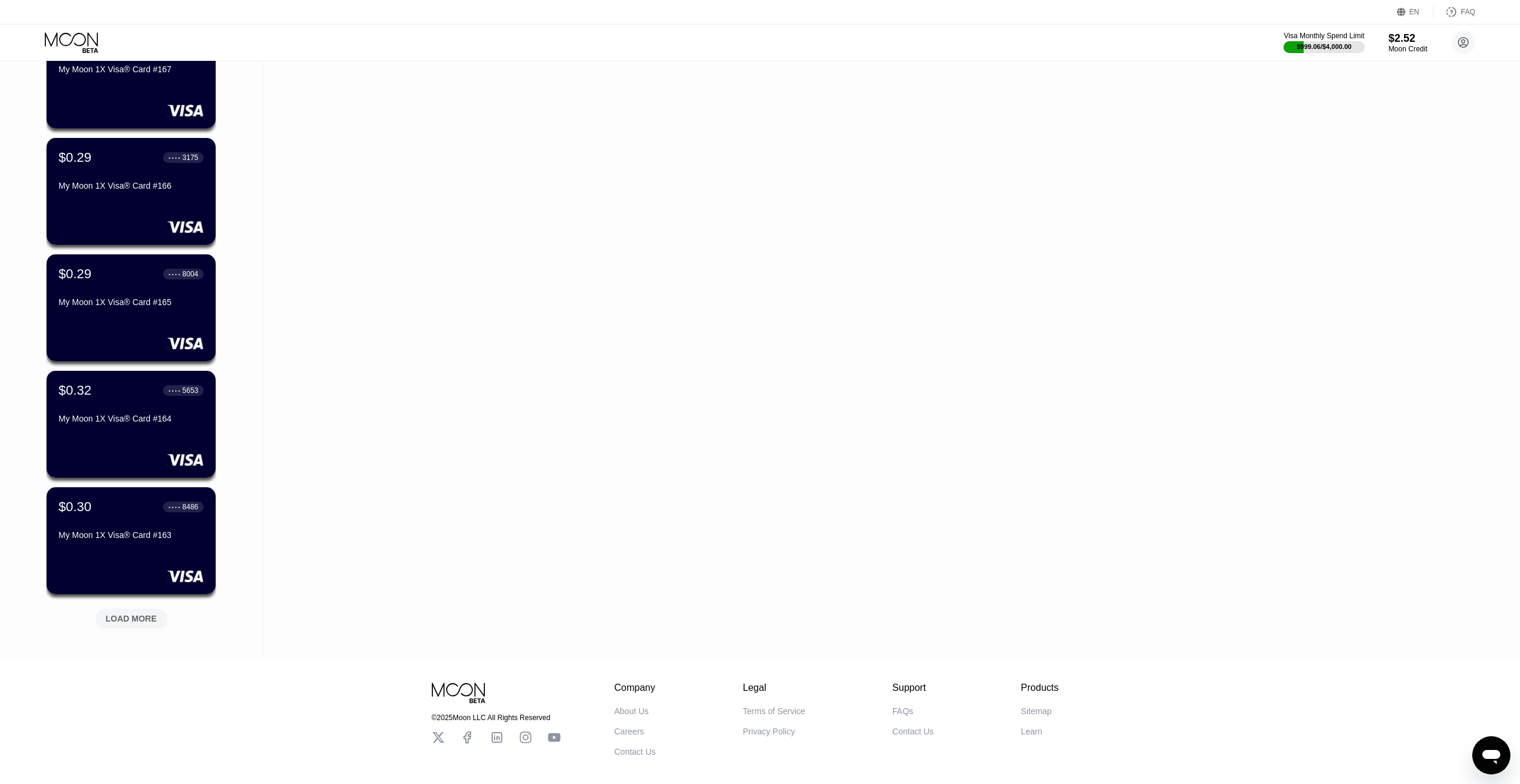
click at [134, 623] on div "LOAD MORE" at bounding box center [131, 618] width 52 height 11
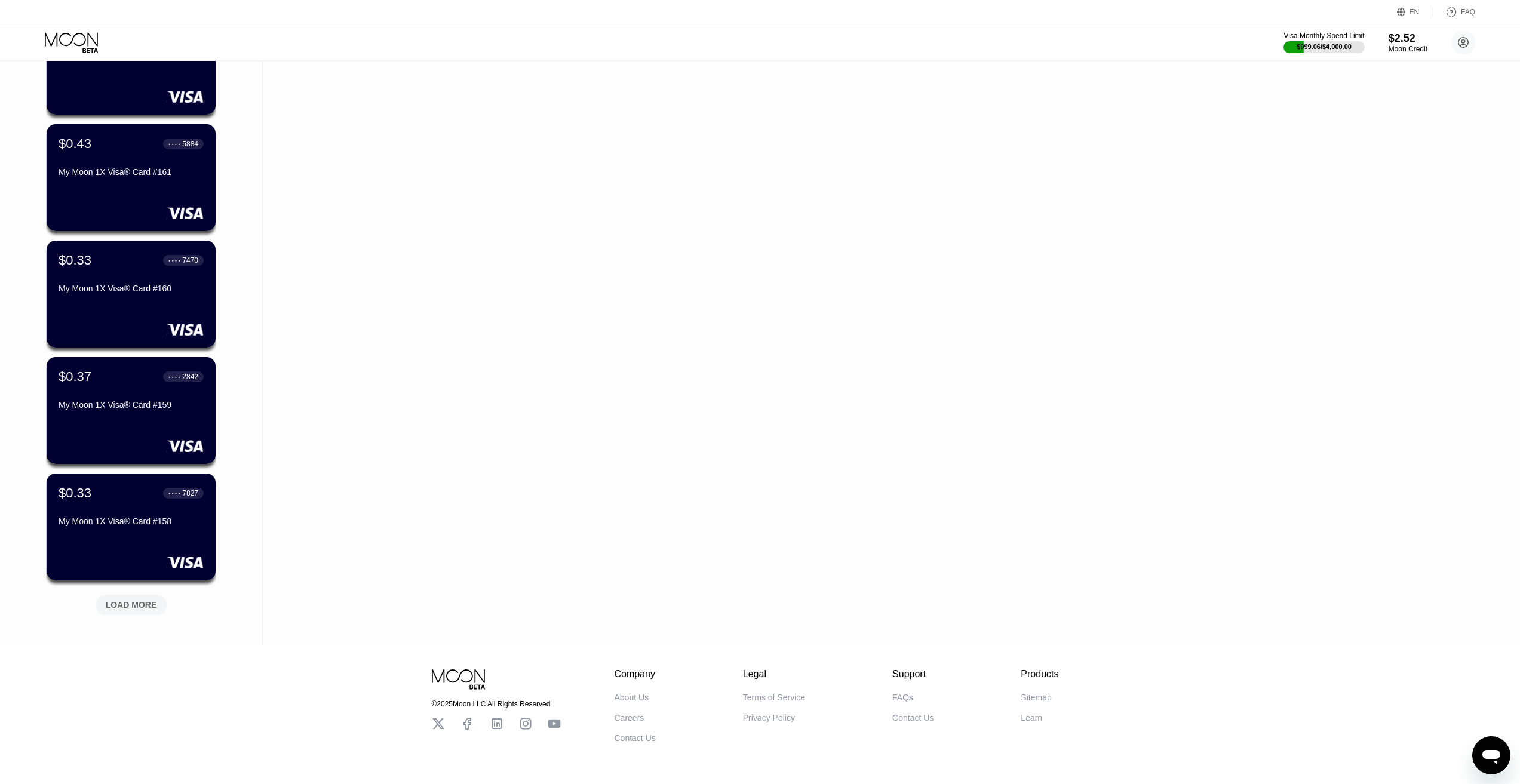
scroll to position [6545, 0]
click at [140, 609] on div "LOAD MORE" at bounding box center [131, 603] width 52 height 11
drag, startPoint x: 341, startPoint y: 465, endPoint x: 332, endPoint y: 473, distance: 12.0
drag, startPoint x: 332, startPoint y: 473, endPoint x: 269, endPoint y: 518, distance: 77.4
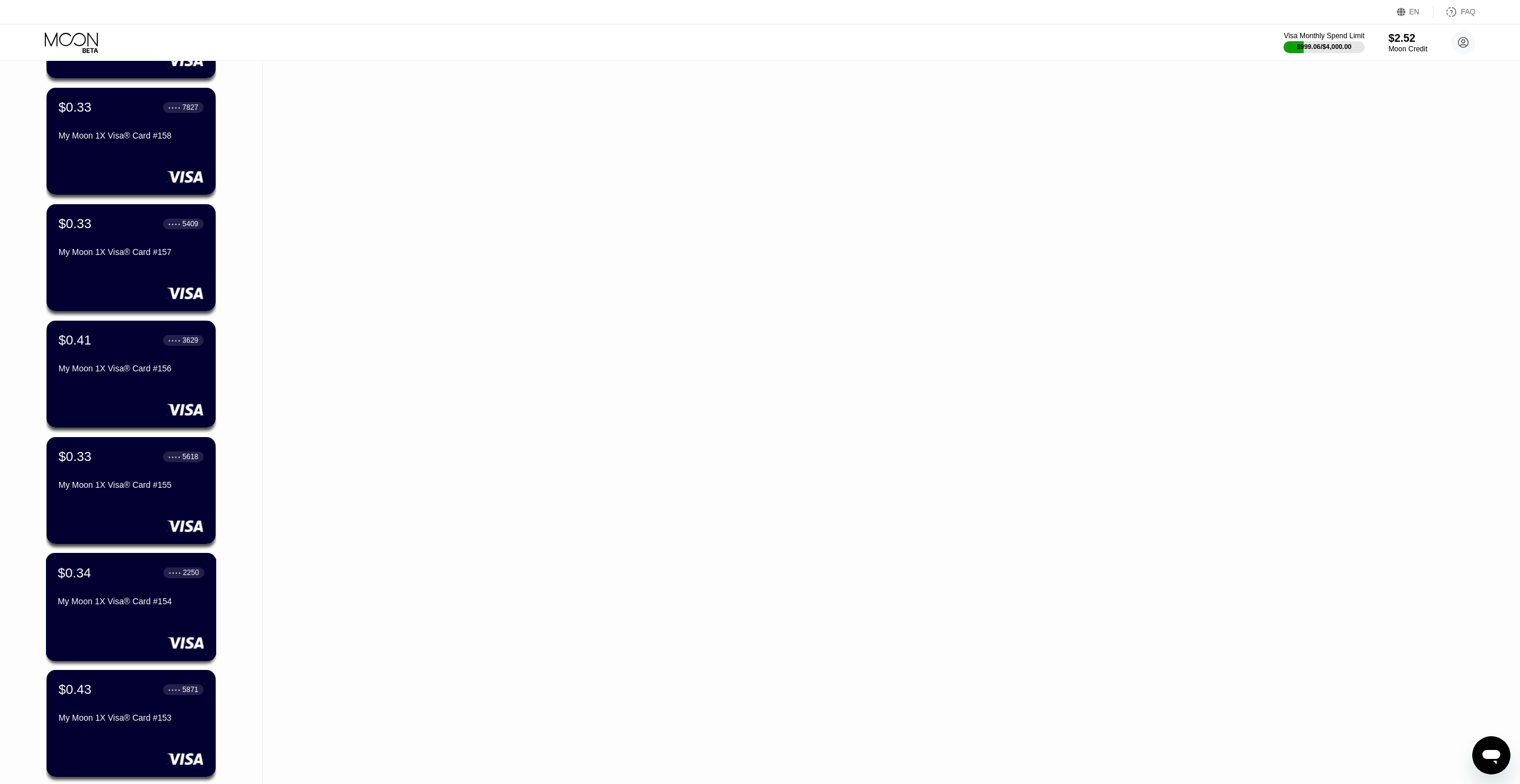
scroll to position [7083, 0]
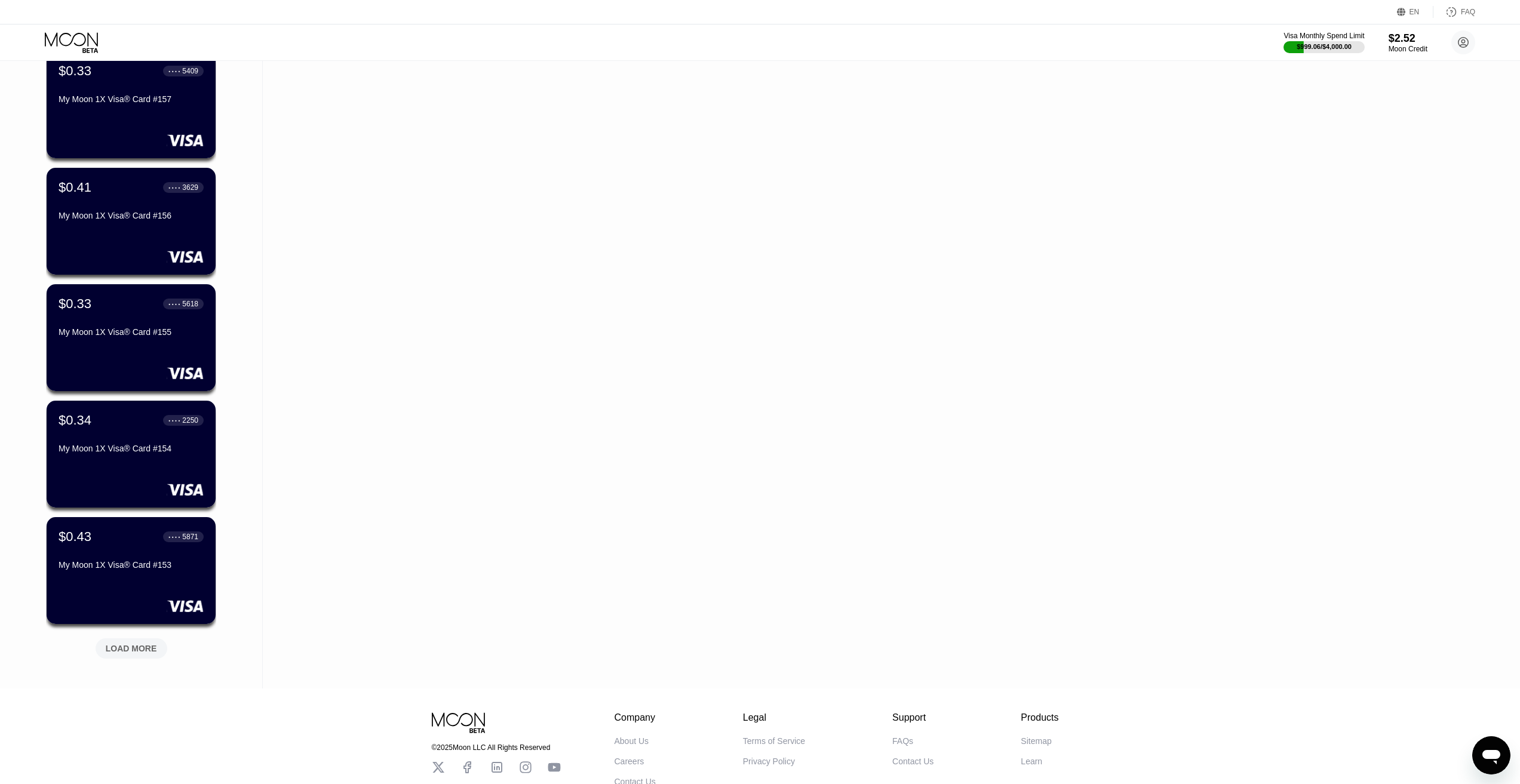
click at [129, 653] on div "LOAD MORE" at bounding box center [131, 648] width 52 height 11
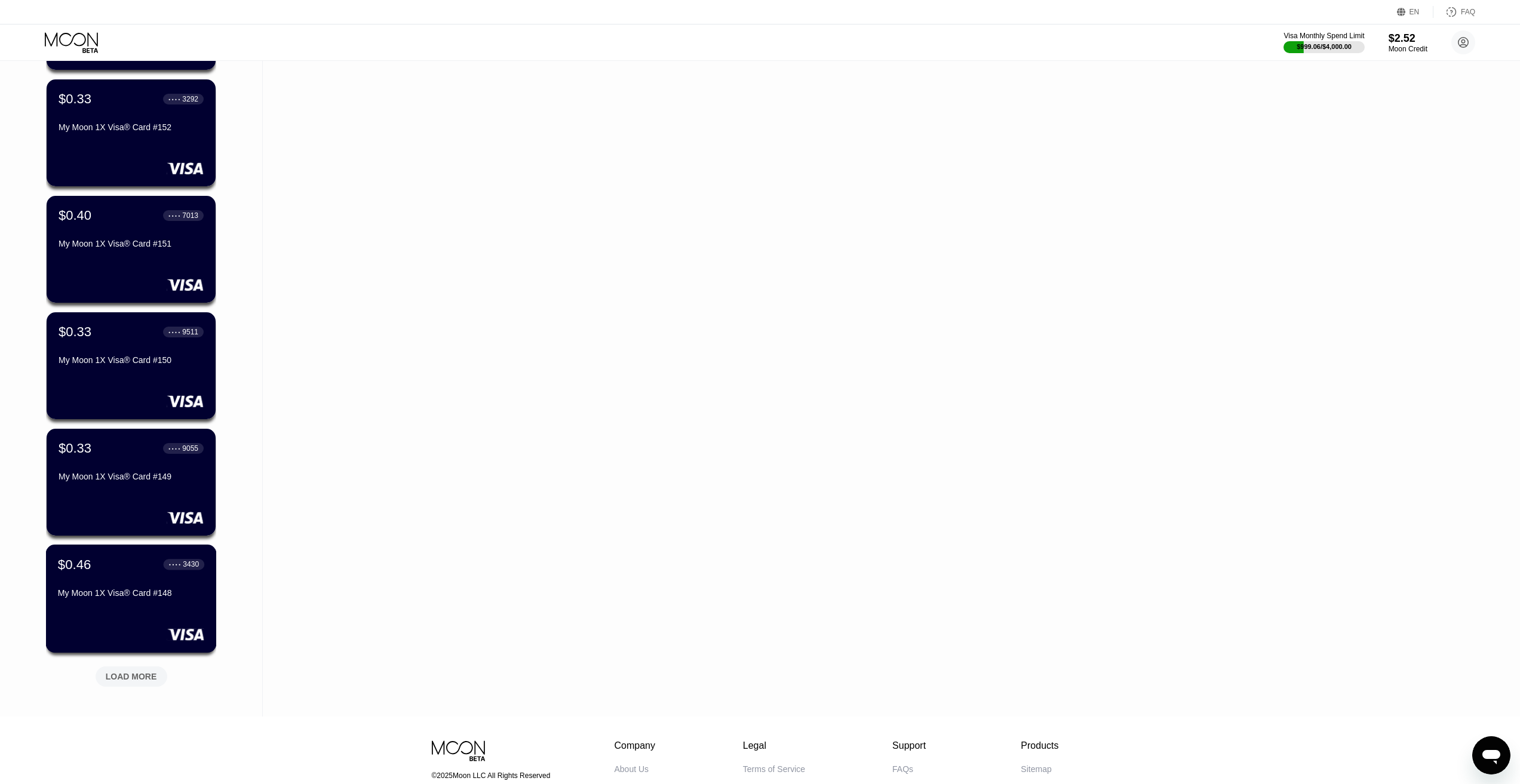
scroll to position [7680, 0]
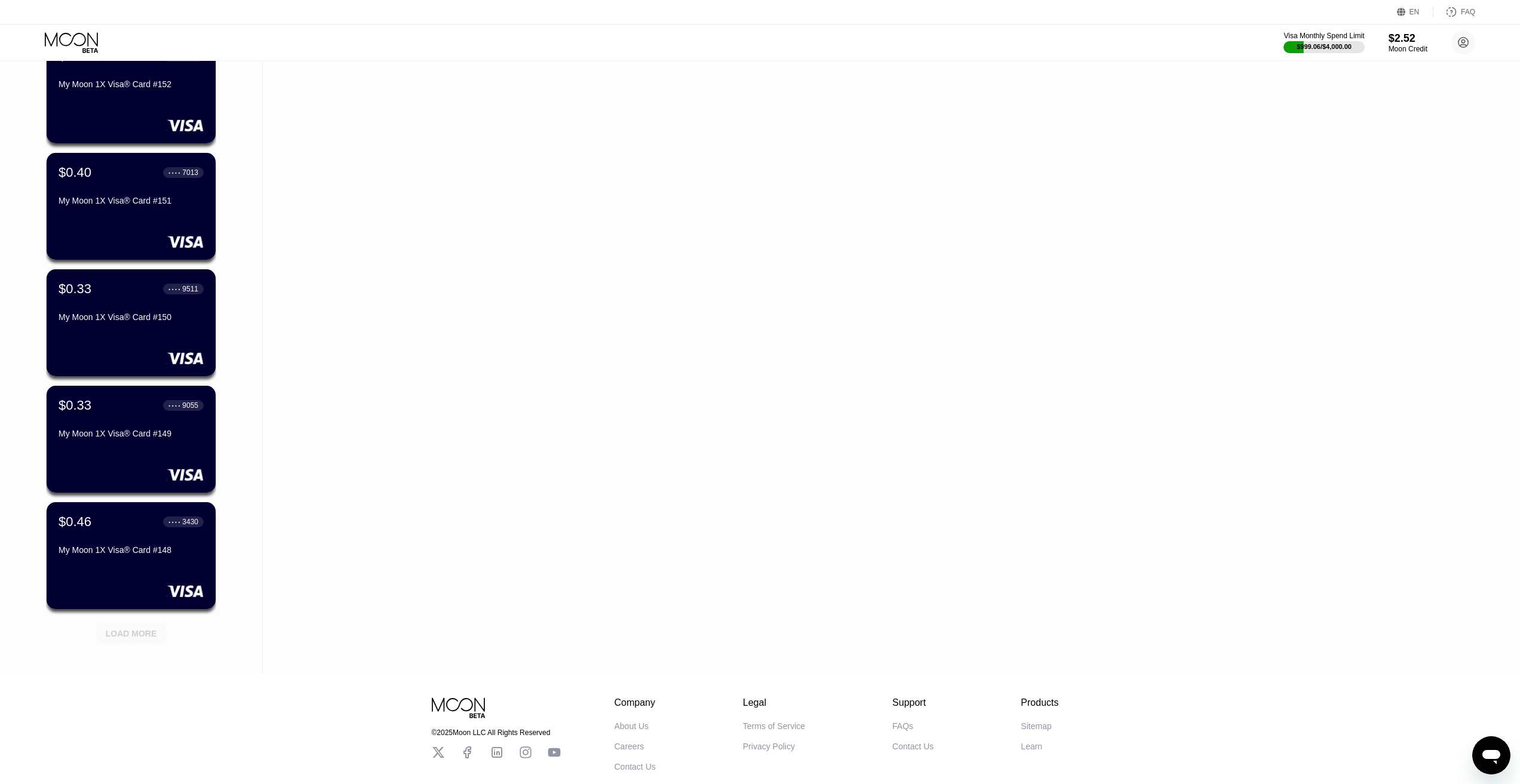
click at [122, 634] on div "LOAD MORE" at bounding box center [131, 633] width 52 height 11
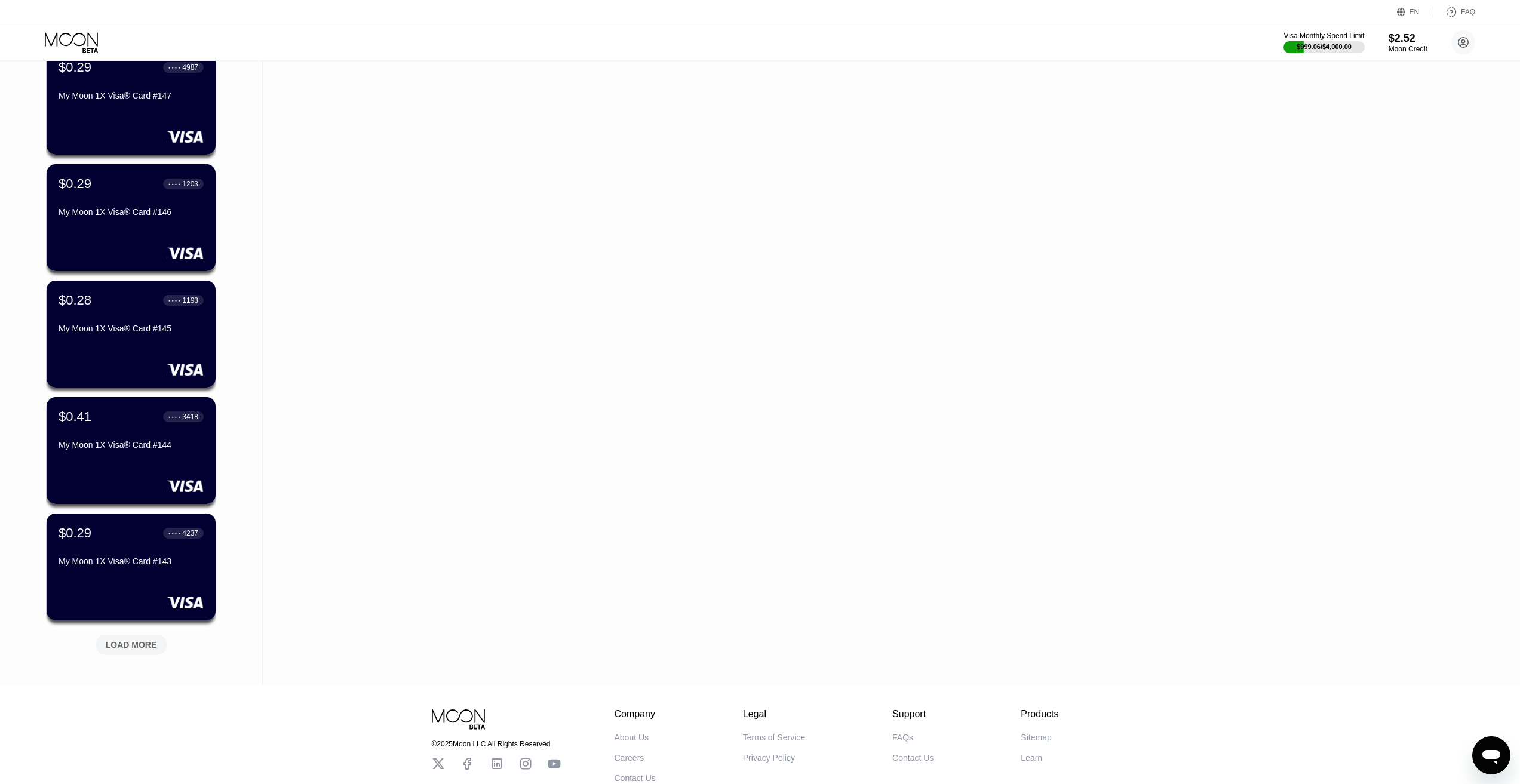
scroll to position [8336, 0]
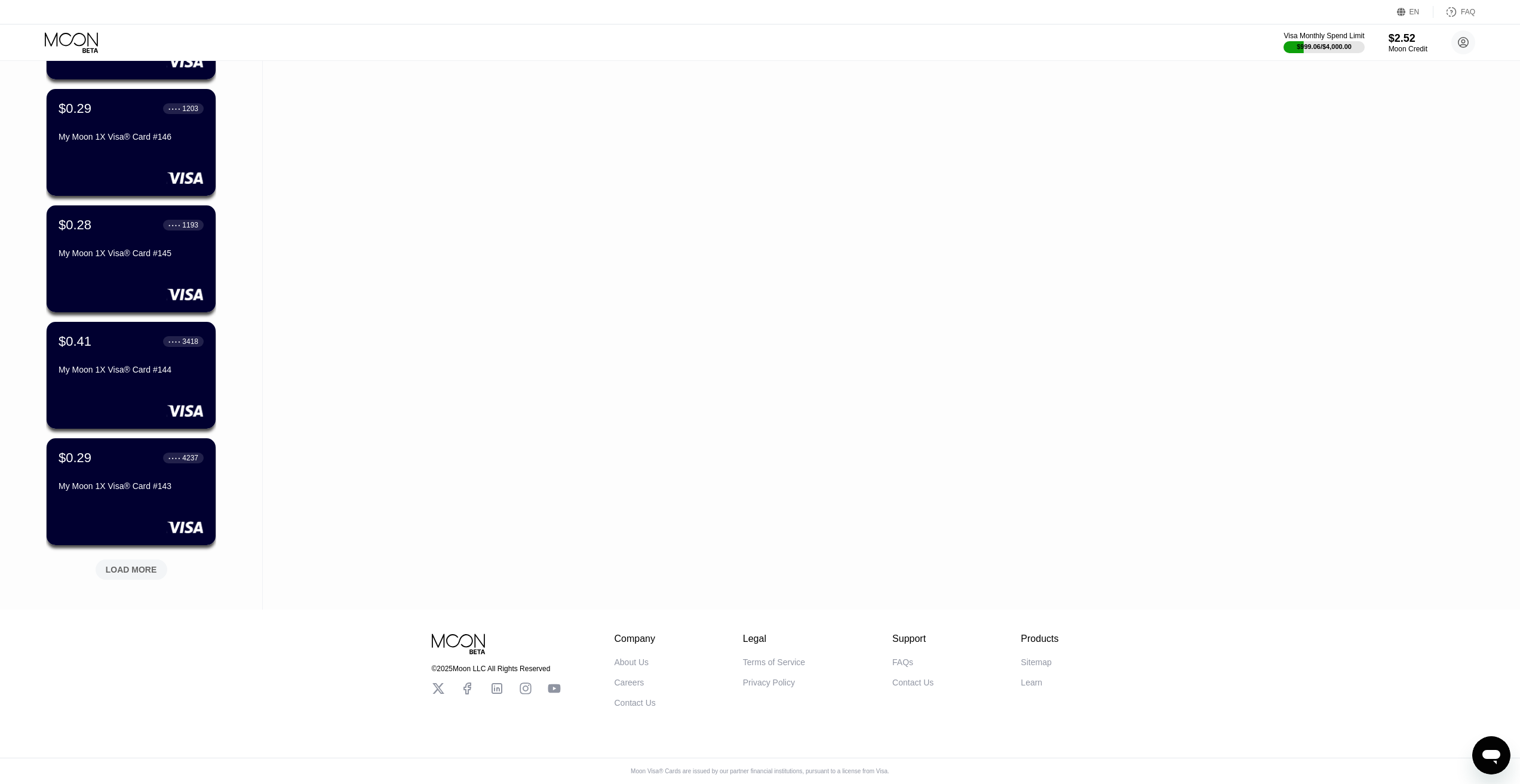
click at [151, 564] on div "LOAD MORE" at bounding box center [131, 569] width 52 height 11
click at [130, 564] on div "LOAD MORE" at bounding box center [131, 569] width 52 height 11
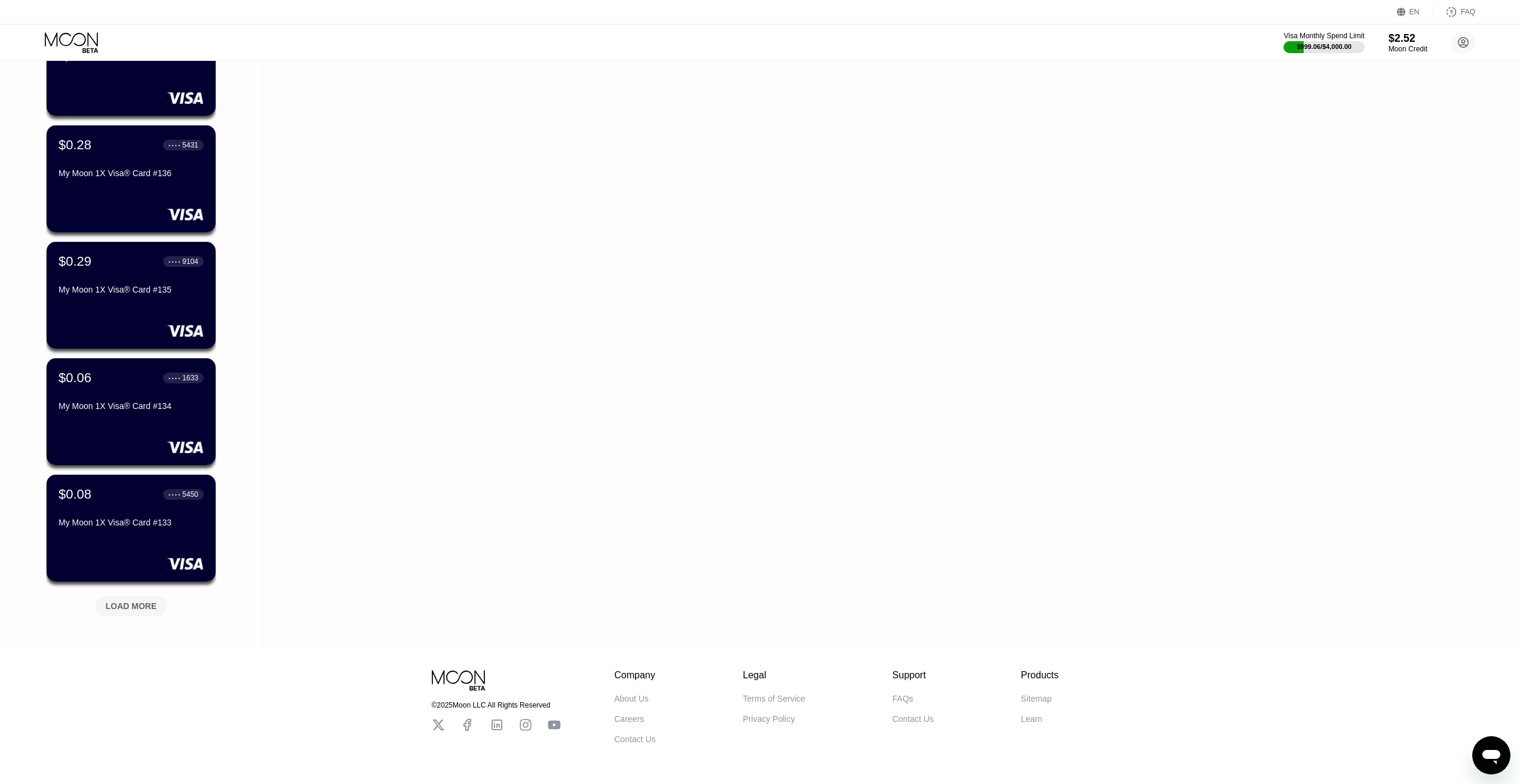
scroll to position [9455, 0]
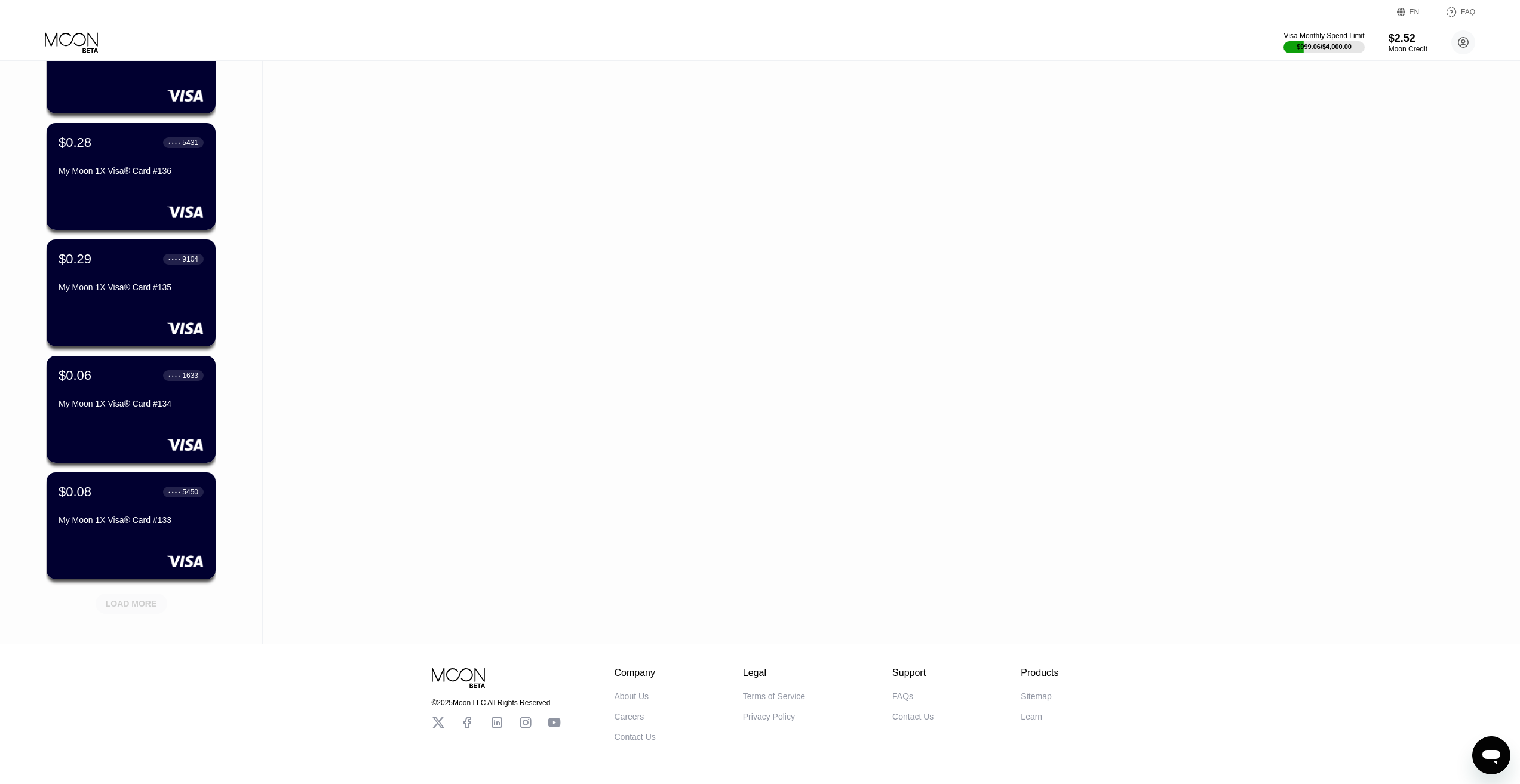
click at [146, 602] on div "LOAD MORE" at bounding box center [131, 603] width 52 height 11
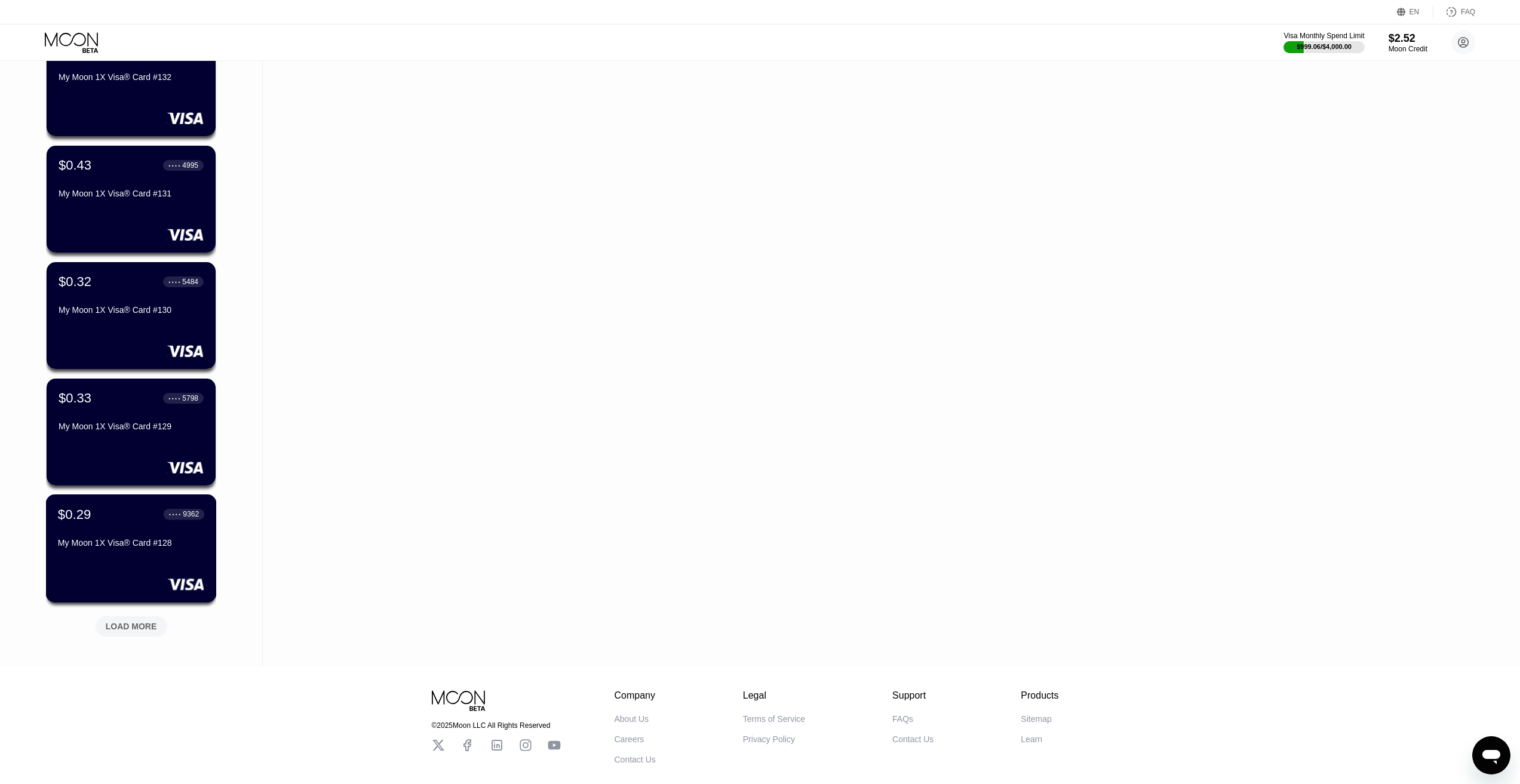
scroll to position [10082, 0]
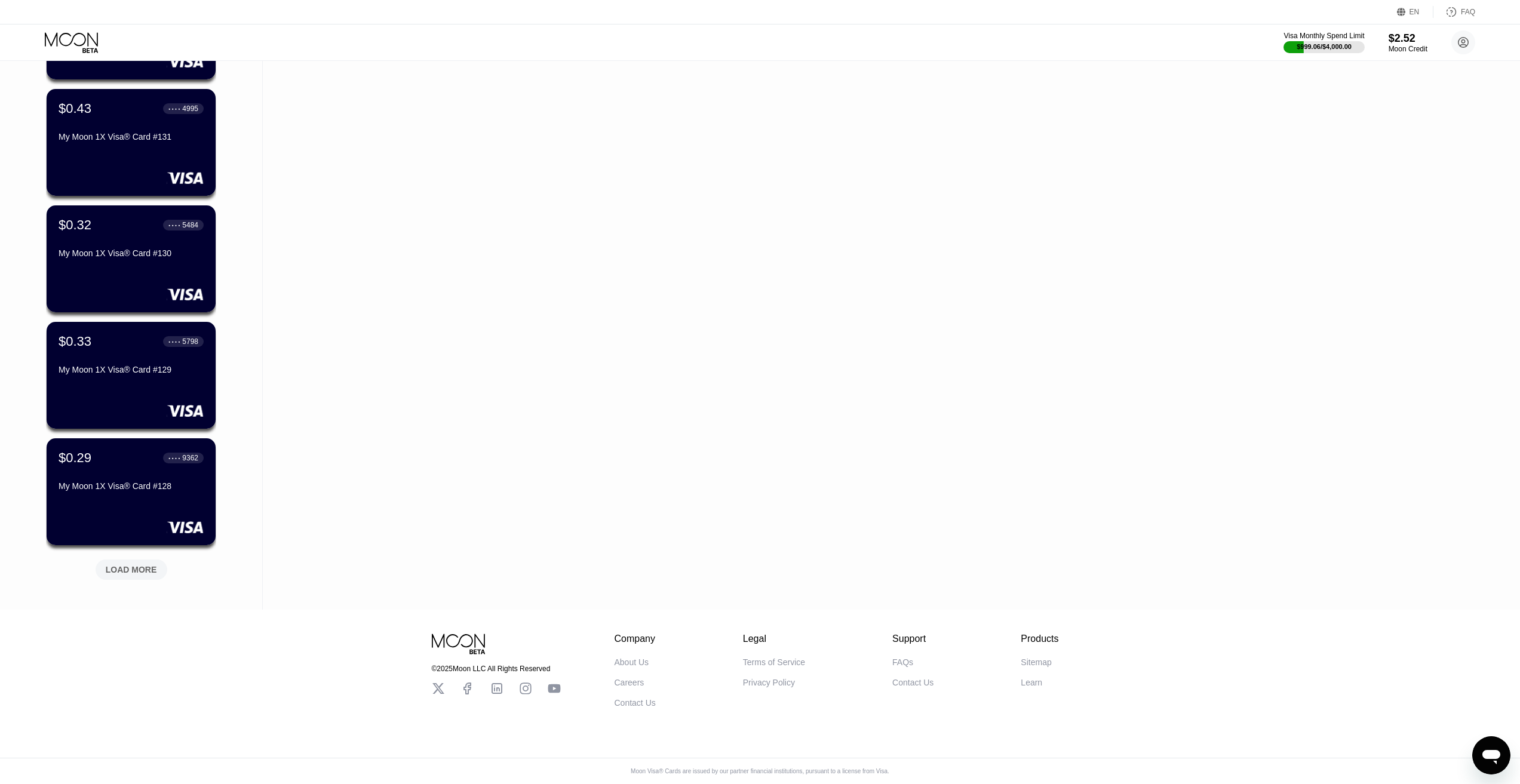
click at [123, 564] on div "LOAD MORE" at bounding box center [131, 569] width 52 height 11
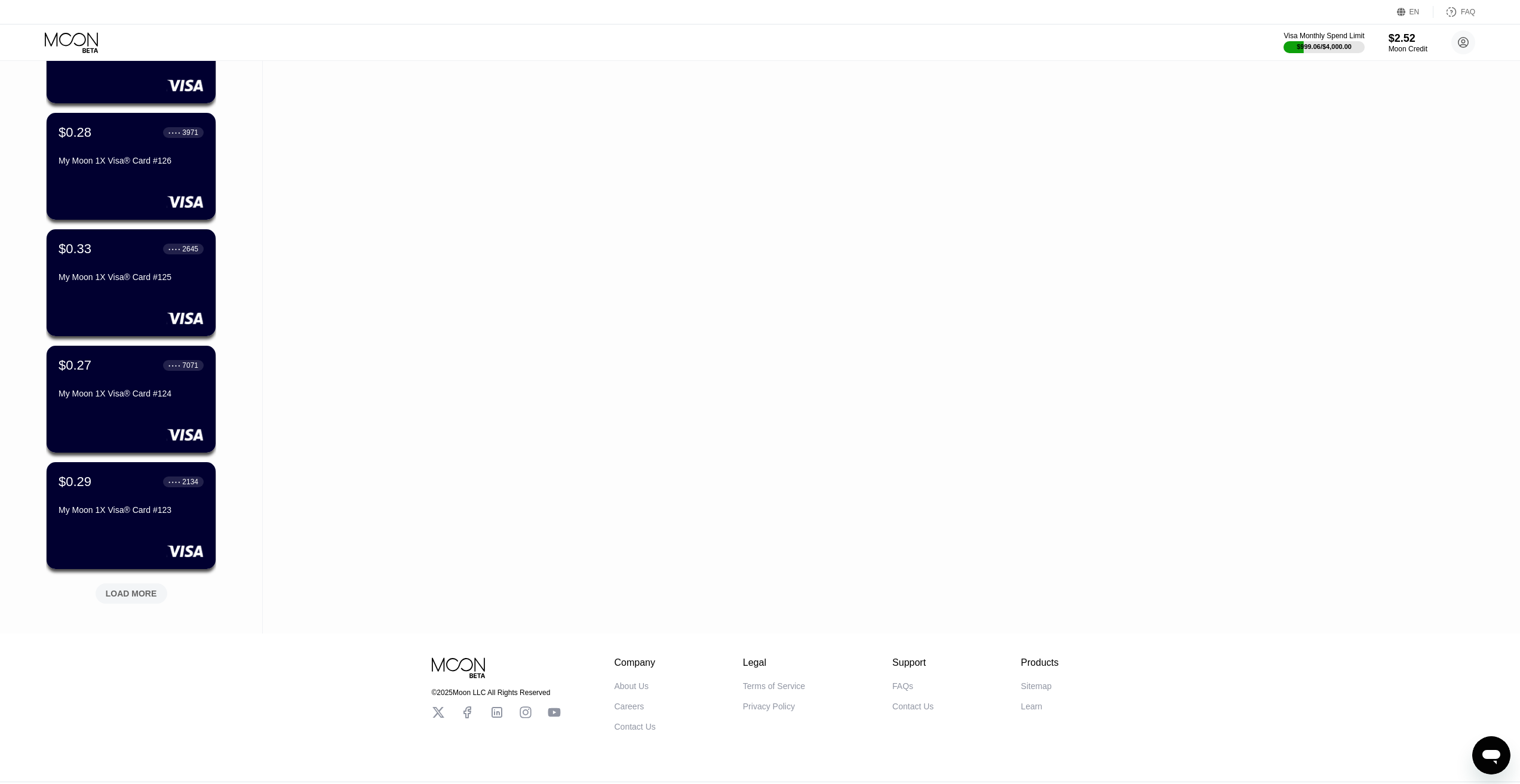
scroll to position [10664, 0]
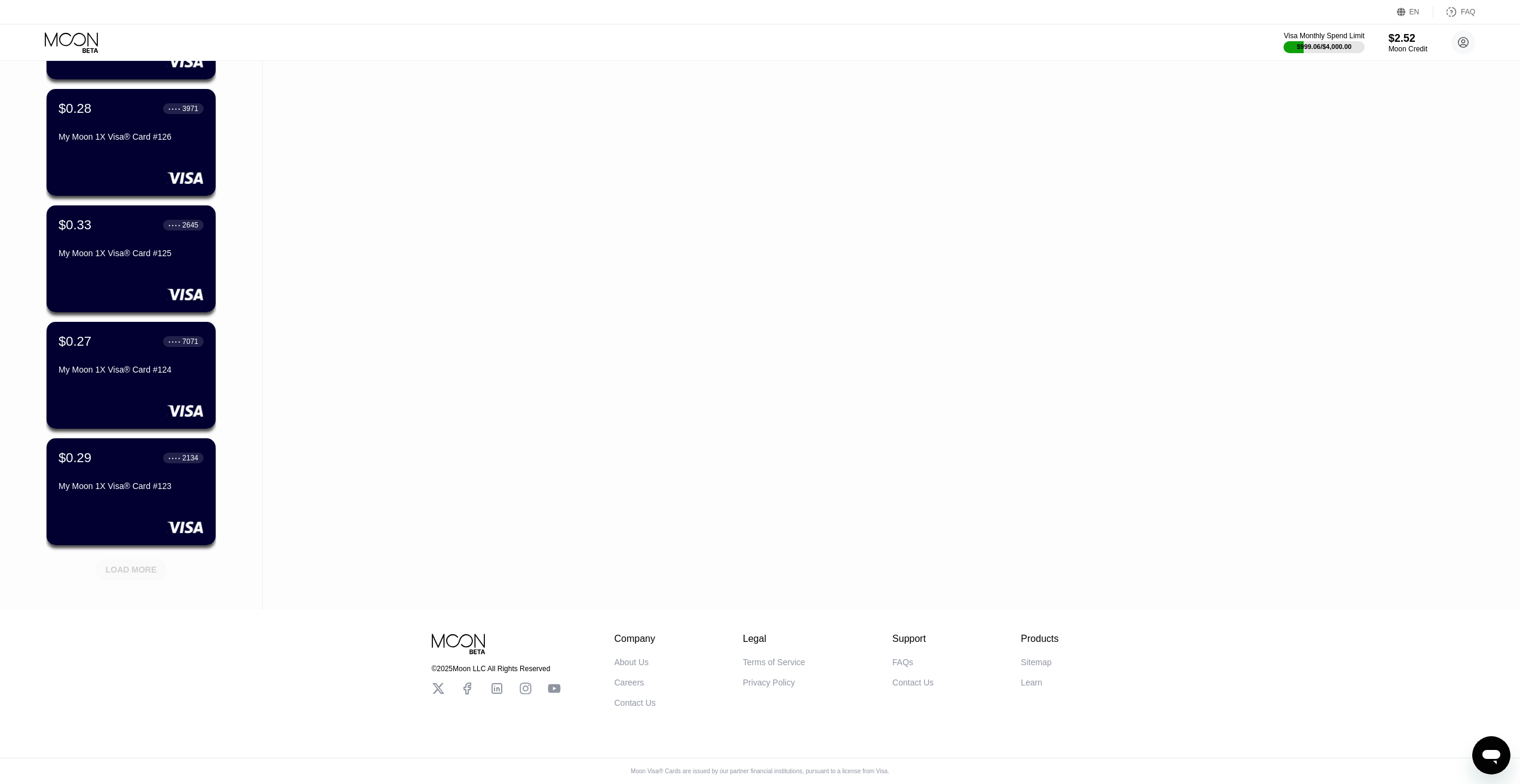
click at [136, 564] on div "LOAD MORE" at bounding box center [131, 569] width 52 height 11
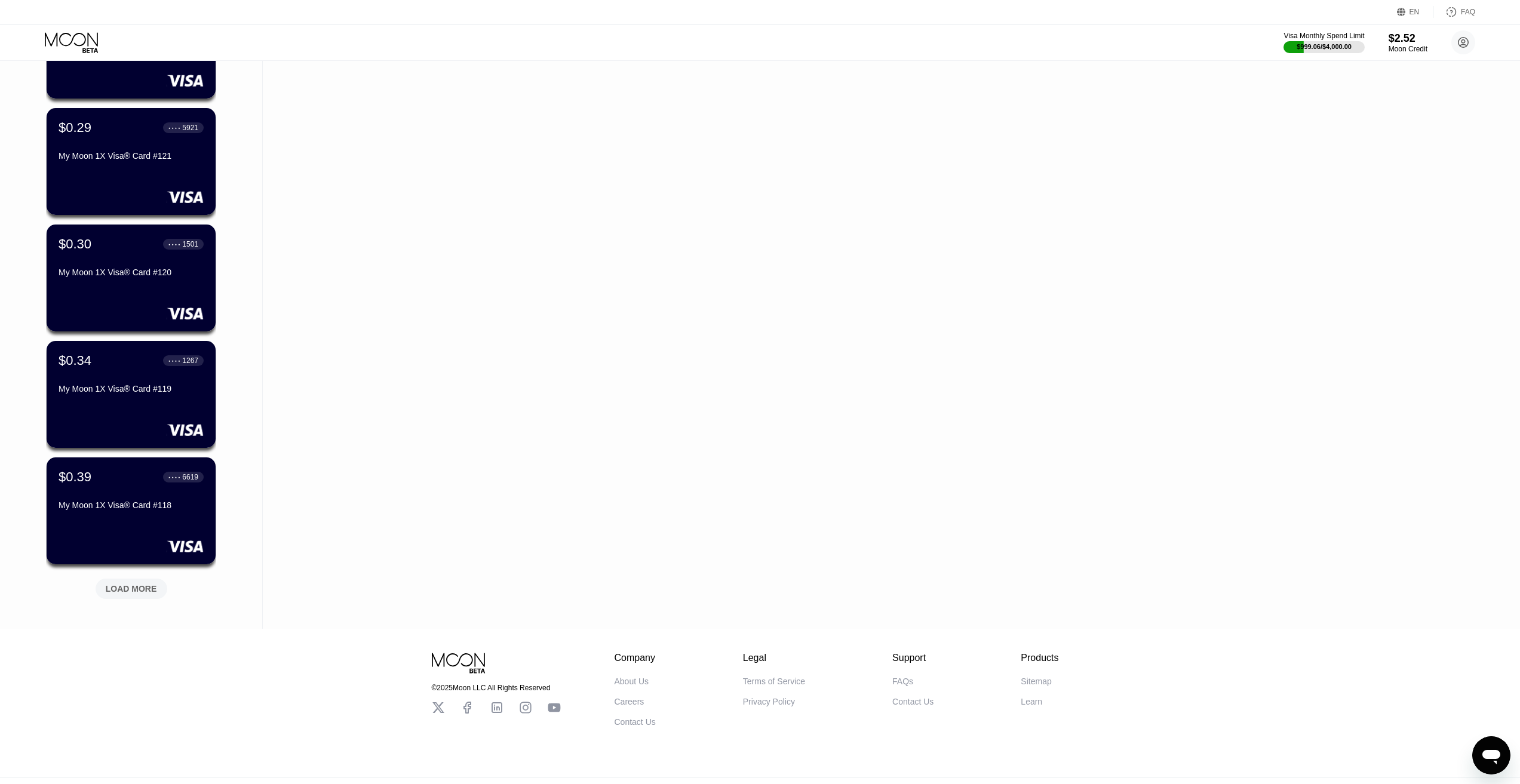
scroll to position [11246, 0]
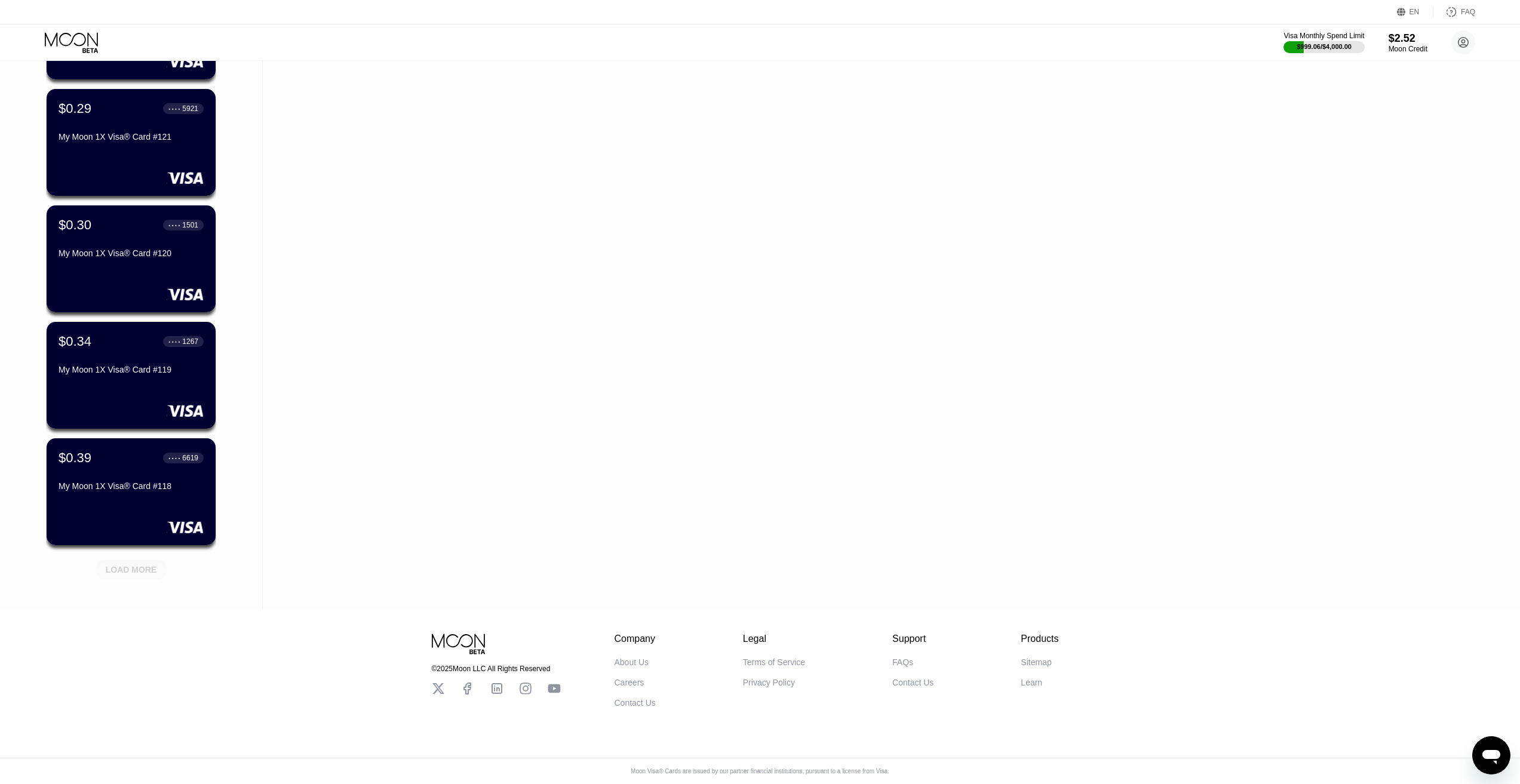
click at [136, 564] on div "LOAD MORE" at bounding box center [131, 569] width 52 height 11
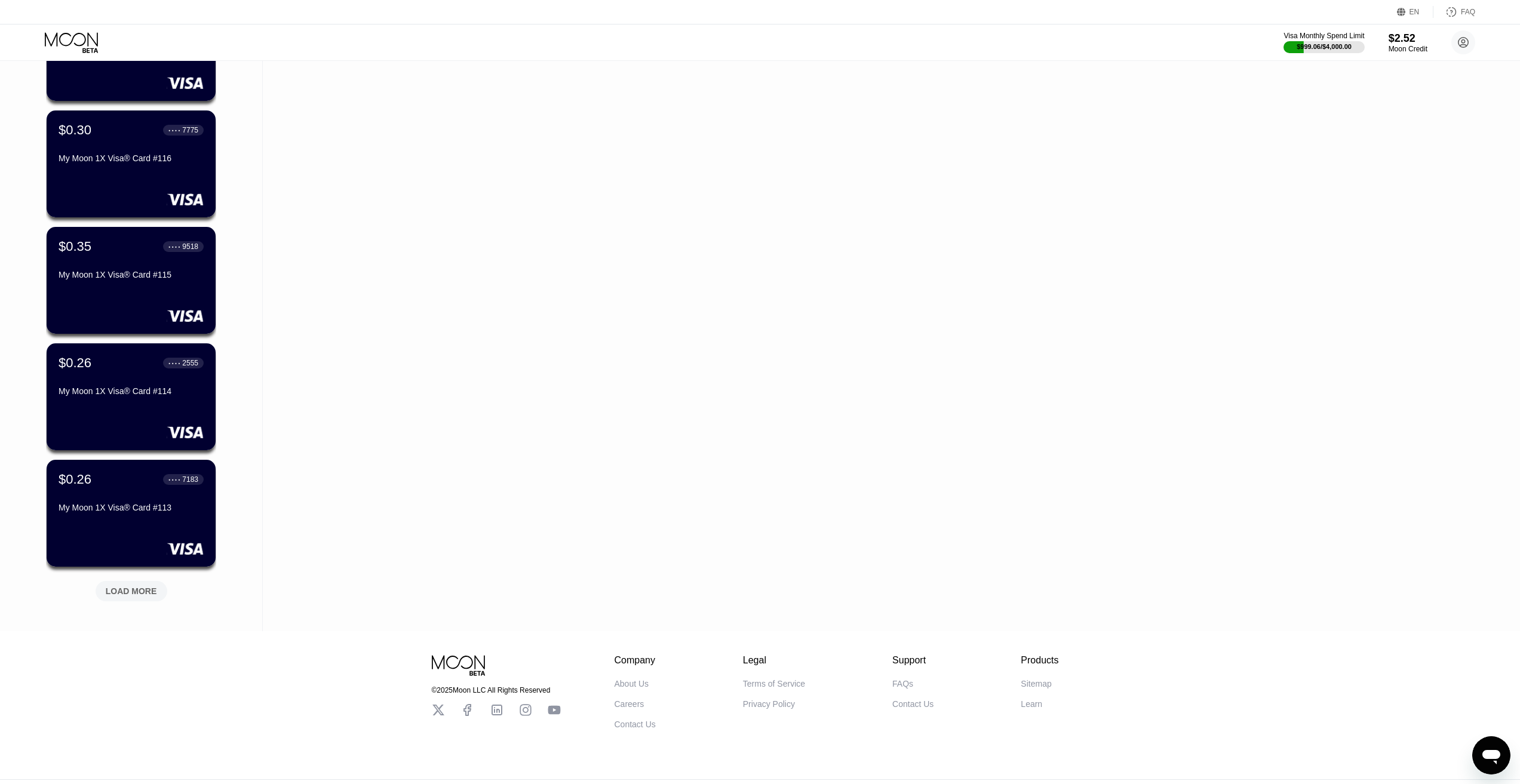
scroll to position [11828, 0]
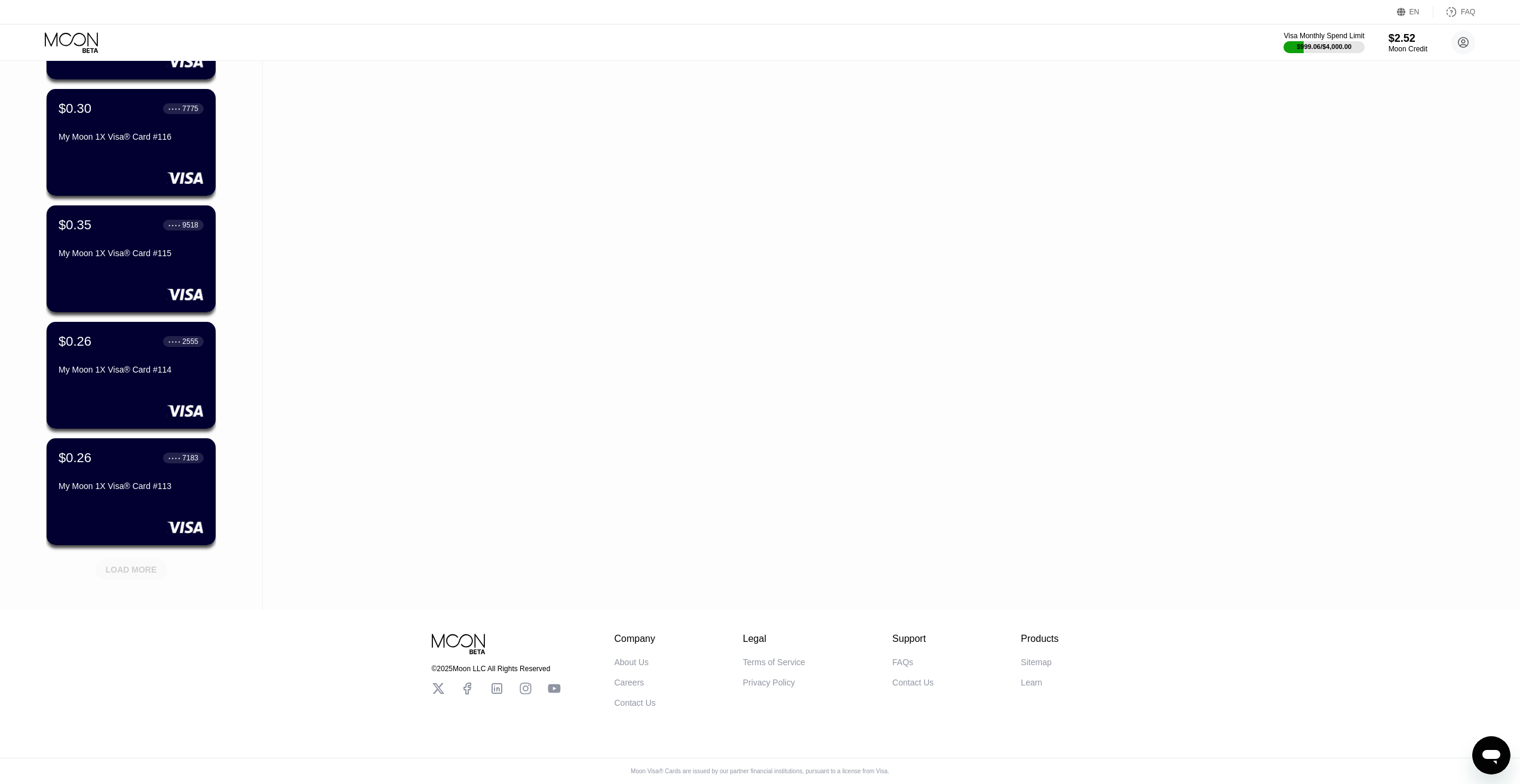
click at [158, 566] on div "LOAD MORE" at bounding box center [131, 569] width 71 height 20
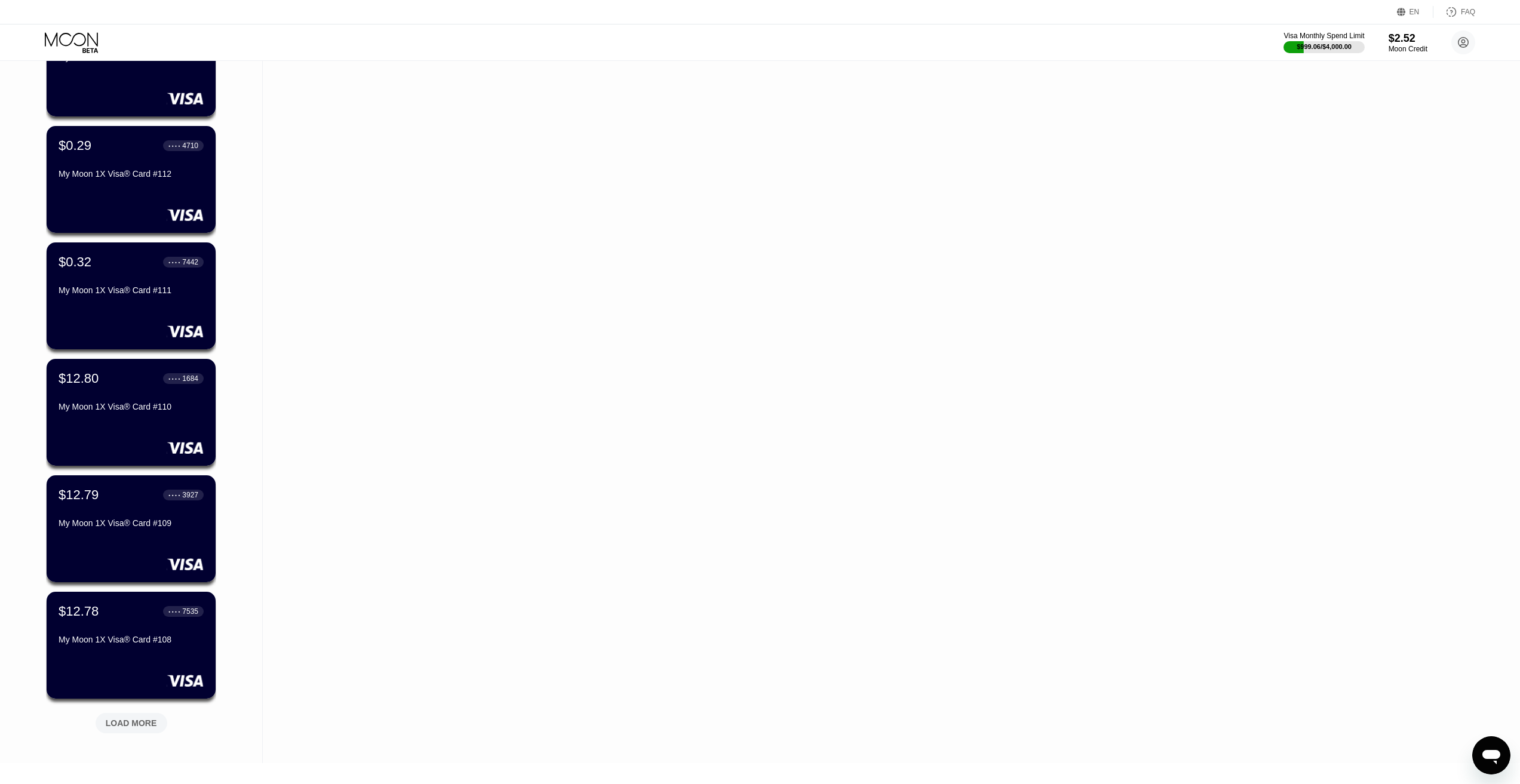
scroll to position [12410, 0]
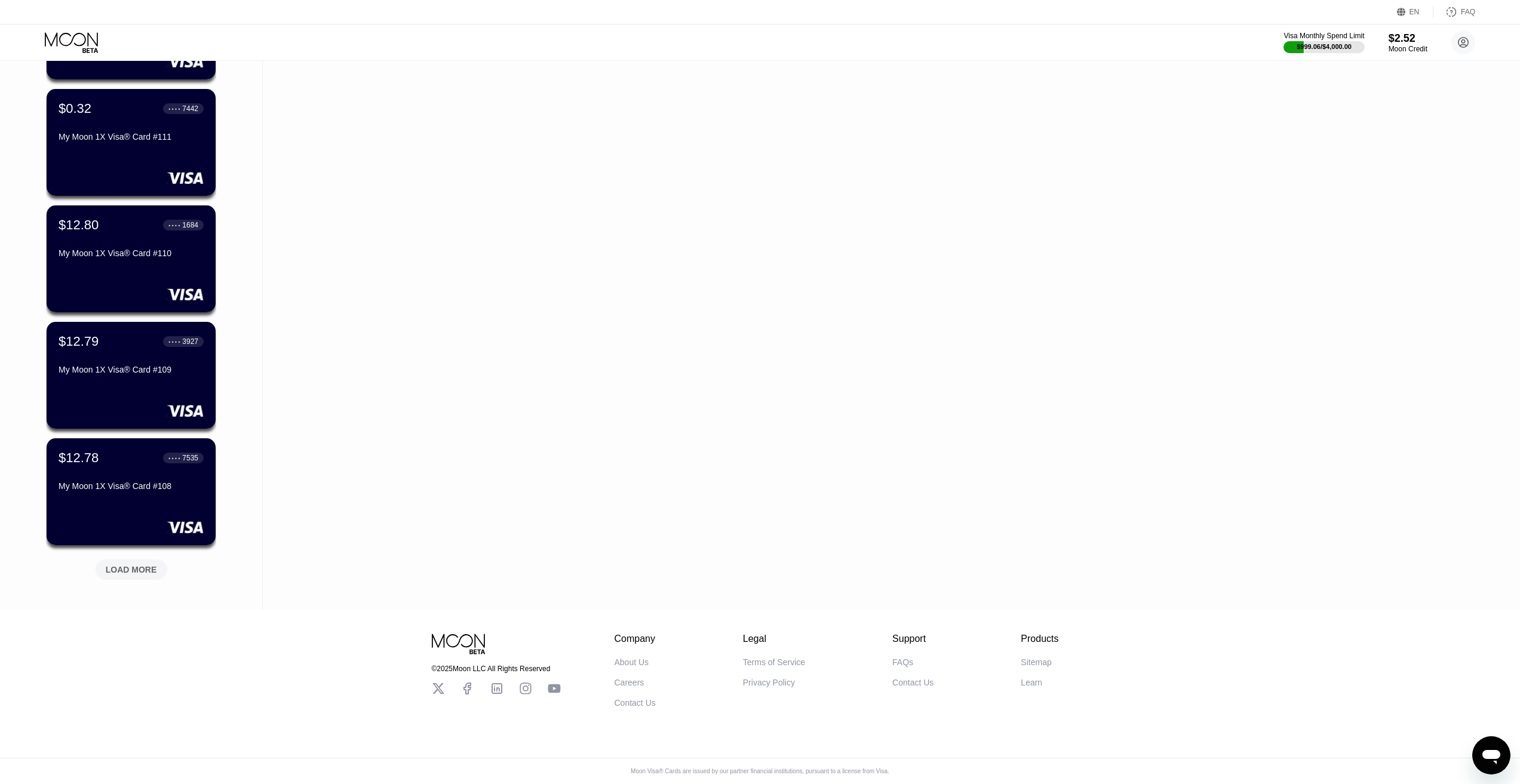
click at [136, 564] on div "LOAD MORE" at bounding box center [131, 569] width 52 height 11
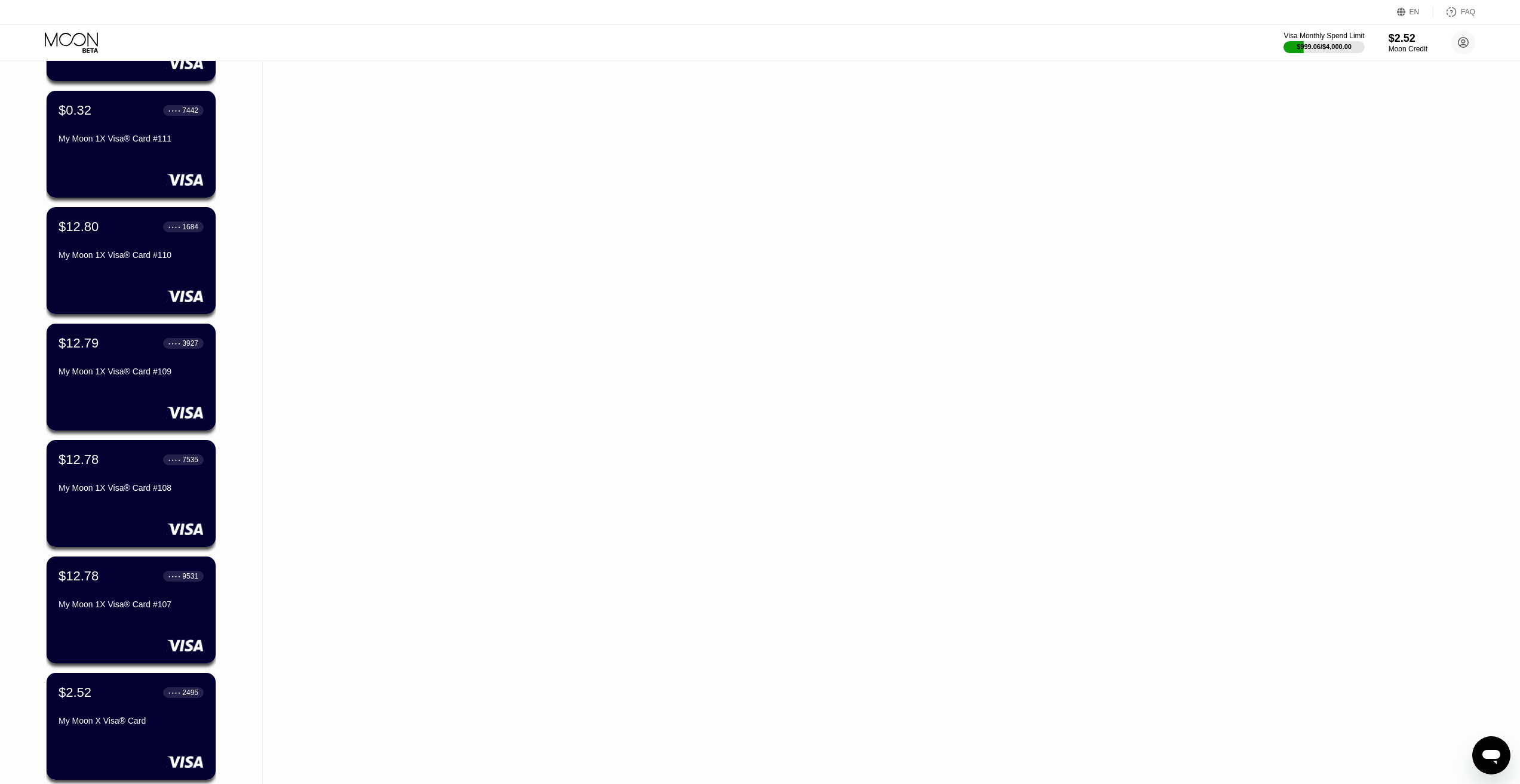
scroll to position [12350, 0]
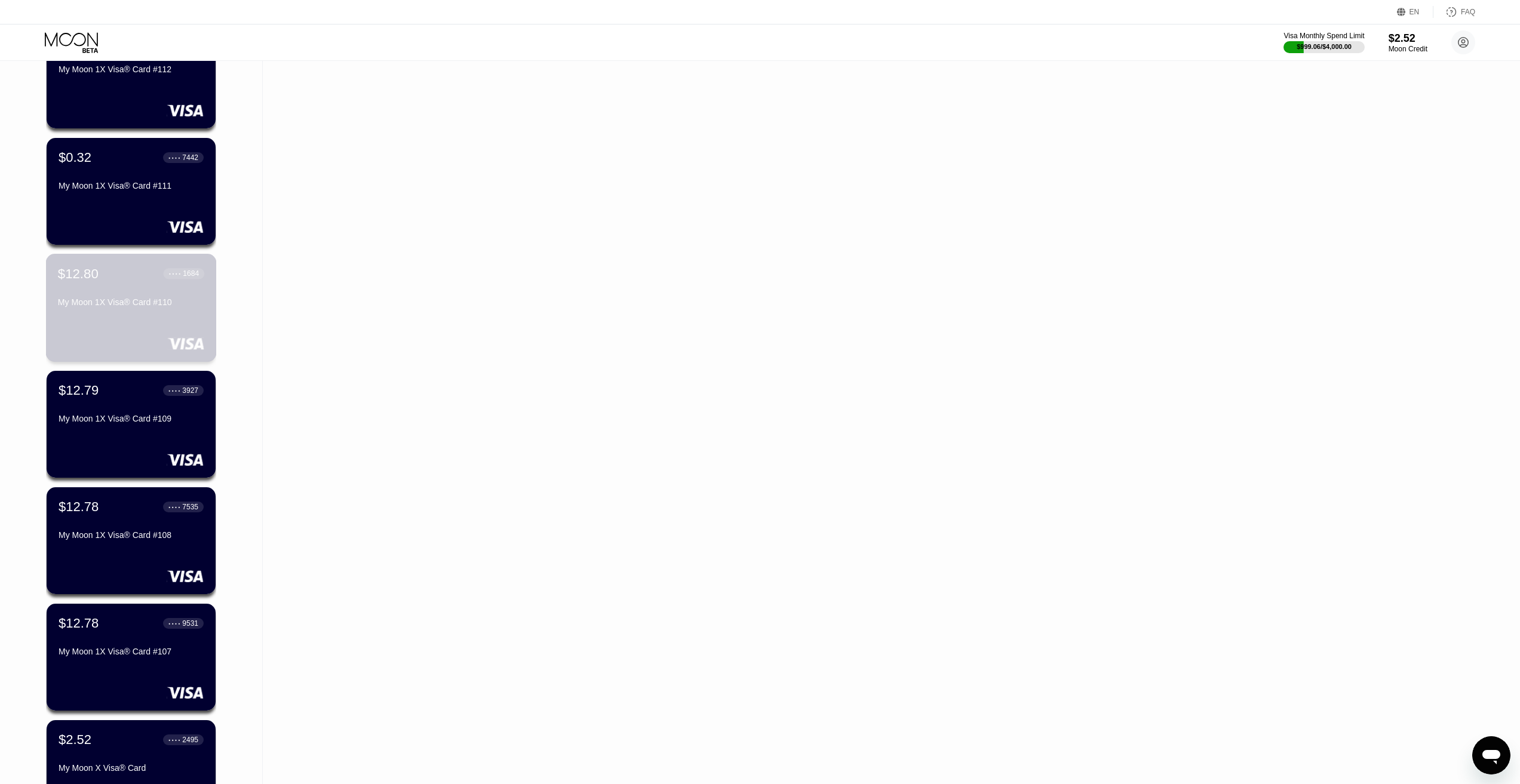
click at [140, 307] on div "My Moon 1X Visa® Card #110" at bounding box center [131, 302] width 146 height 10
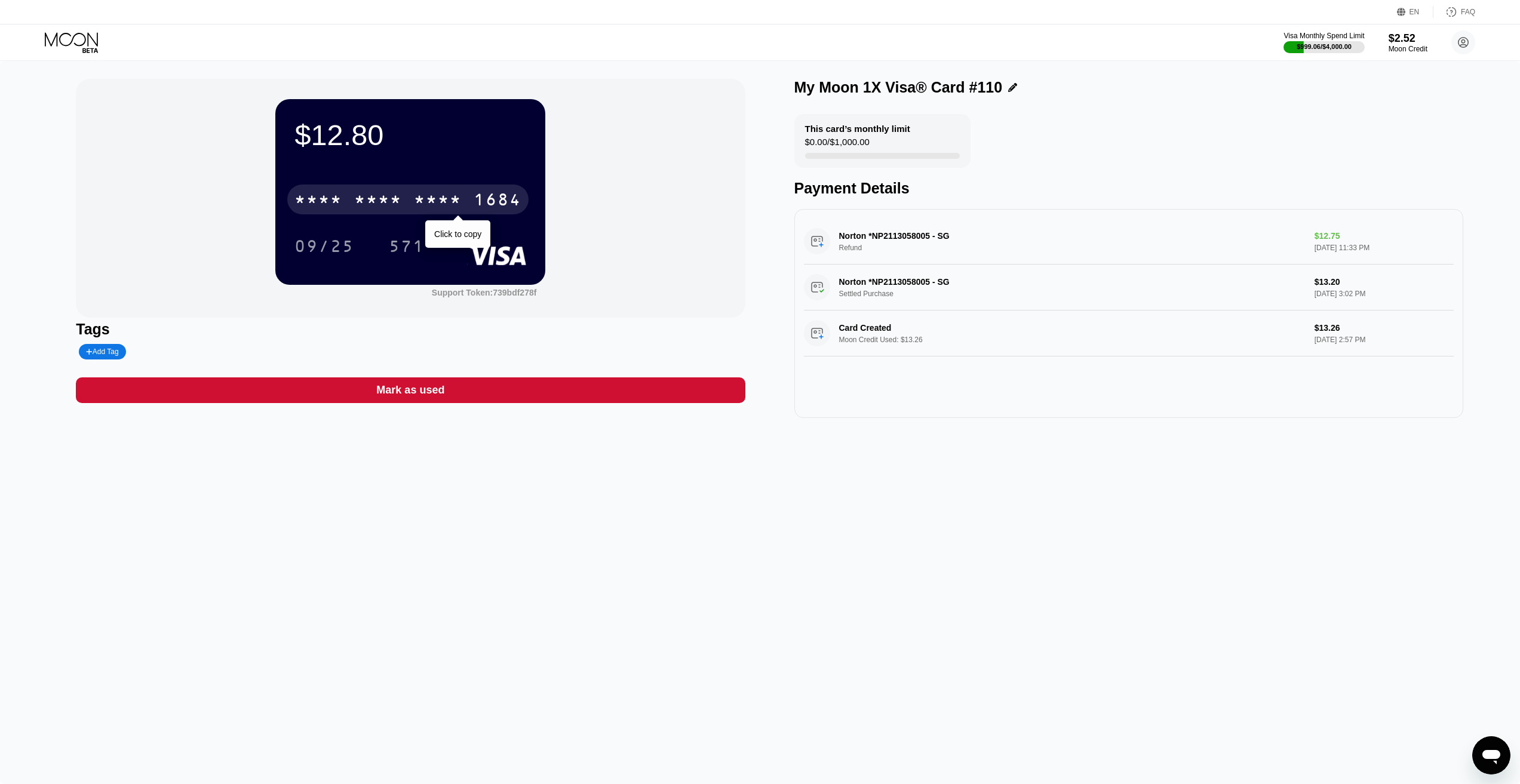
click at [490, 198] on div "1684" at bounding box center [497, 201] width 48 height 19
